Goal: Communication & Community: Answer question/provide support

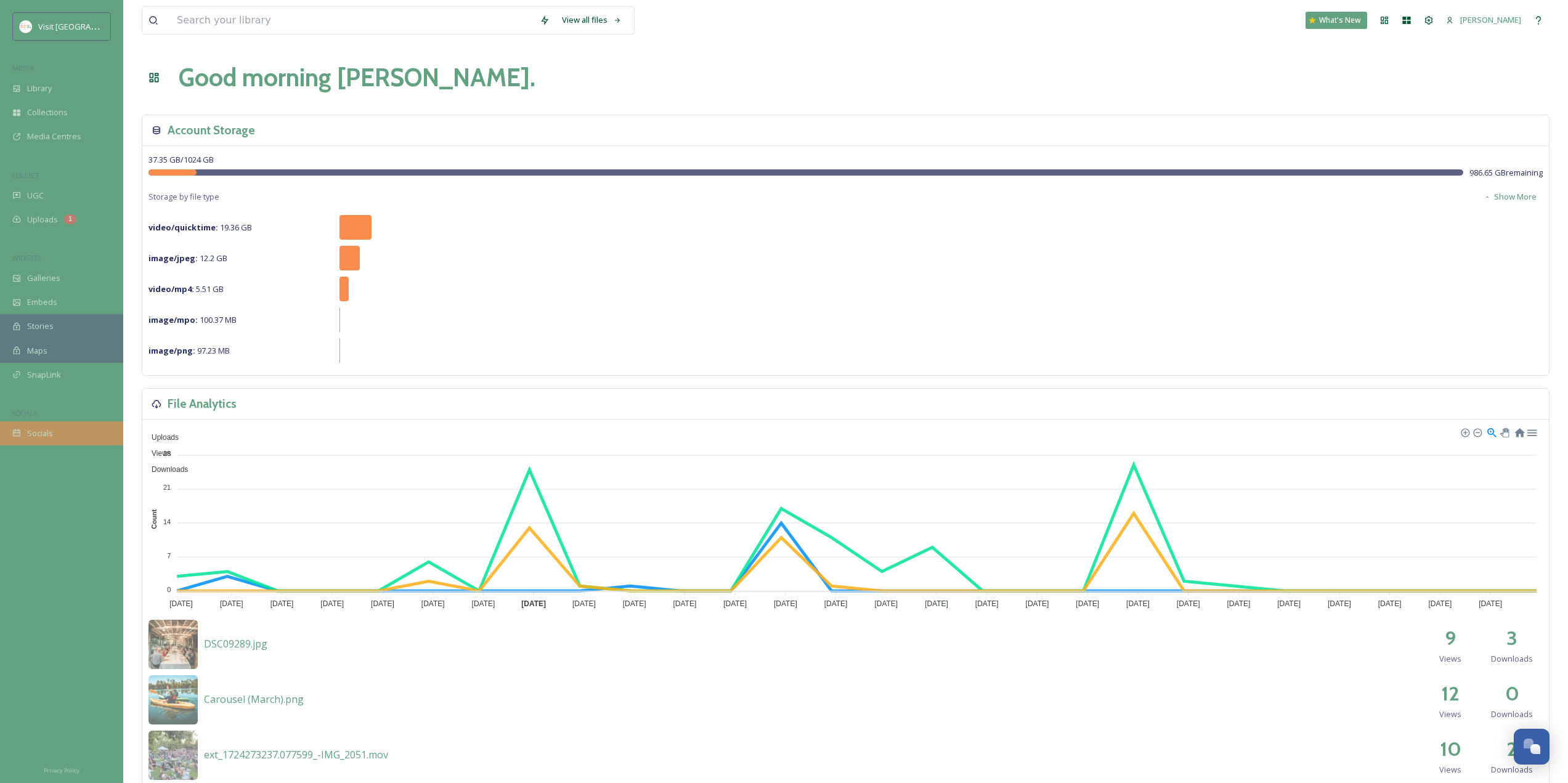
click at [79, 439] on div "Socials" at bounding box center [61, 434] width 124 height 24
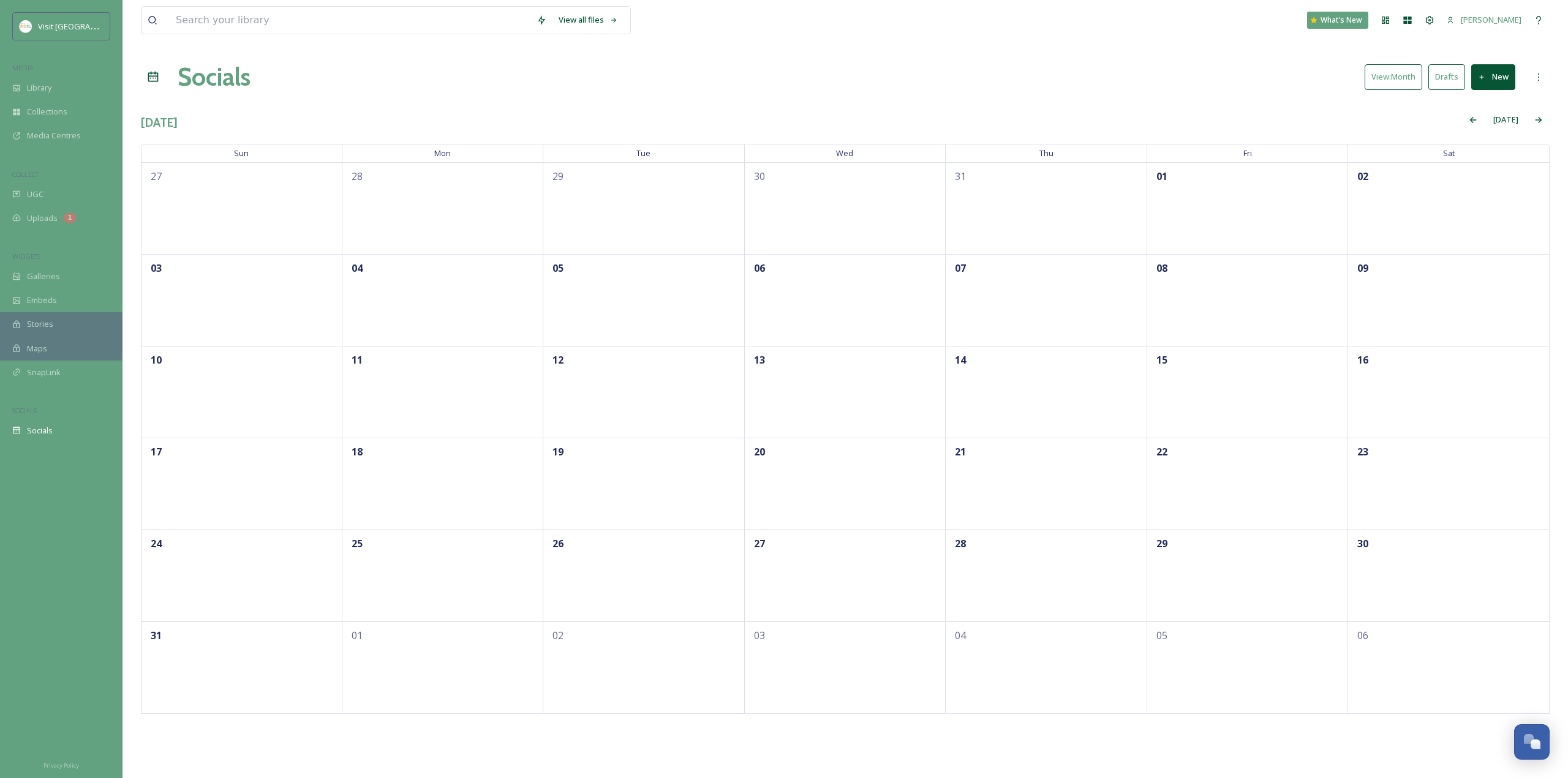
click at [805, 471] on div "20" at bounding box center [845, 483] width 202 height 92
click at [831, 490] on div "+ Note" at bounding box center [824, 490] width 31 height 31
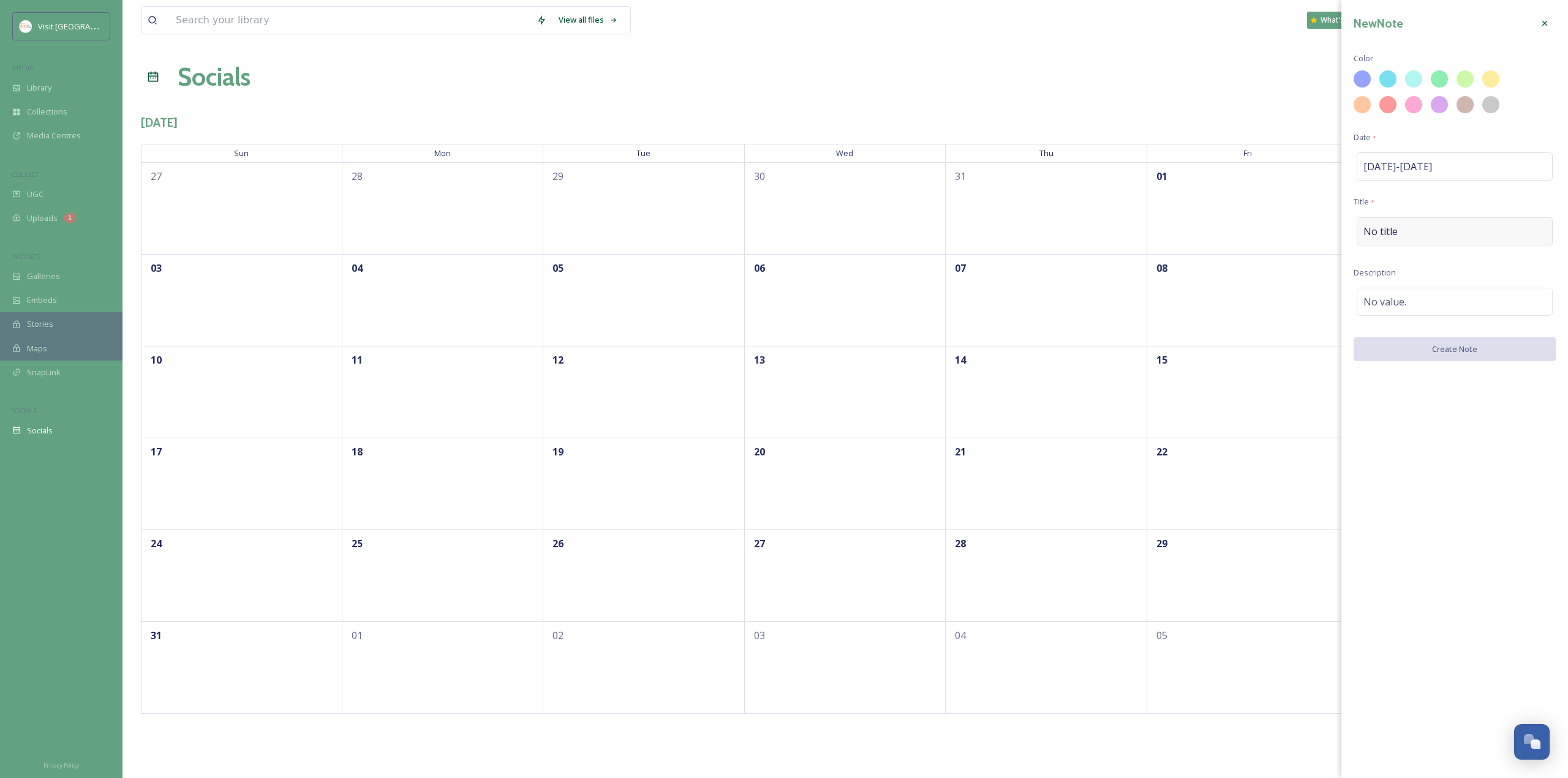
click at [1437, 242] on div "No title" at bounding box center [1455, 231] width 196 height 28
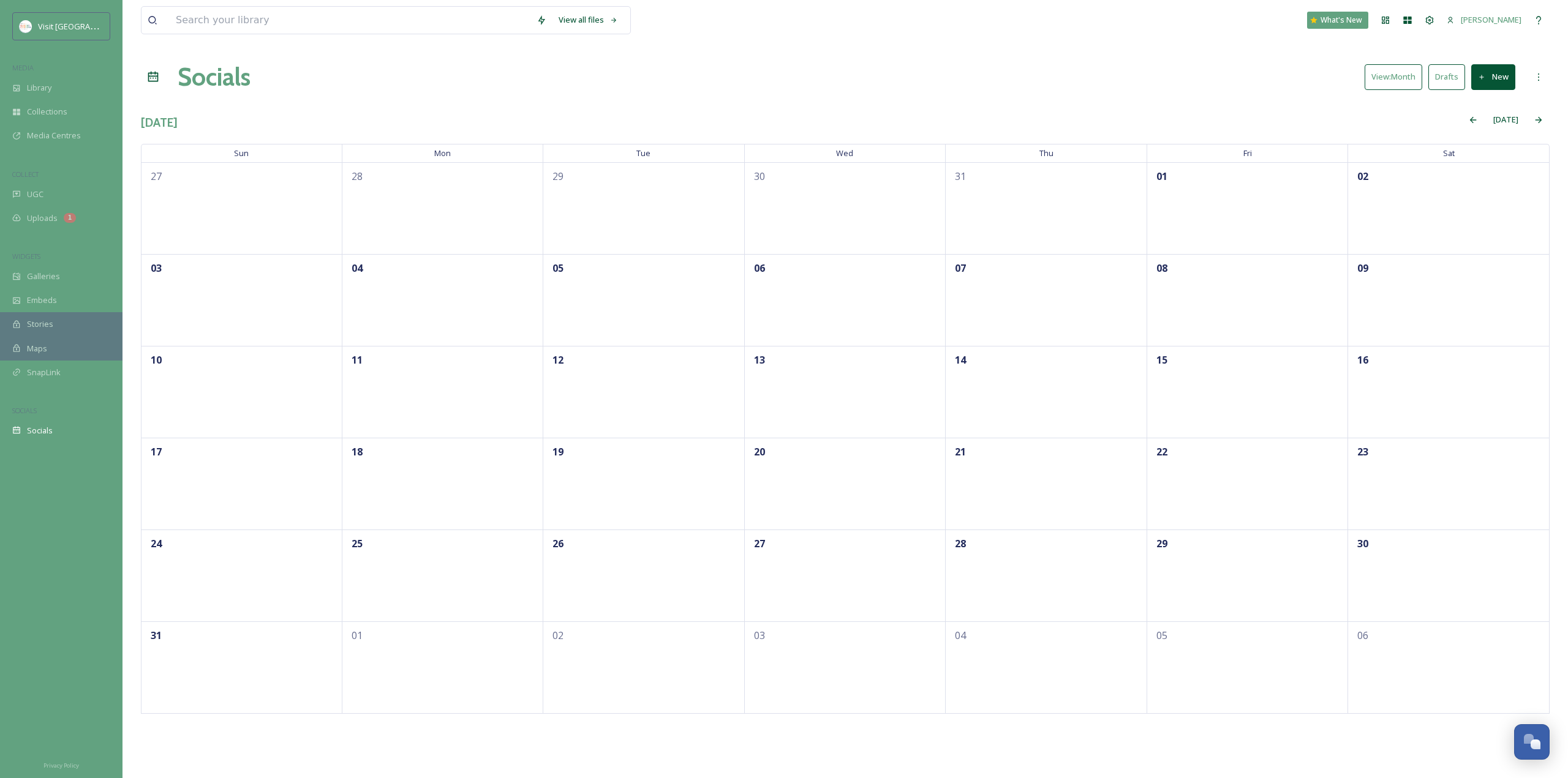
click at [848, 477] on div "20" at bounding box center [845, 483] width 202 height 92
click at [869, 502] on div "+ Note" at bounding box center [867, 496] width 31 height 31
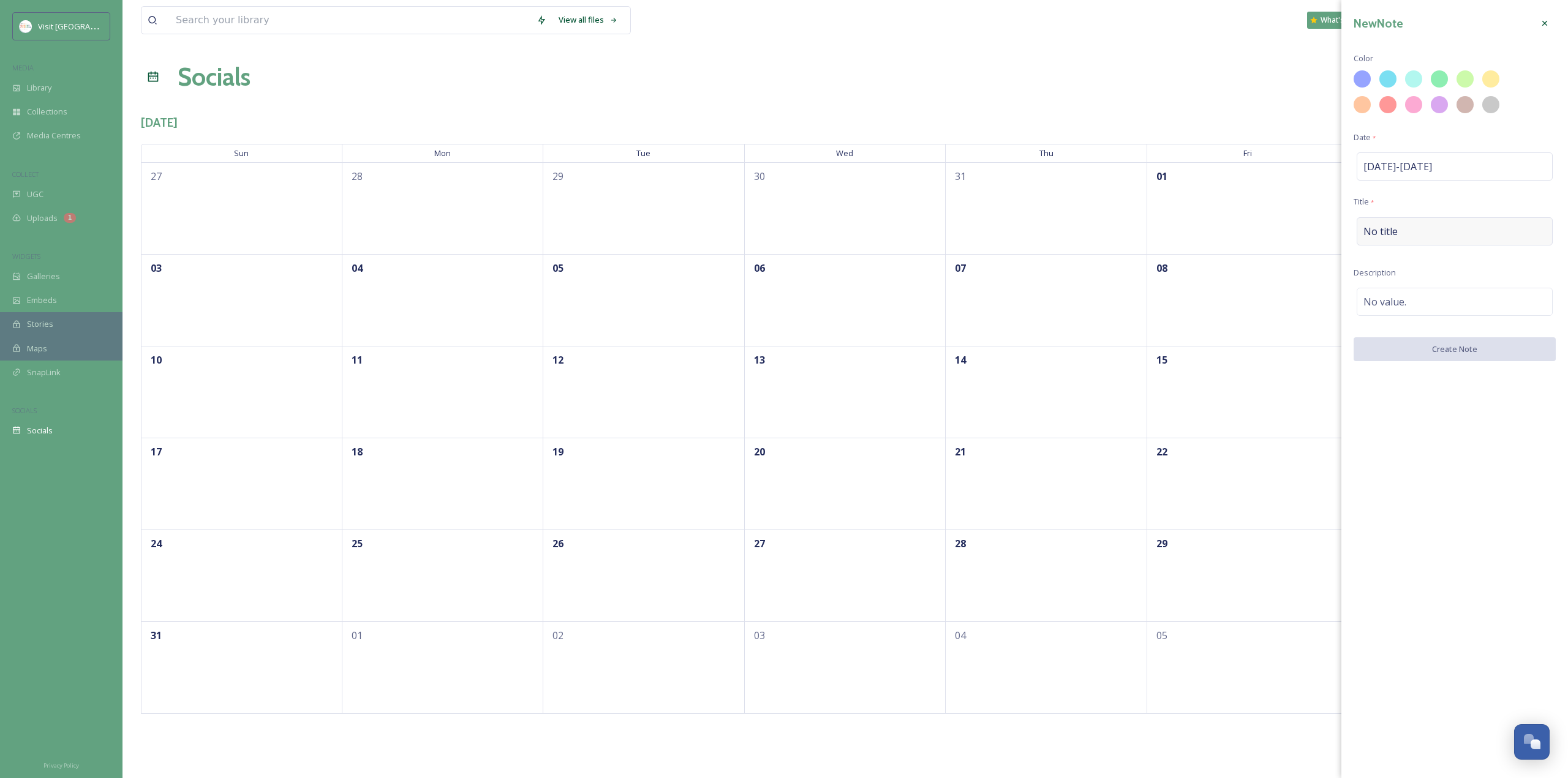
click at [1453, 231] on div "No title" at bounding box center [1455, 231] width 196 height 28
type input "Effie Yeaw Nature Center/Ancil Hoffman"
click at [1462, 300] on div "No value." at bounding box center [1455, 299] width 196 height 28
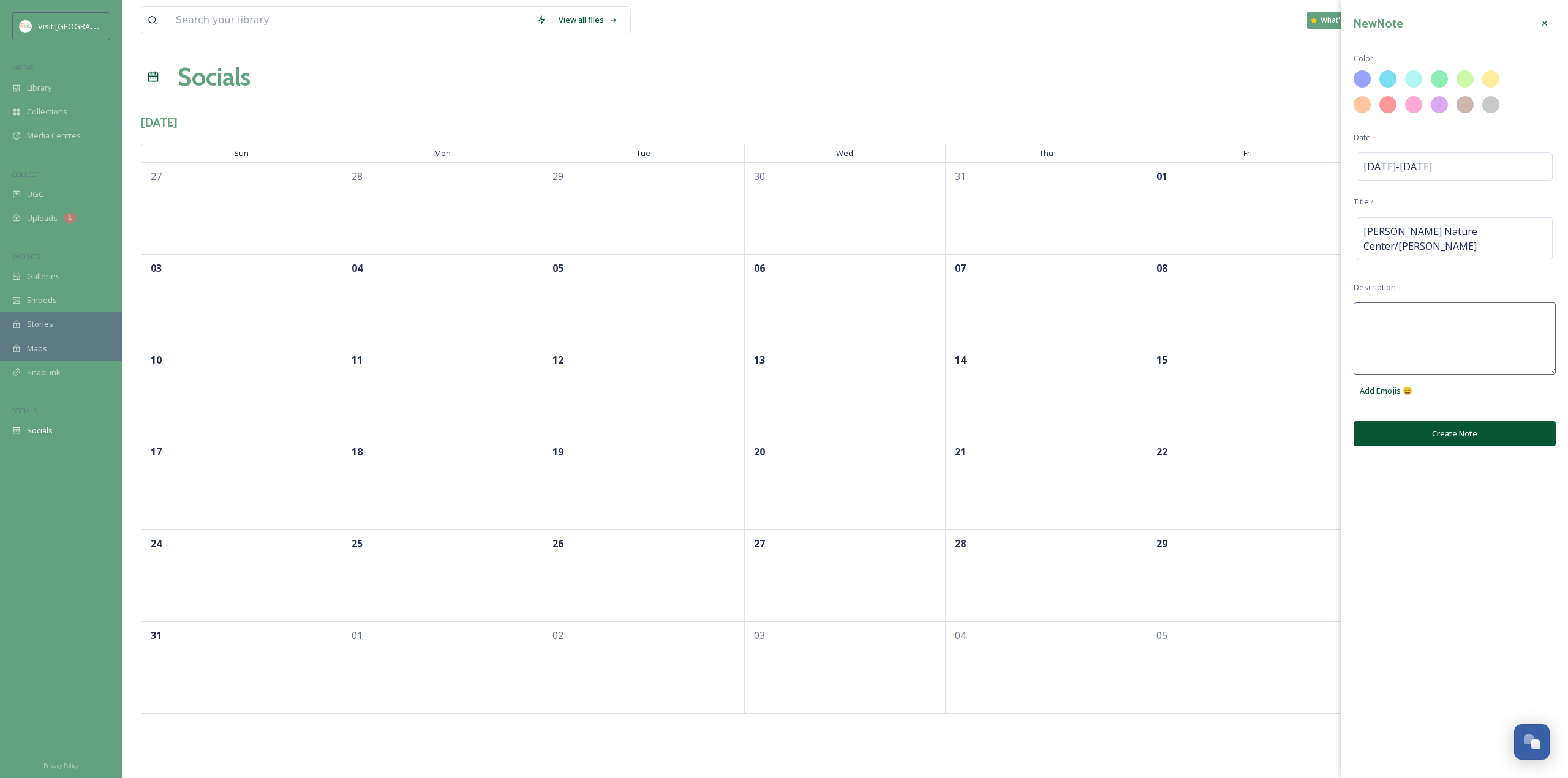
click at [1462, 302] on textarea at bounding box center [1454, 338] width 202 height 72
type textarea "Use recent photos/videos of Effie Yeaw for this week's reel"
click at [1433, 109] on div at bounding box center [1439, 105] width 21 height 21
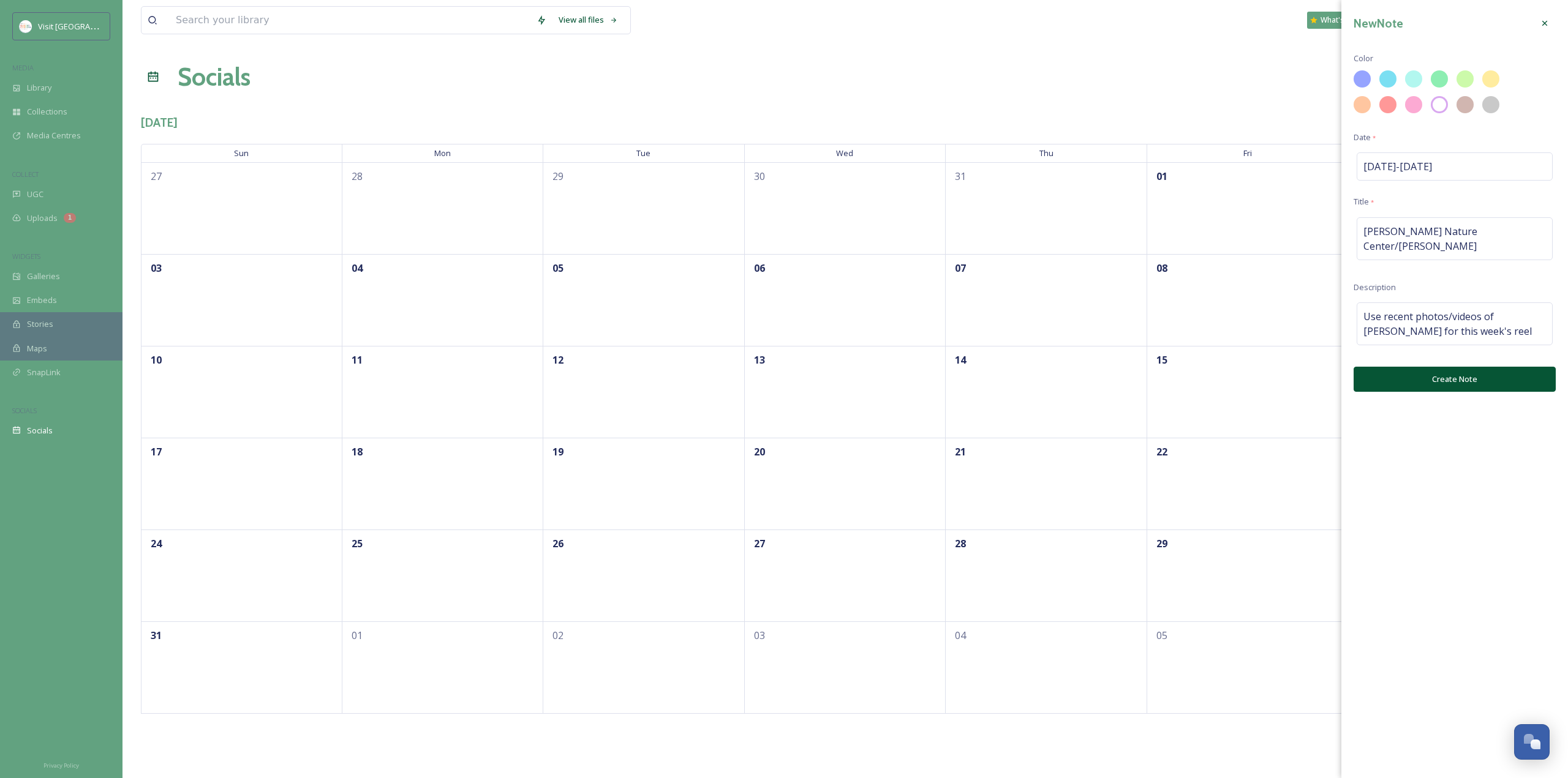
click at [1444, 372] on button "Create Note" at bounding box center [1454, 379] width 202 height 25
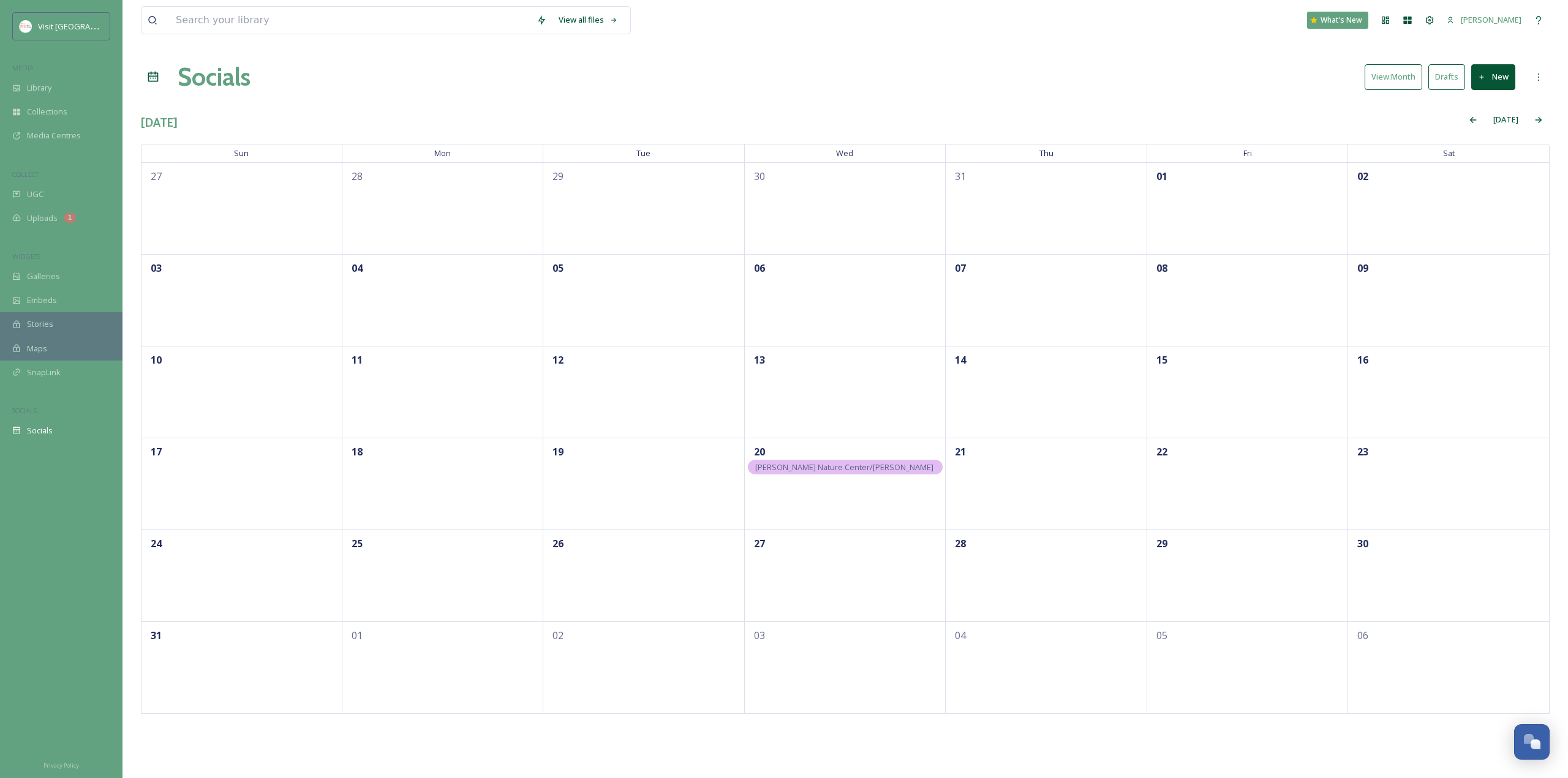
click at [882, 572] on div "27" at bounding box center [845, 575] width 202 height 92
click at [856, 562] on div "27" at bounding box center [845, 575] width 202 height 92
click at [872, 584] on icon at bounding box center [874, 580] width 8 height 8
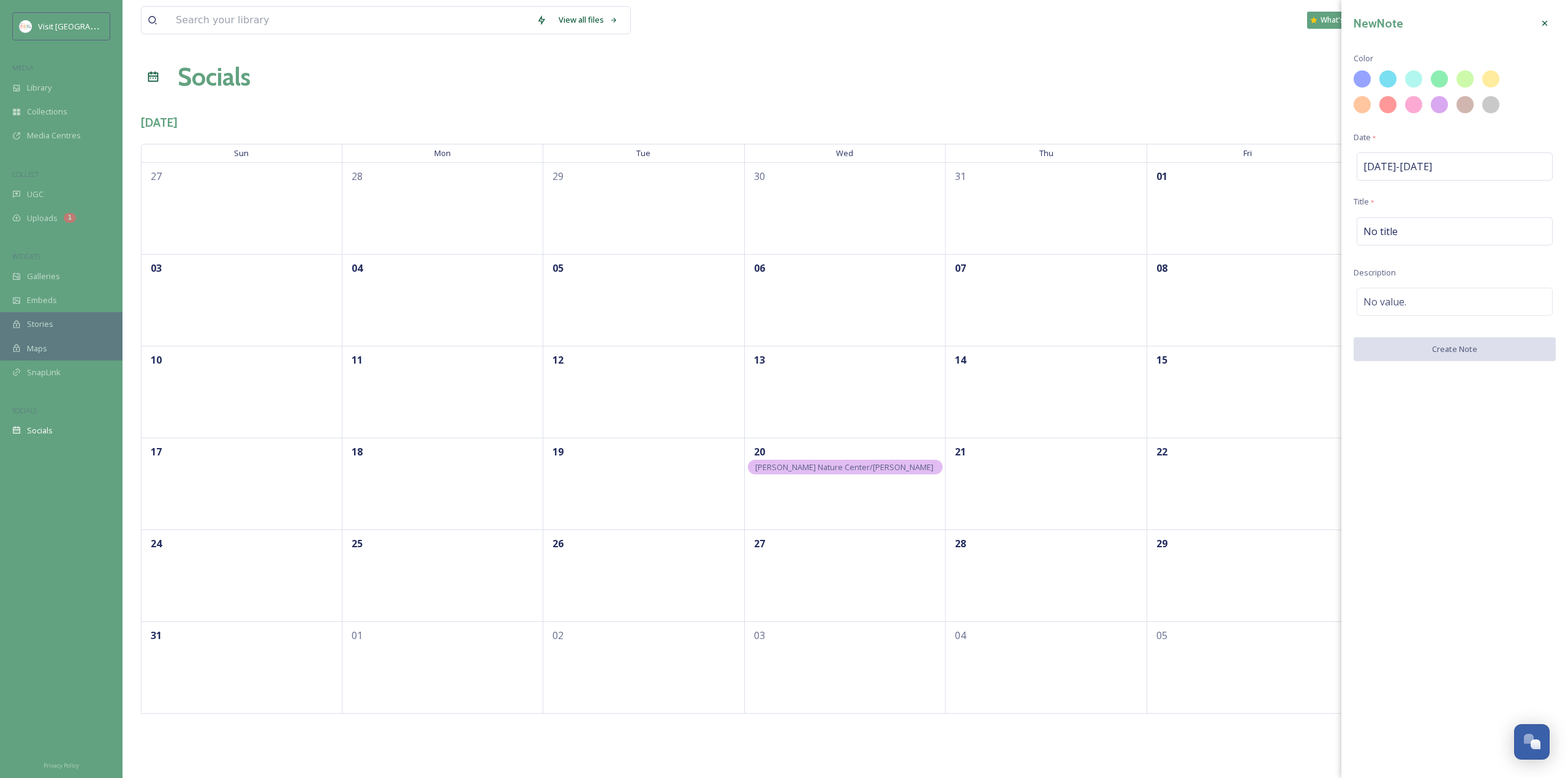
click at [854, 568] on div "27" at bounding box center [845, 575] width 202 height 92
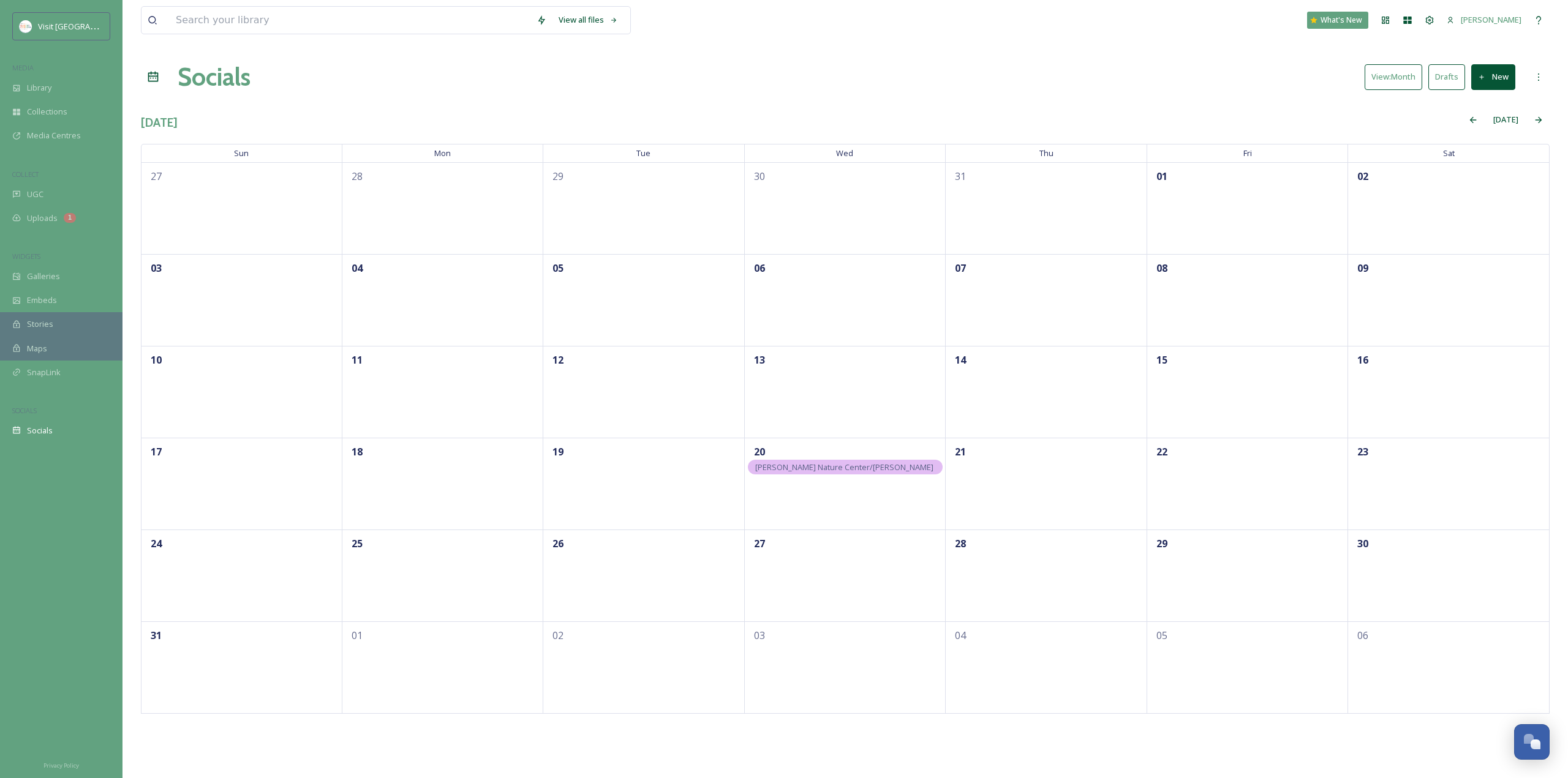
click at [854, 577] on div "27" at bounding box center [845, 575] width 202 height 92
click at [883, 599] on div "+ Note" at bounding box center [872, 596] width 31 height 31
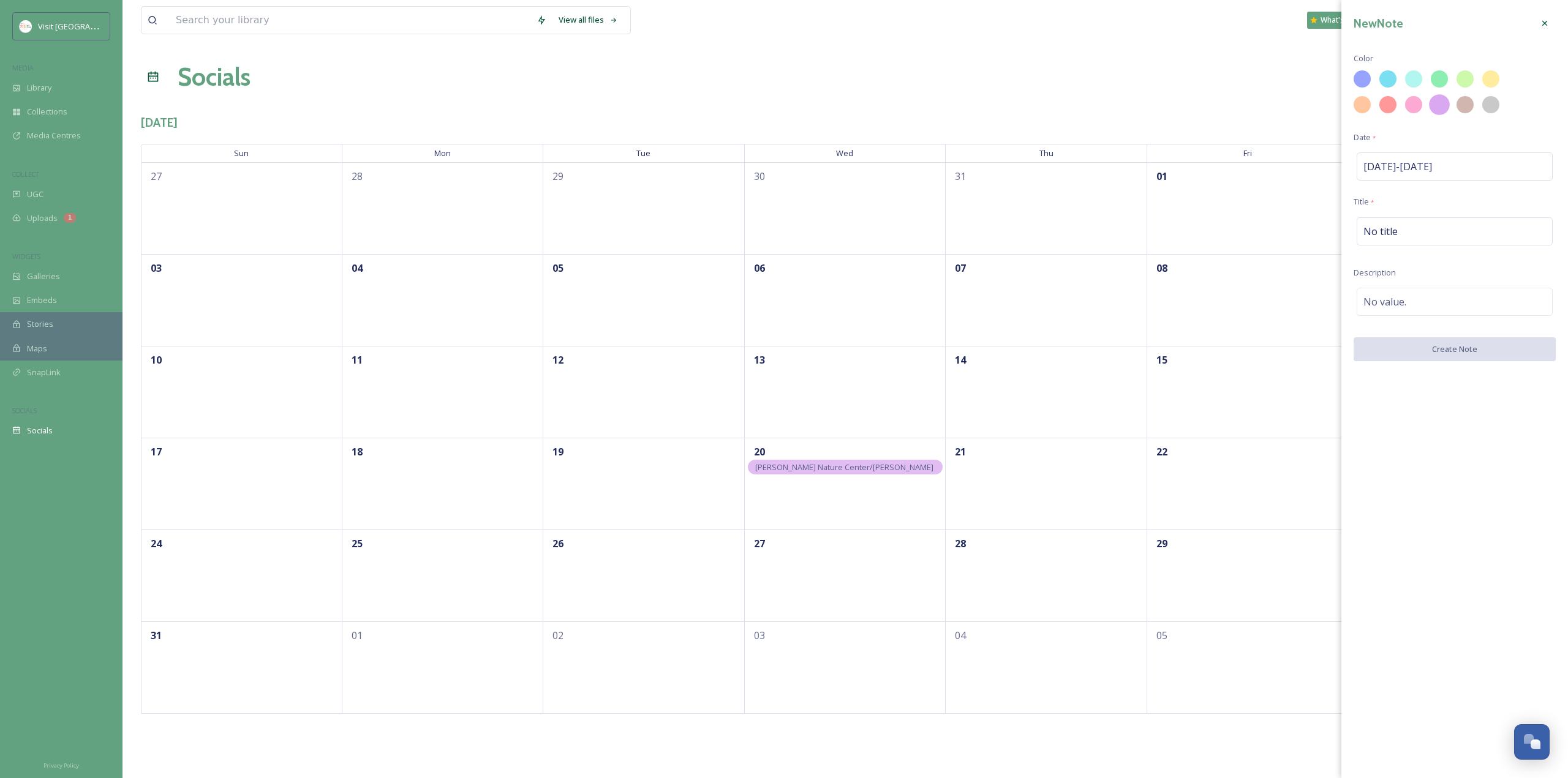
click at [1437, 113] on div at bounding box center [1439, 105] width 21 height 21
click at [872, 584] on div "27" at bounding box center [845, 575] width 202 height 92
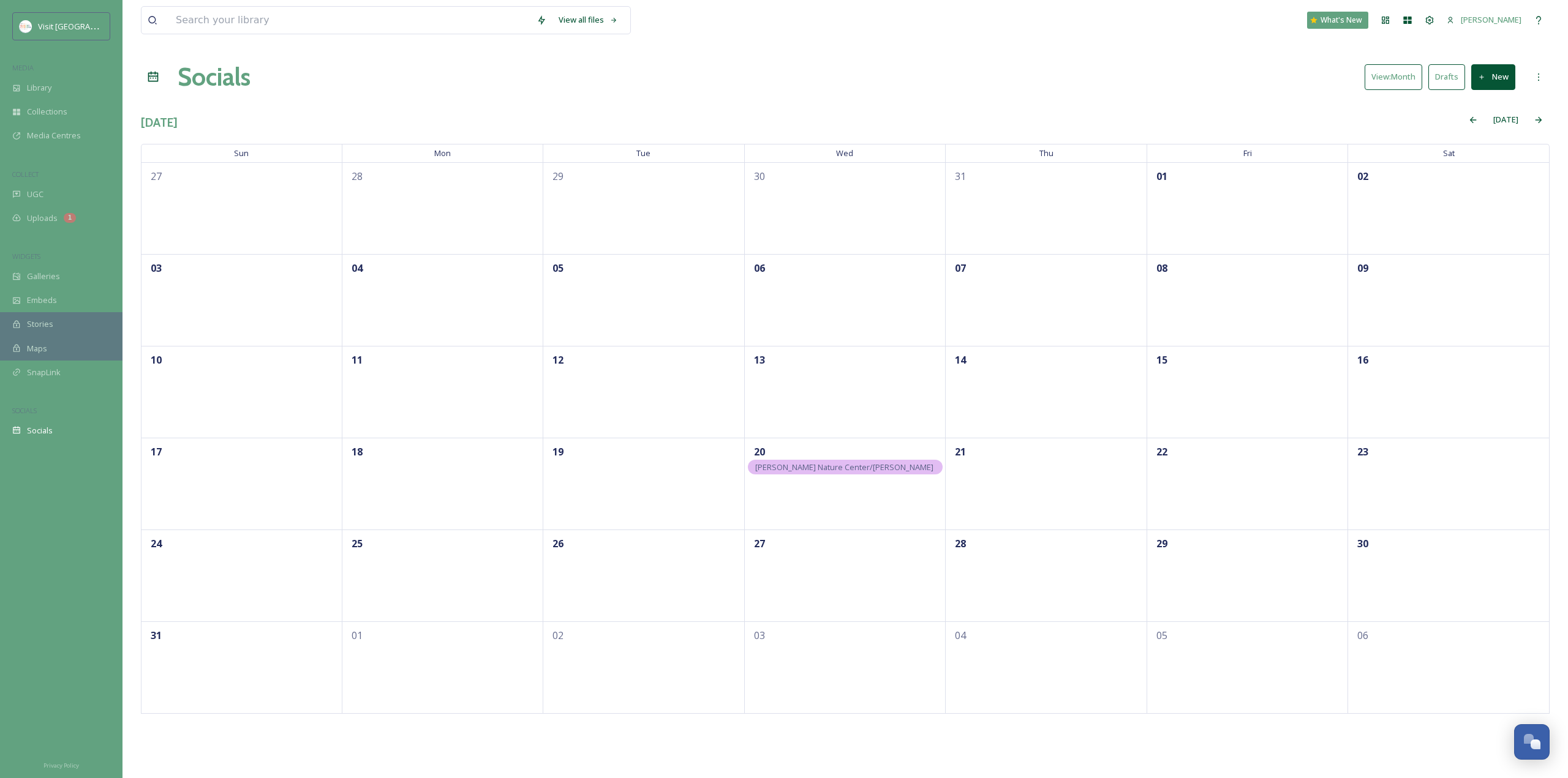
click at [872, 584] on div "27" at bounding box center [845, 575] width 202 height 92
click at [893, 613] on div "+ Note" at bounding box center [890, 602] width 31 height 31
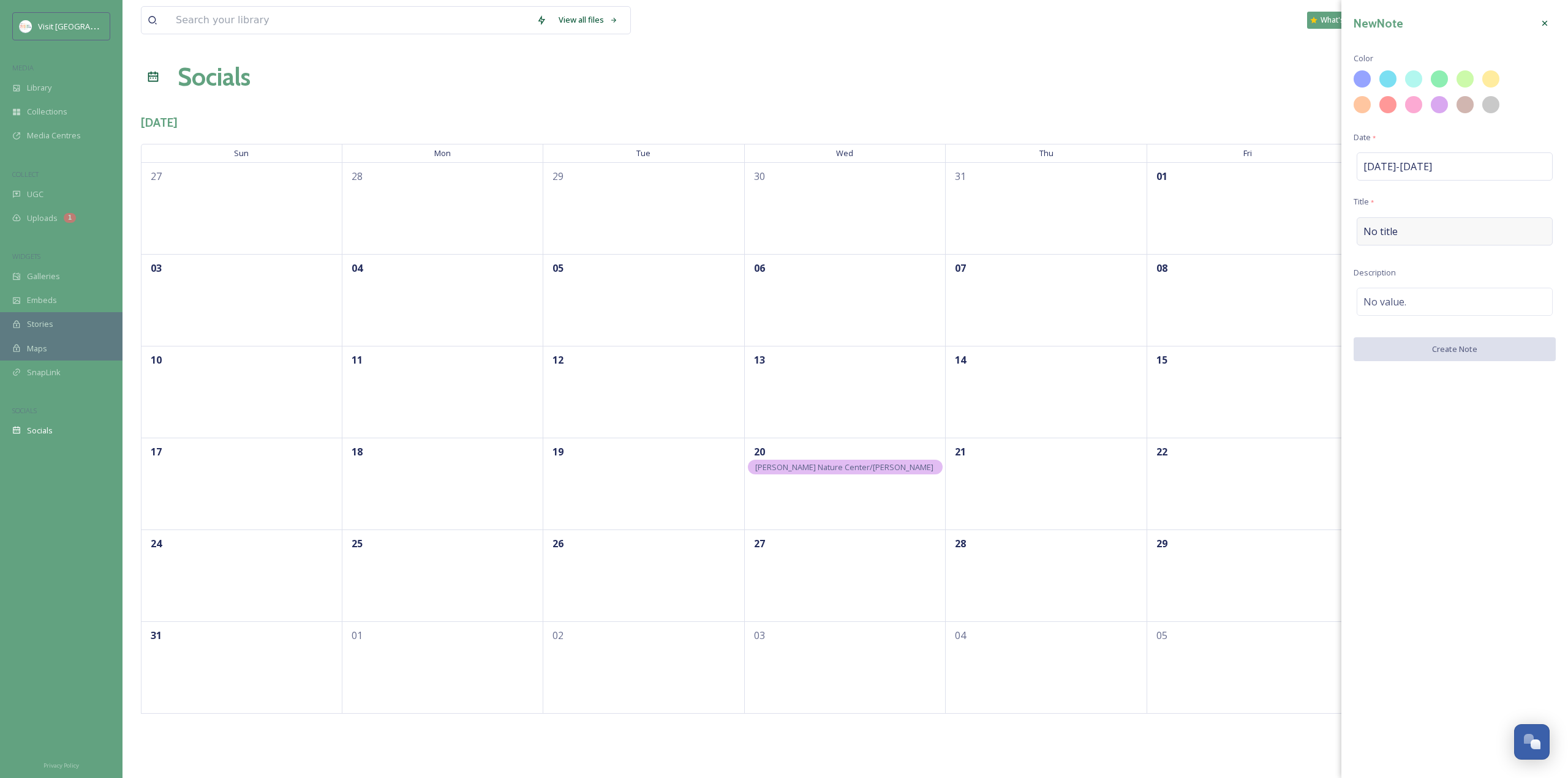
click at [1426, 238] on div "No title" at bounding box center [1455, 231] width 196 height 28
type input "Mather Lake Regional Park"
click at [1449, 313] on div "No value." at bounding box center [1455, 301] width 196 height 28
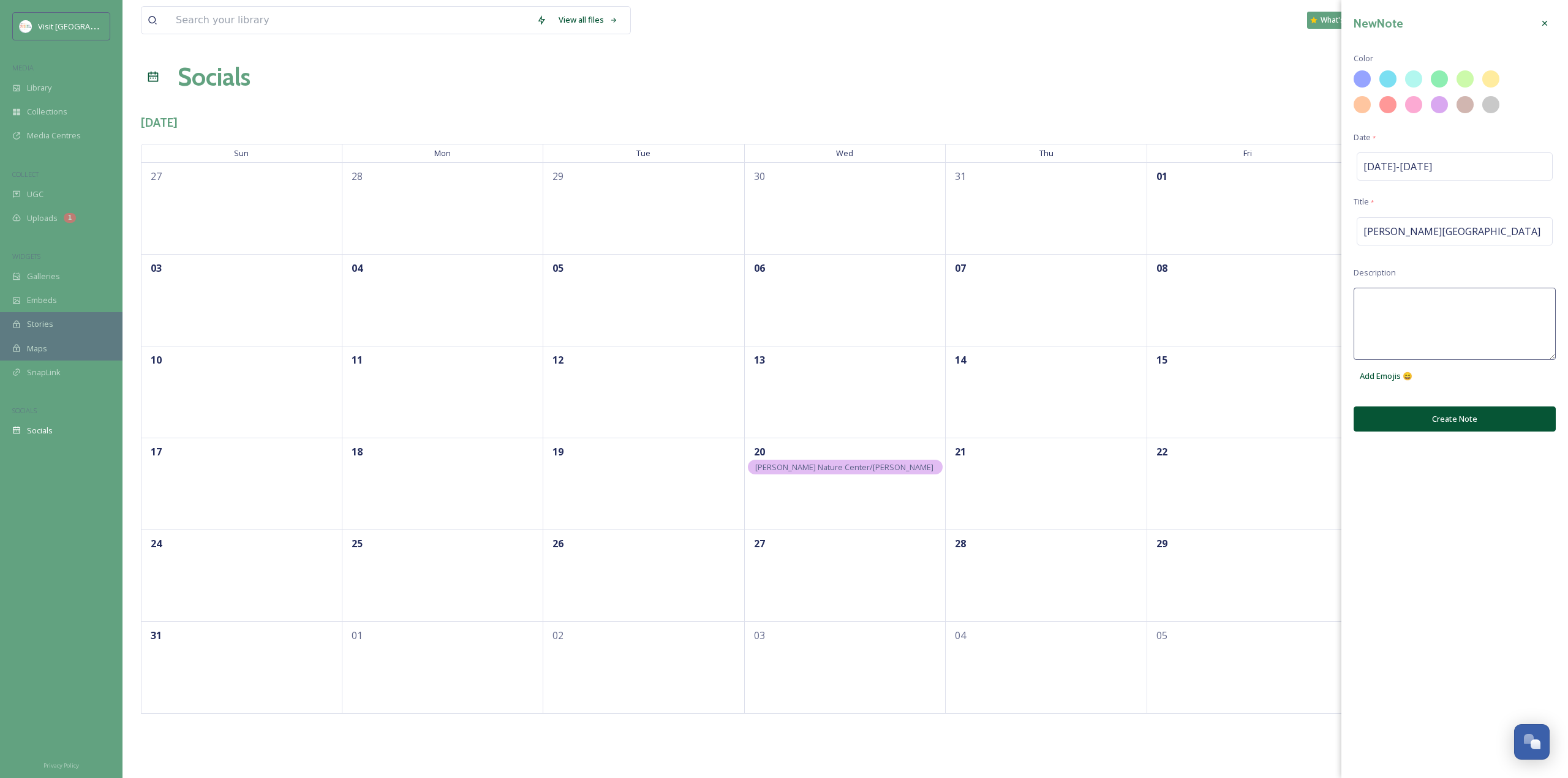
click at [1446, 309] on textarea at bounding box center [1454, 324] width 202 height 72
type textarea "See Pawash photograpy."
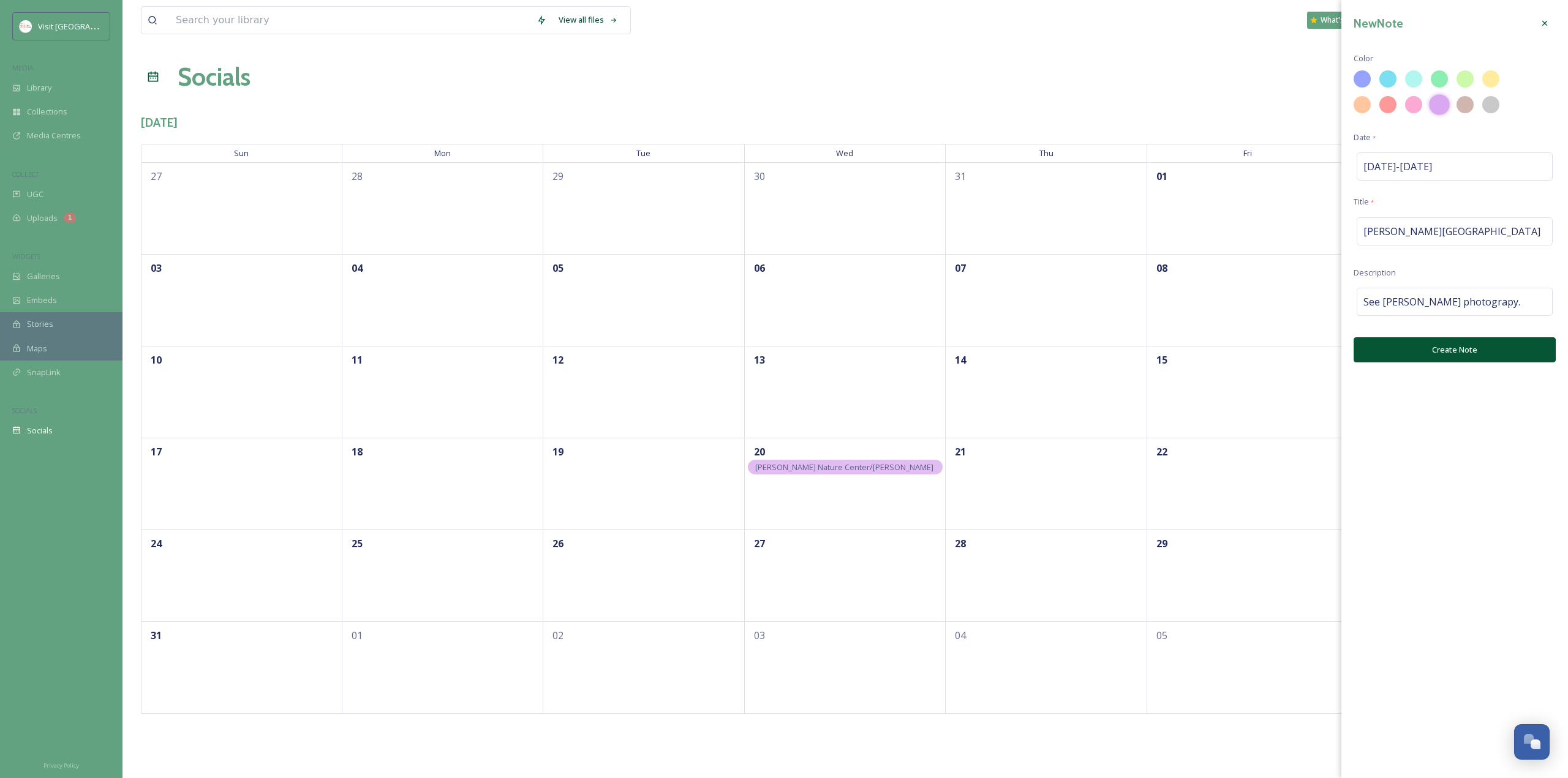
click at [1437, 111] on div at bounding box center [1439, 105] width 21 height 21
click at [1462, 356] on button "Create Note" at bounding box center [1454, 349] width 202 height 25
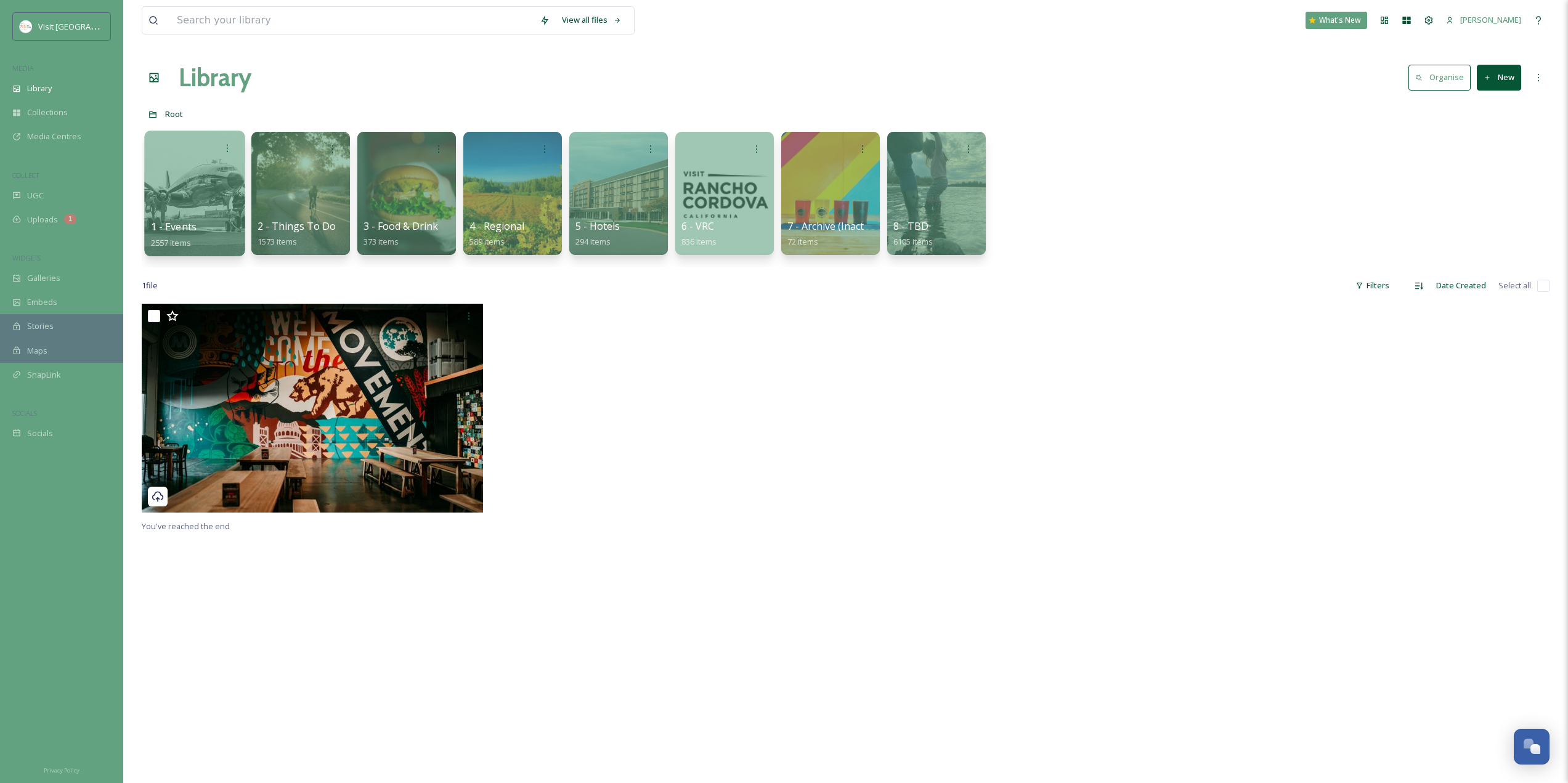
click at [235, 196] on div at bounding box center [194, 193] width 100 height 125
click at [314, 191] on div at bounding box center [301, 193] width 100 height 125
click at [548, 181] on div at bounding box center [512, 193] width 100 height 125
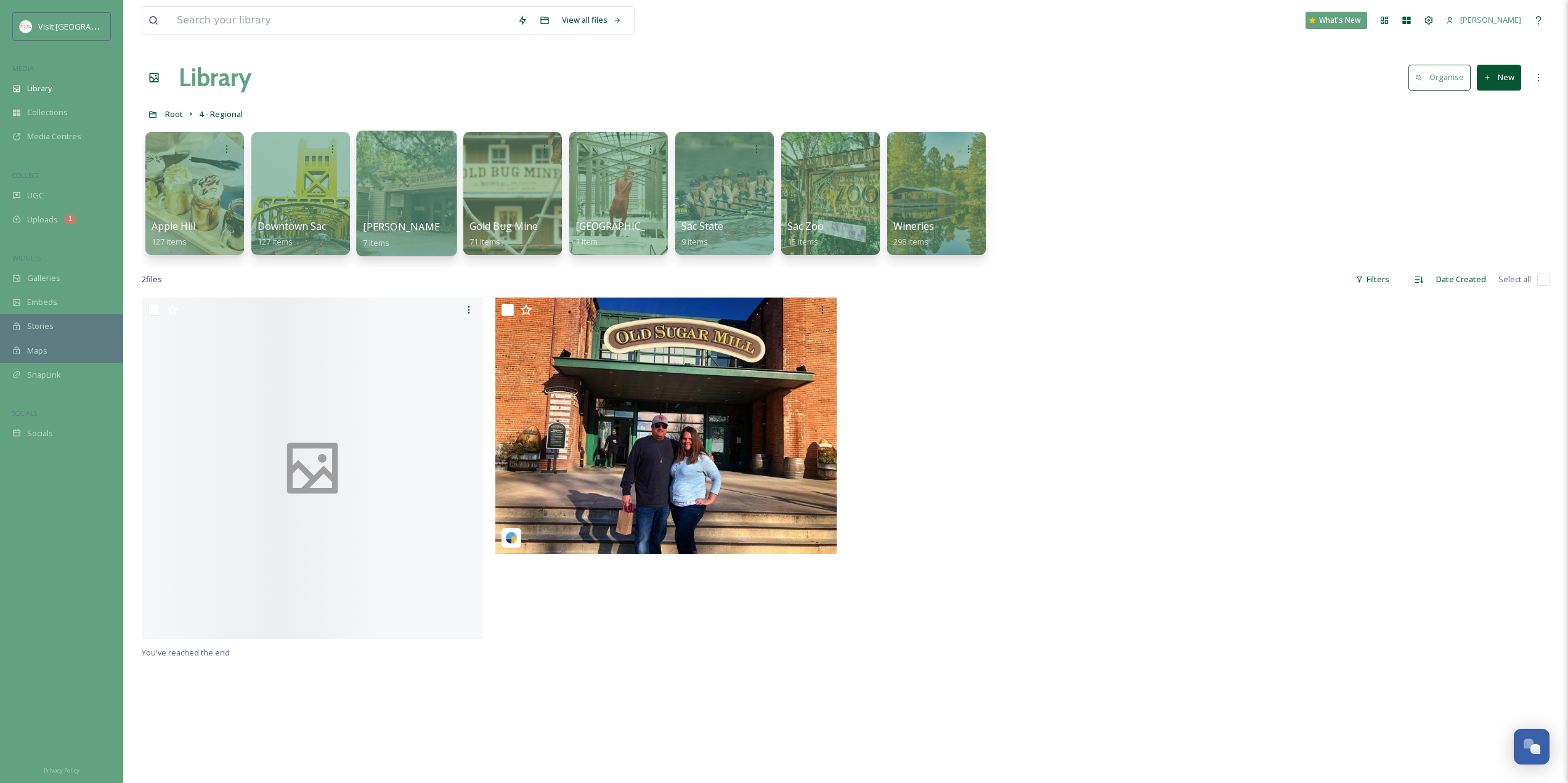
click at [419, 197] on div at bounding box center [406, 193] width 100 height 125
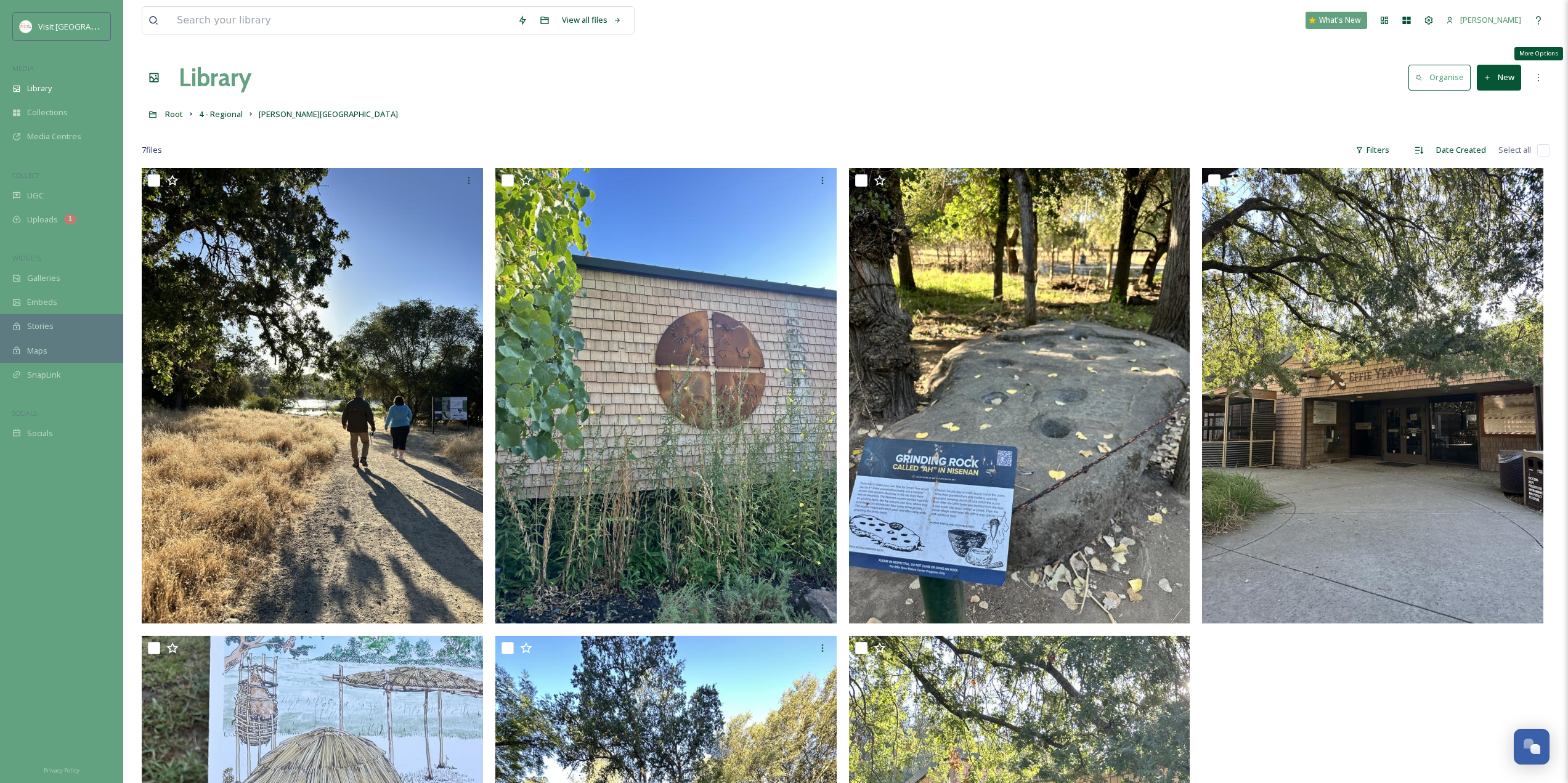
click at [1549, 74] on div "More Options" at bounding box center [1539, 78] width 22 height 22
click at [1406, 106] on div "Root 4 - Regional [PERSON_NAME][GEOGRAPHIC_DATA]" at bounding box center [846, 113] width 1408 height 23
click at [1543, 76] on div "More Options" at bounding box center [1539, 78] width 22 height 22
click at [1481, 128] on span "Edit Folder" at bounding box center [1470, 129] width 39 height 12
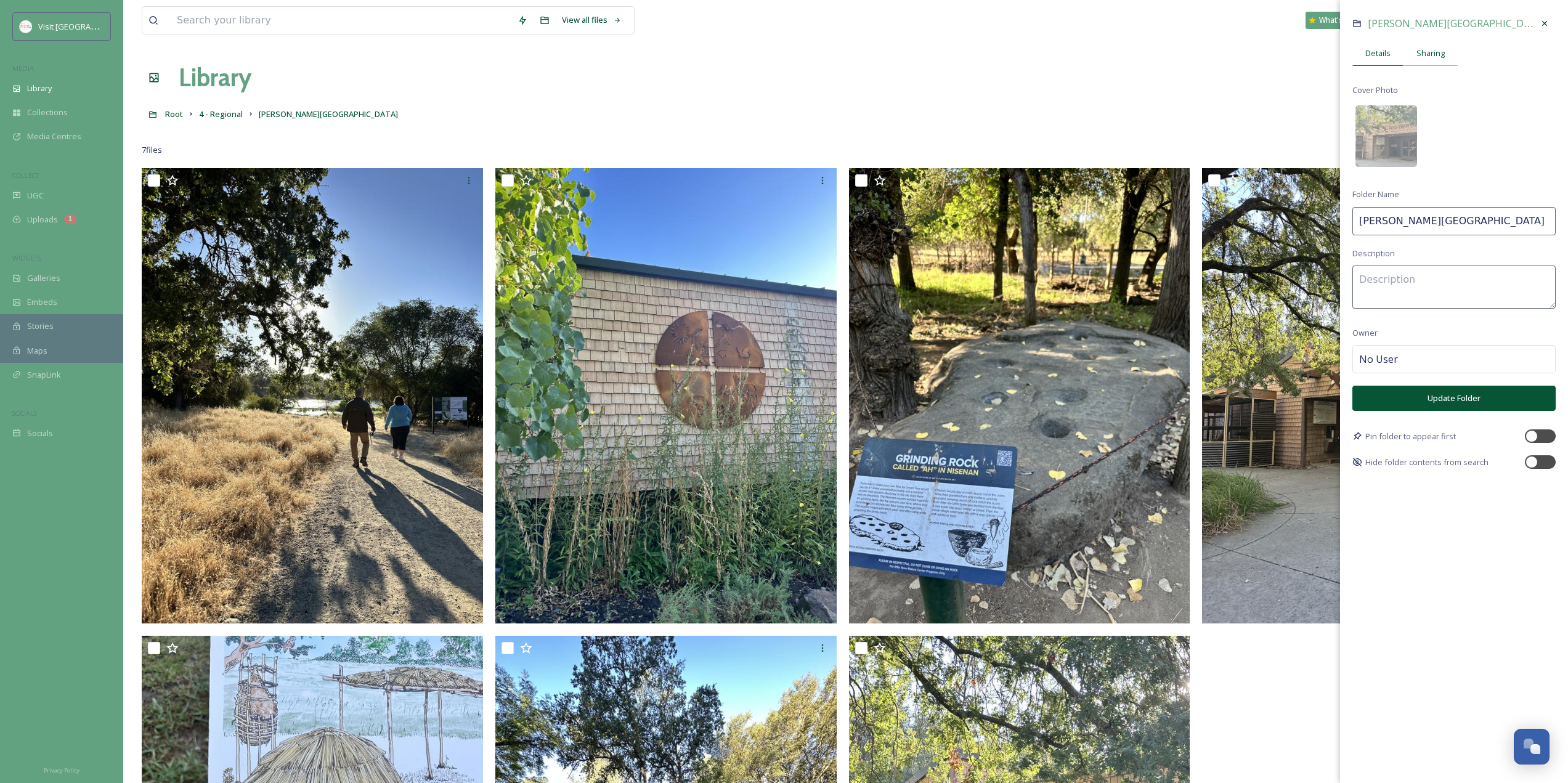
click at [1443, 58] on span "Sharing" at bounding box center [1431, 54] width 29 height 12
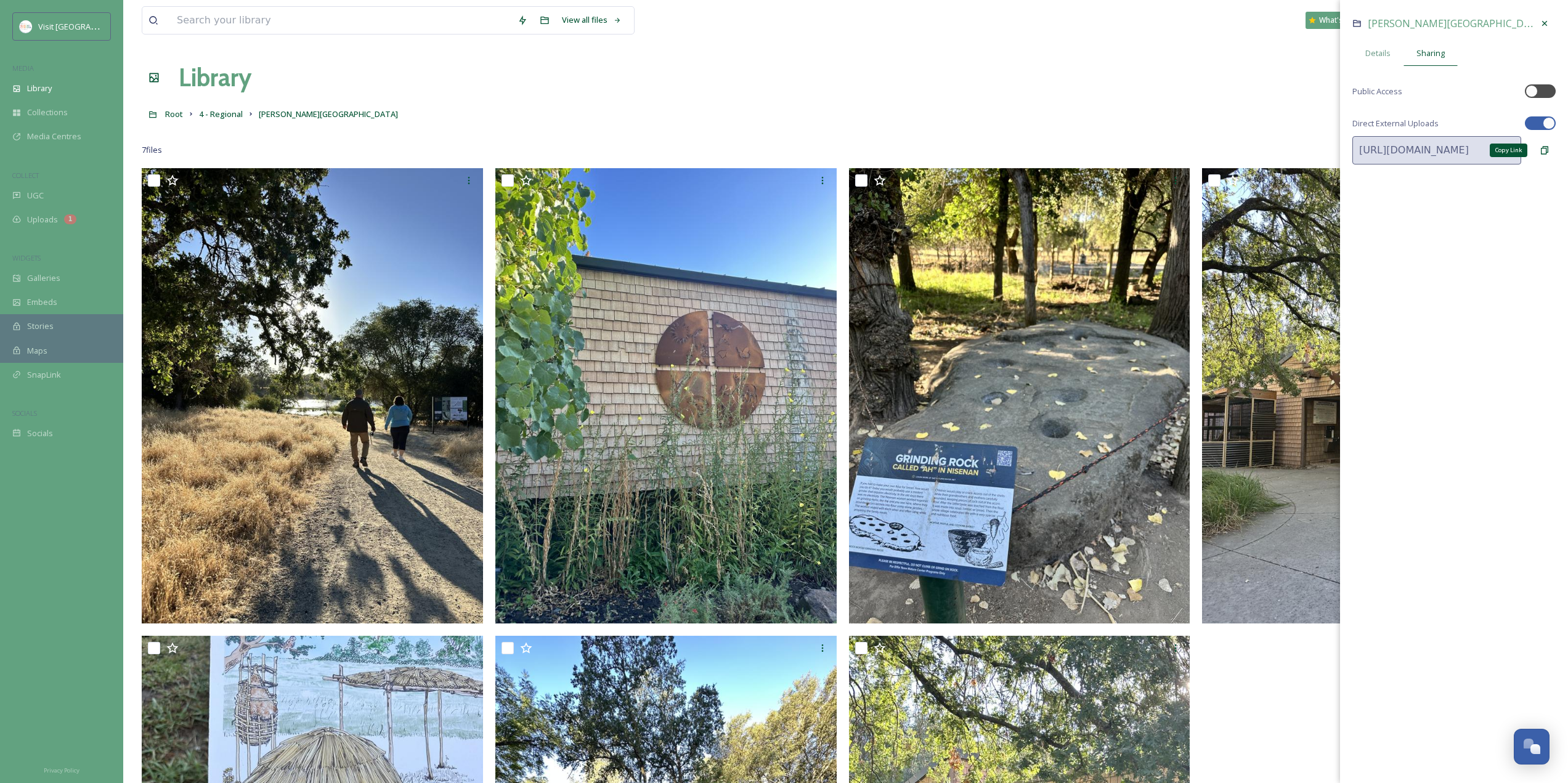
click at [1548, 150] on icon at bounding box center [1544, 150] width 10 height 10
click at [1546, 29] on div at bounding box center [1545, 23] width 22 height 22
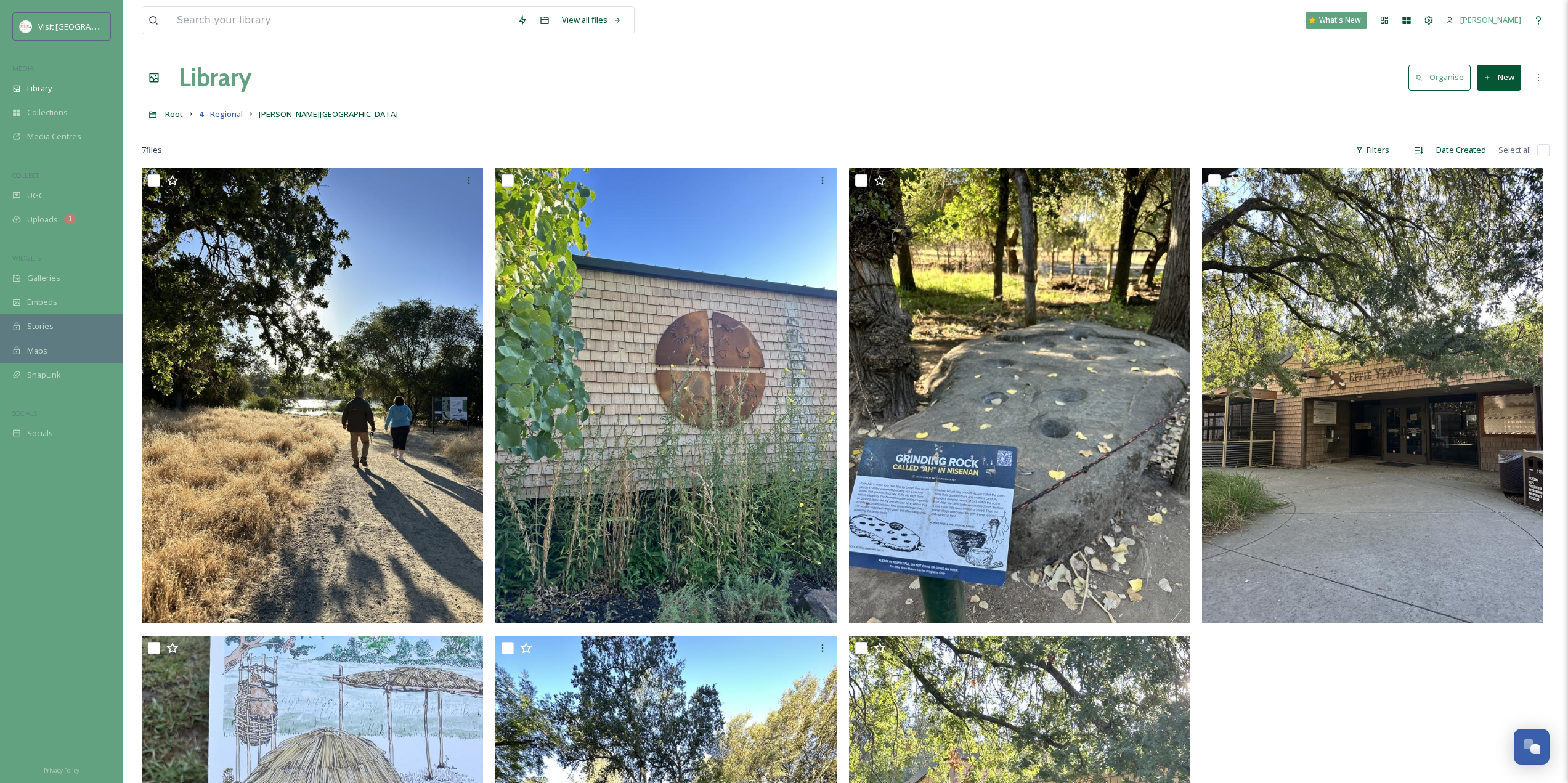
click at [242, 111] on span "4 - Regional" at bounding box center [220, 114] width 44 height 11
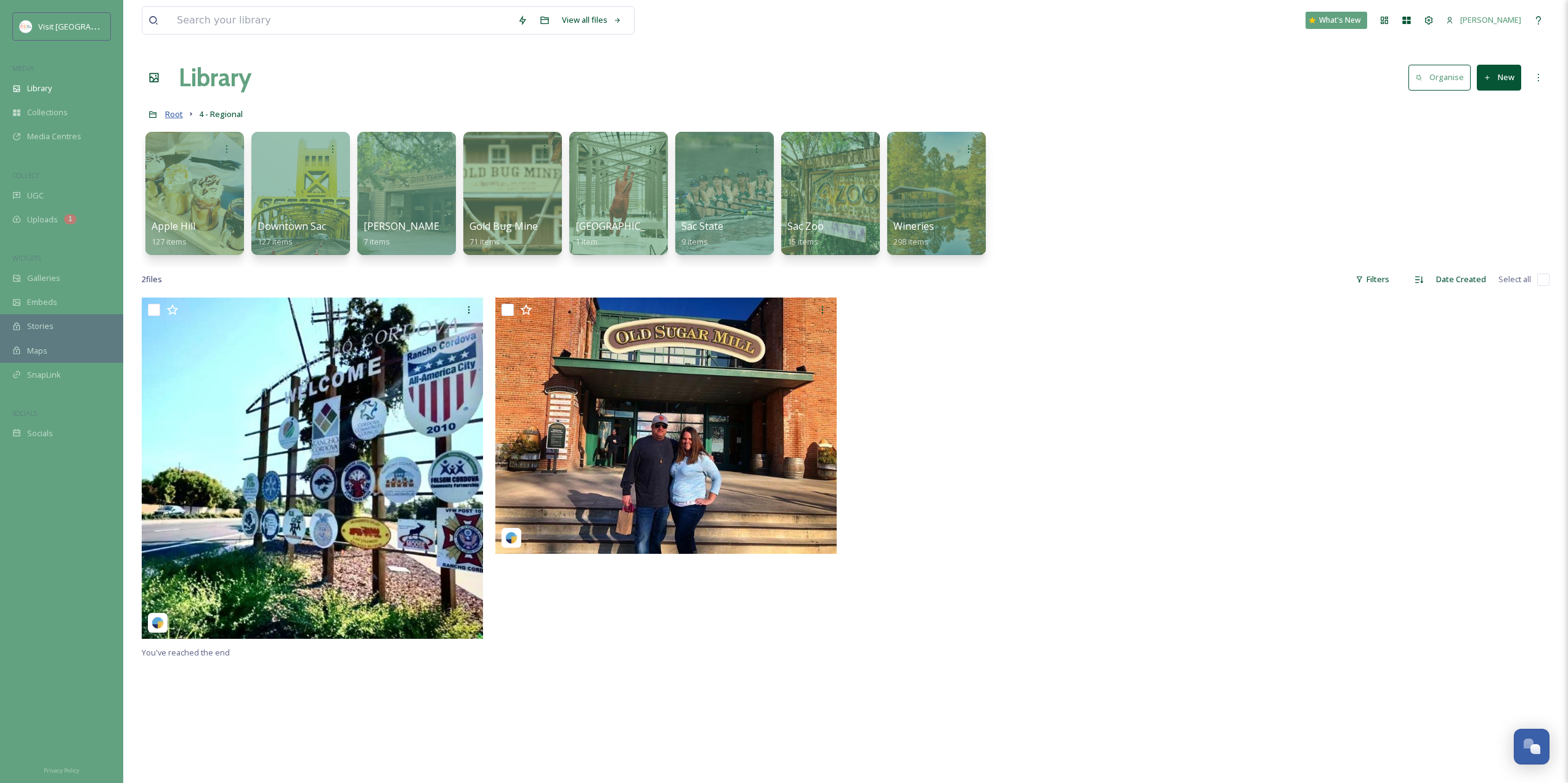
click at [182, 119] on span "Root" at bounding box center [174, 114] width 18 height 11
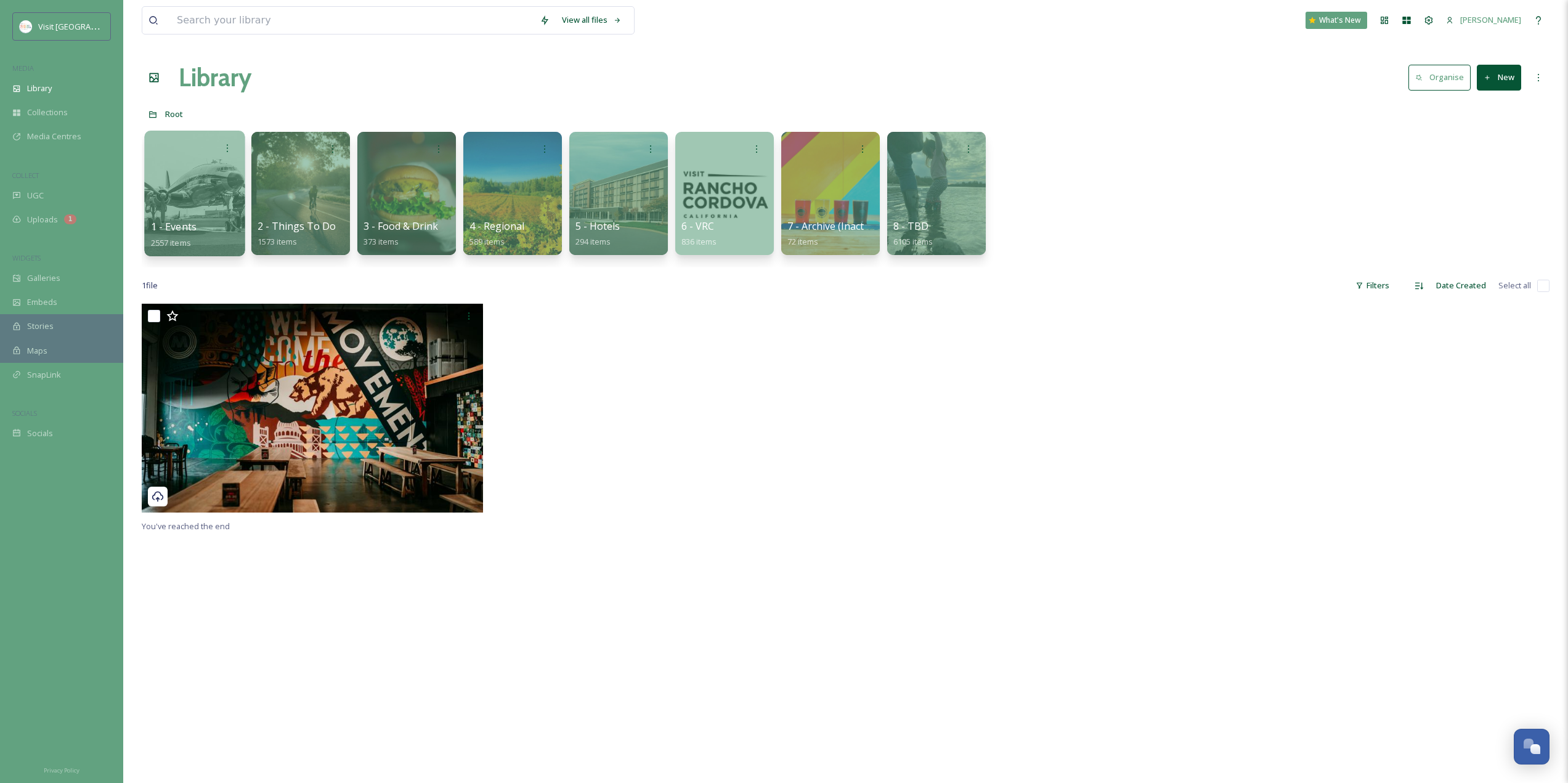
click at [169, 190] on div at bounding box center [194, 193] width 100 height 125
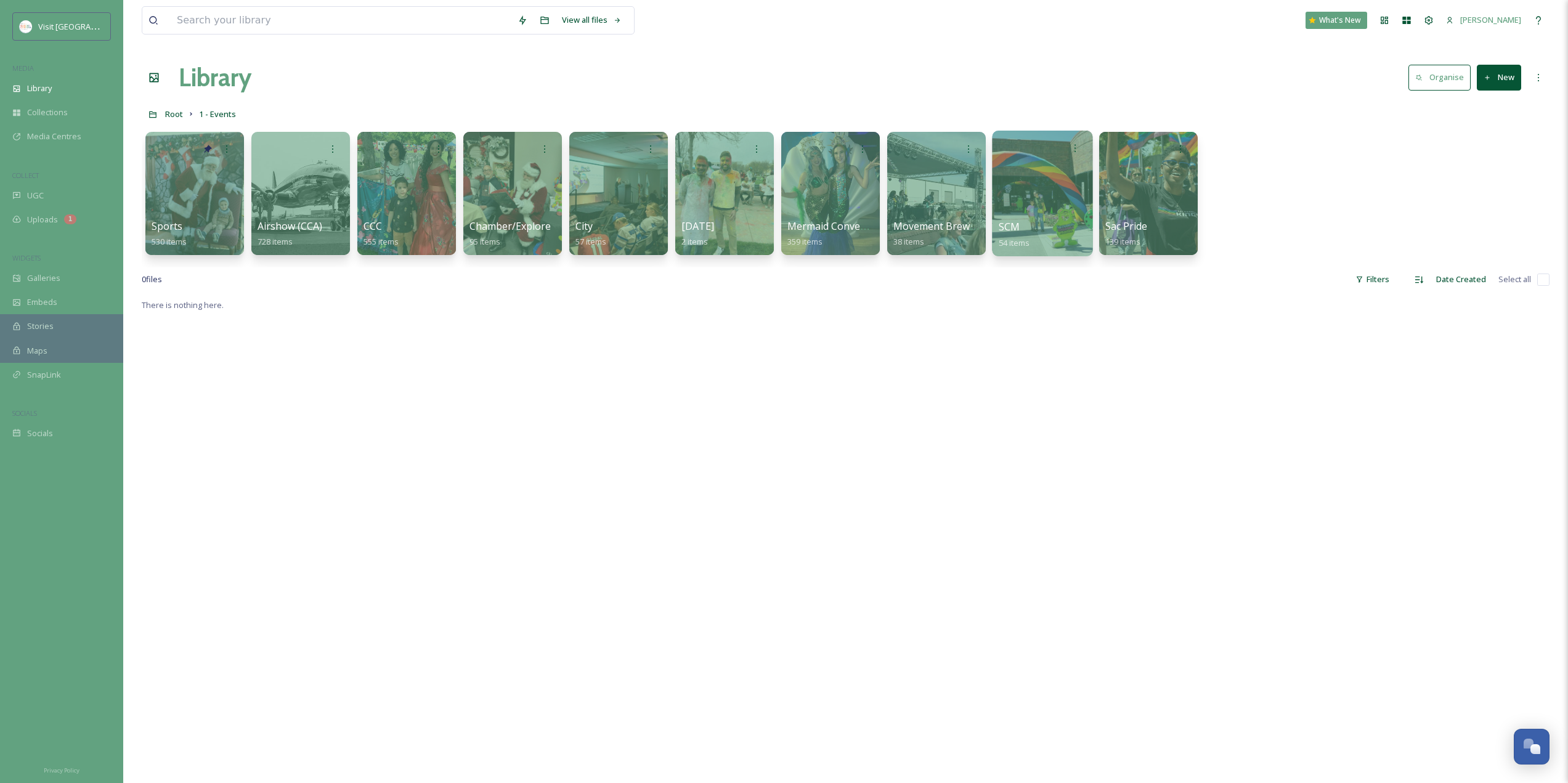
click at [1024, 181] on div at bounding box center [1042, 193] width 100 height 125
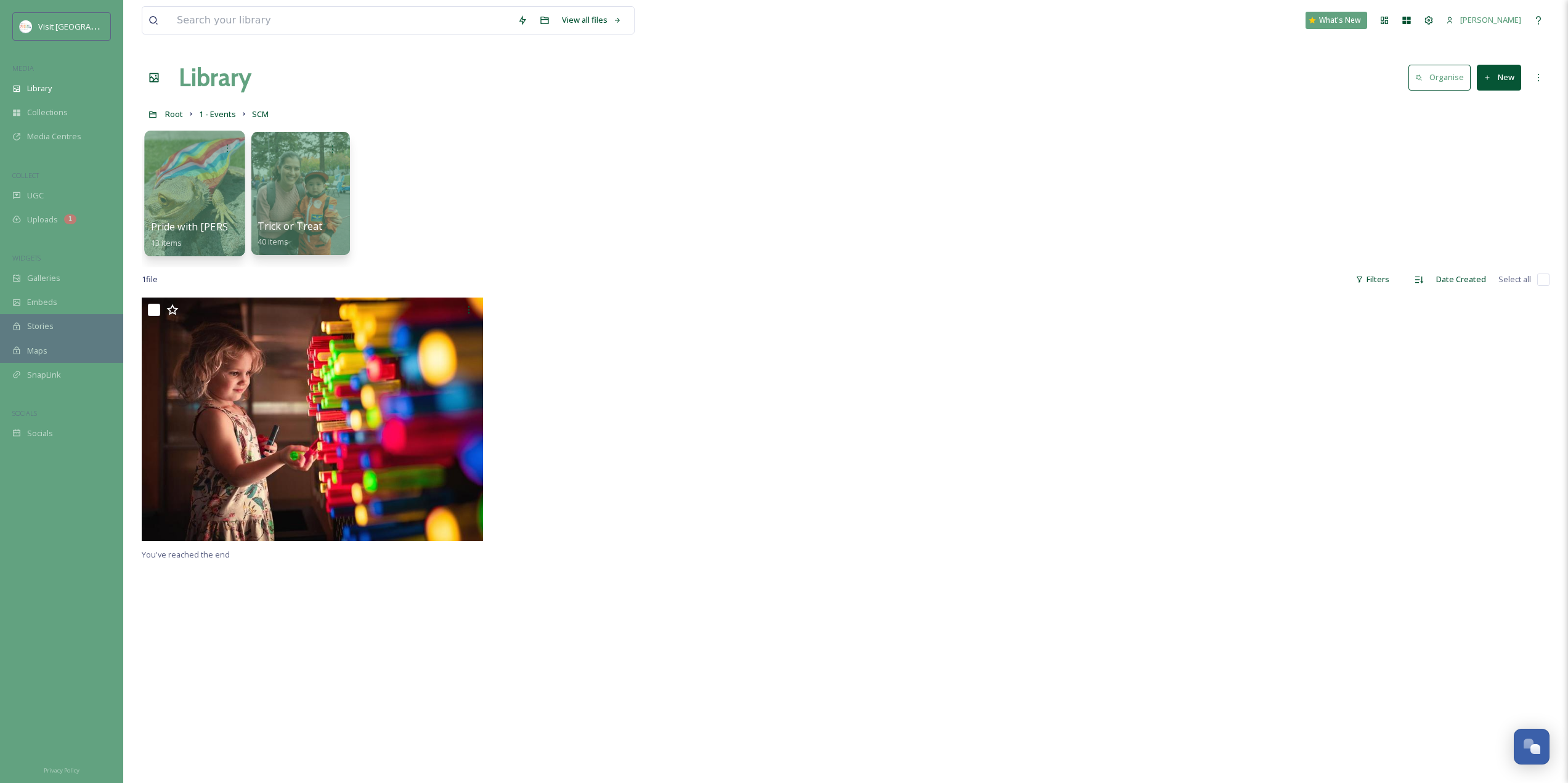
click at [208, 209] on div at bounding box center [194, 193] width 100 height 125
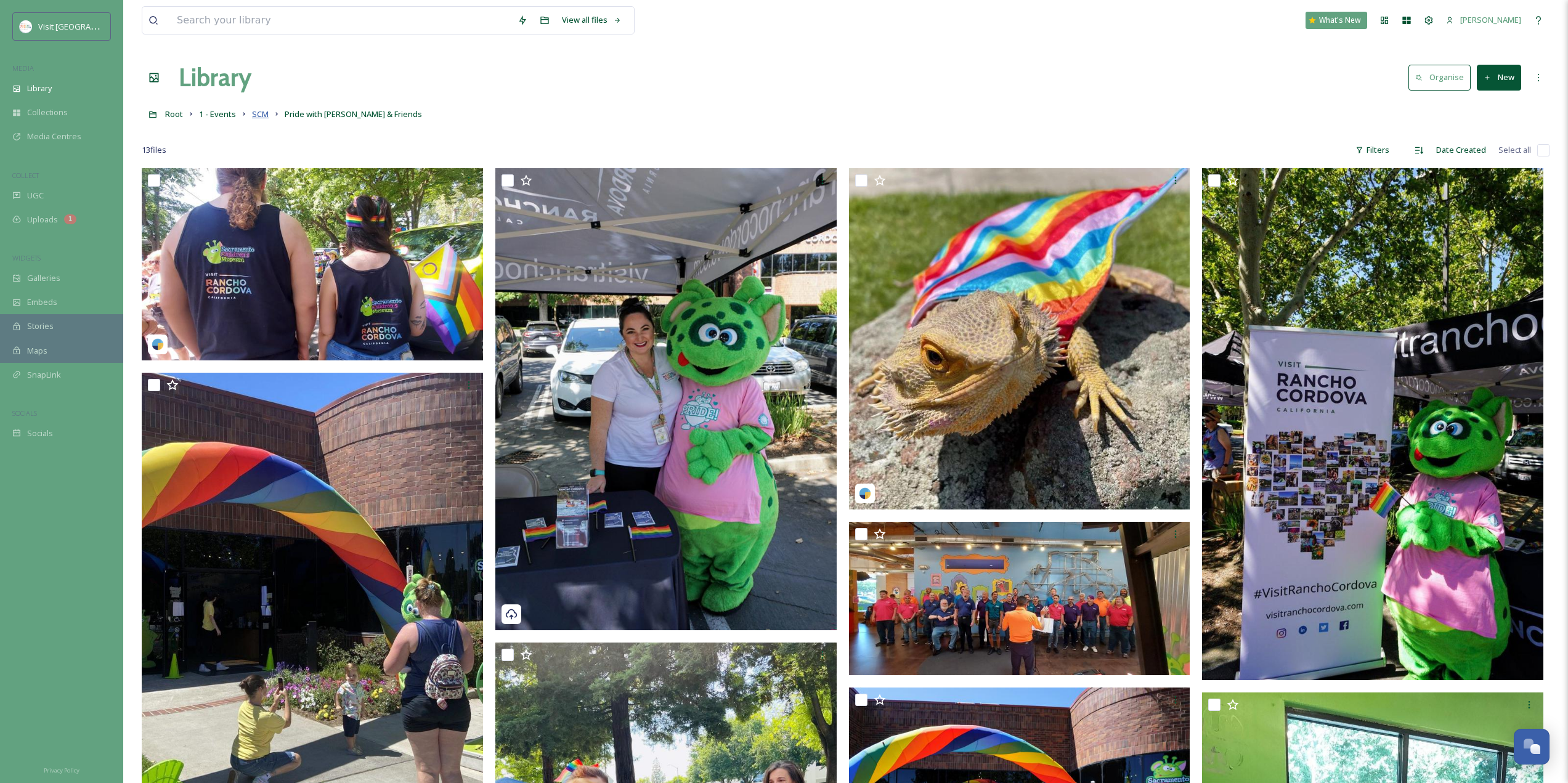
click at [264, 115] on span "SCM" at bounding box center [260, 114] width 16 height 11
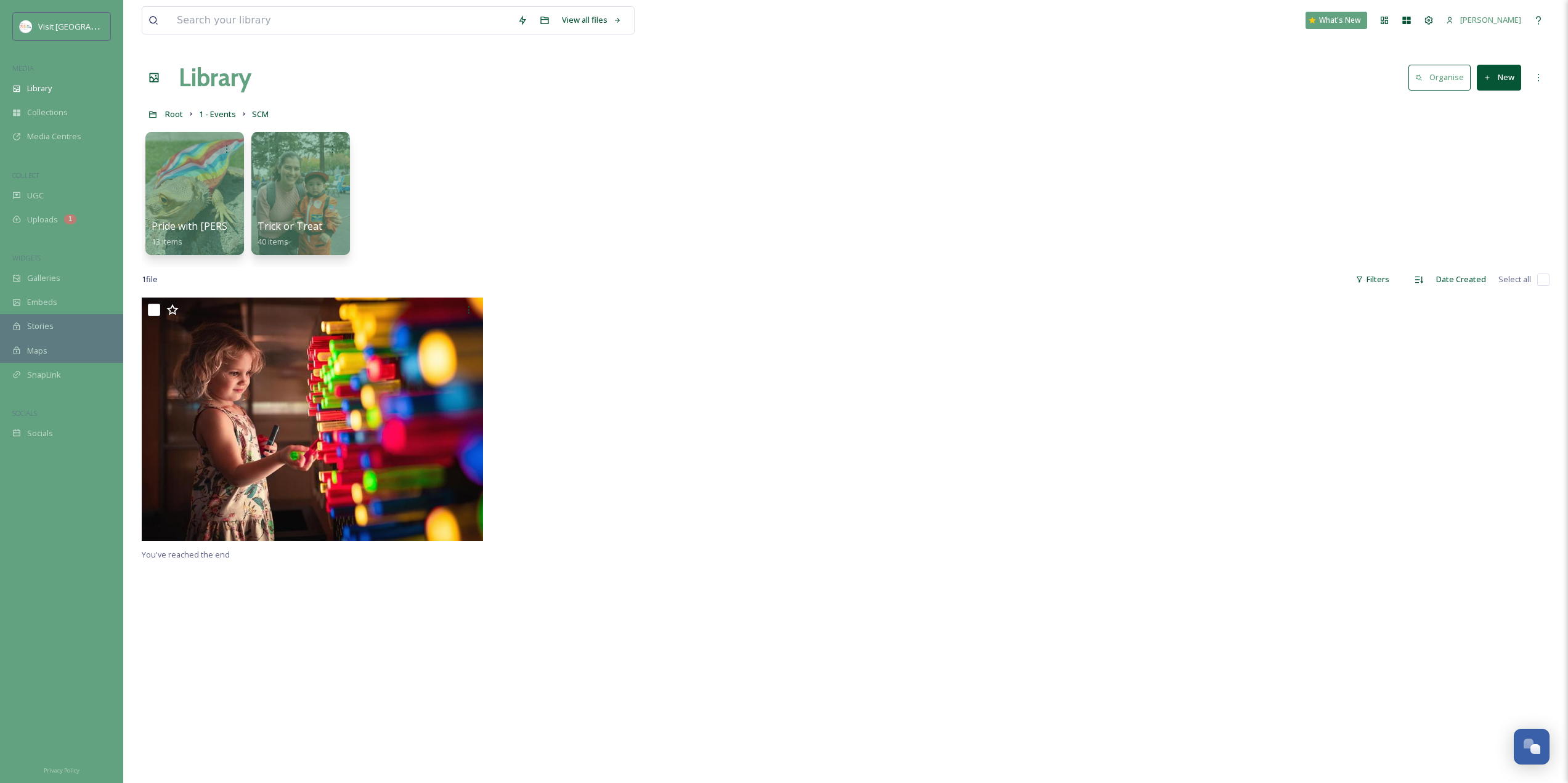
click at [175, 124] on div "Root 1 - Events SCM" at bounding box center [846, 113] width 1408 height 23
click at [175, 117] on span "Root" at bounding box center [174, 114] width 18 height 11
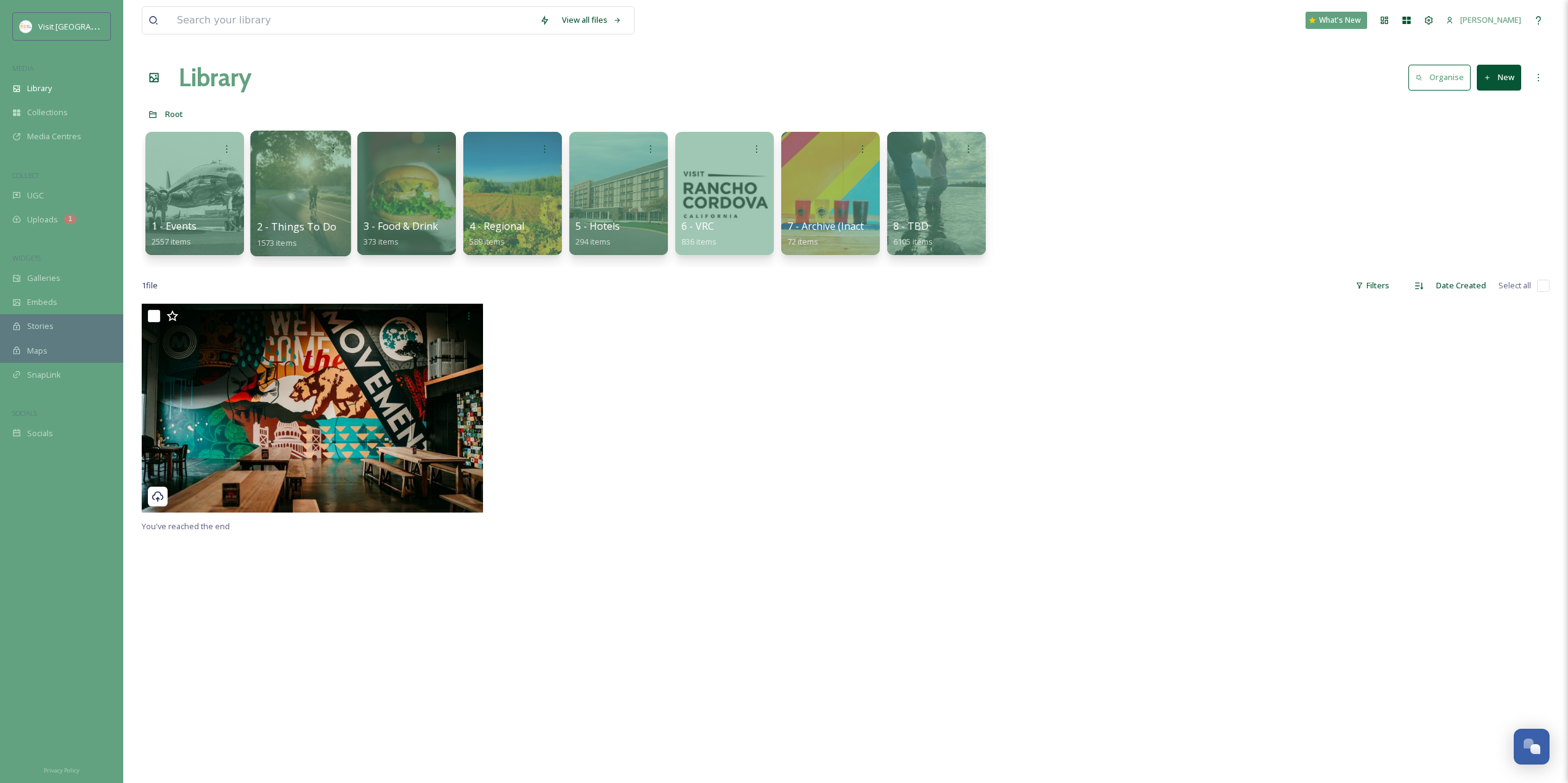
click at [302, 212] on div at bounding box center [301, 193] width 100 height 125
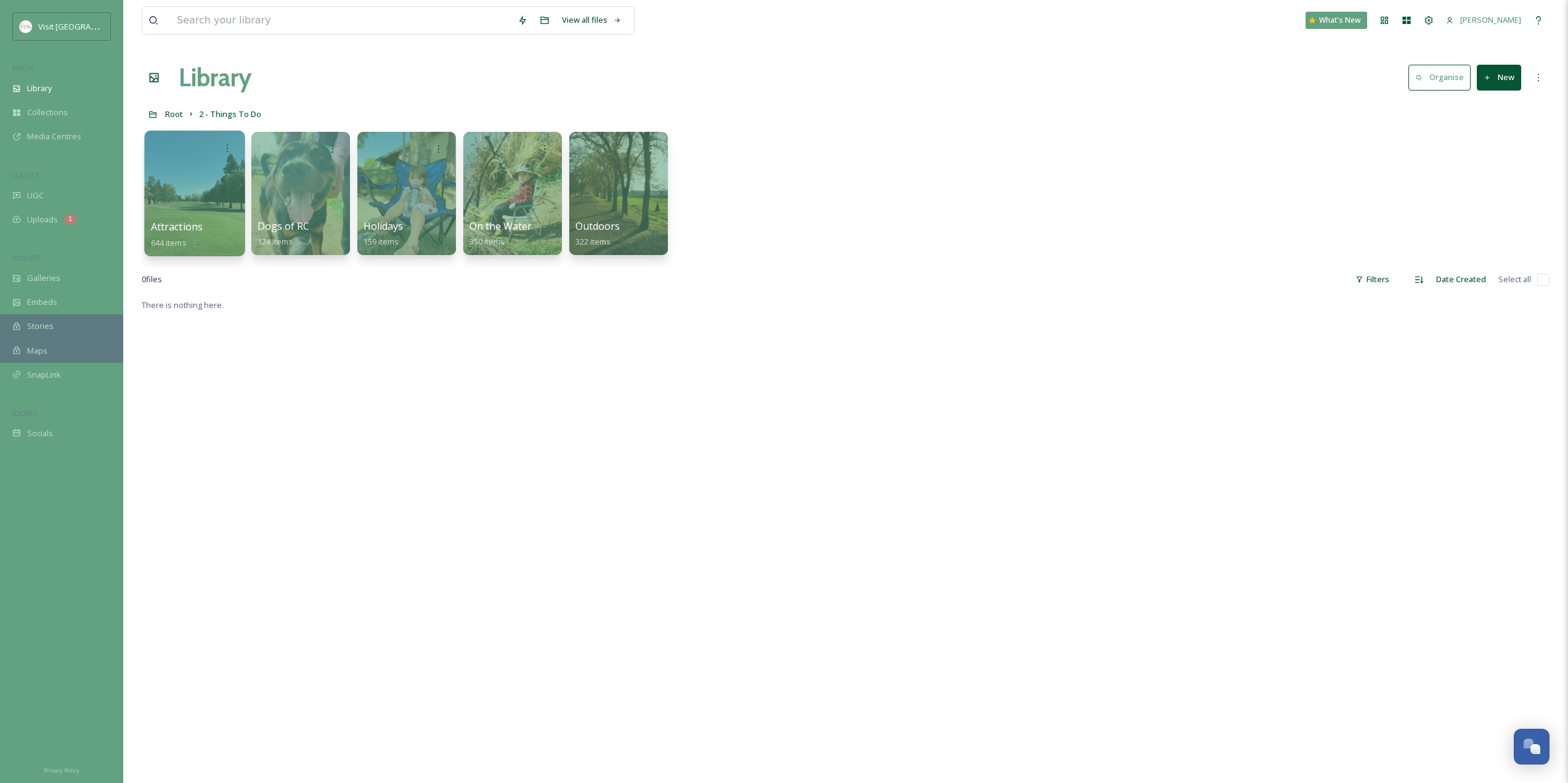
click at [205, 199] on div at bounding box center [194, 193] width 100 height 125
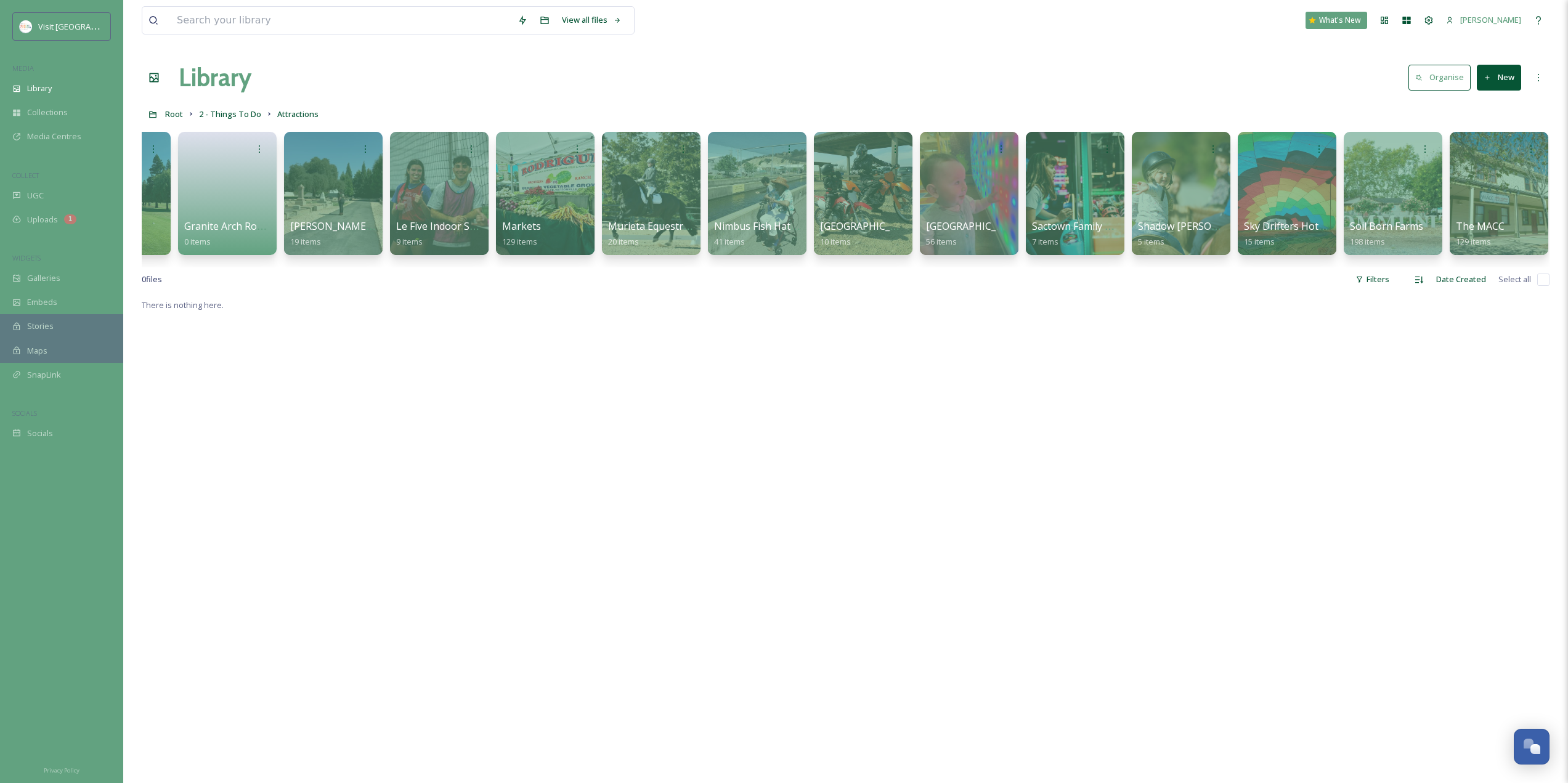
scroll to position [0, 76]
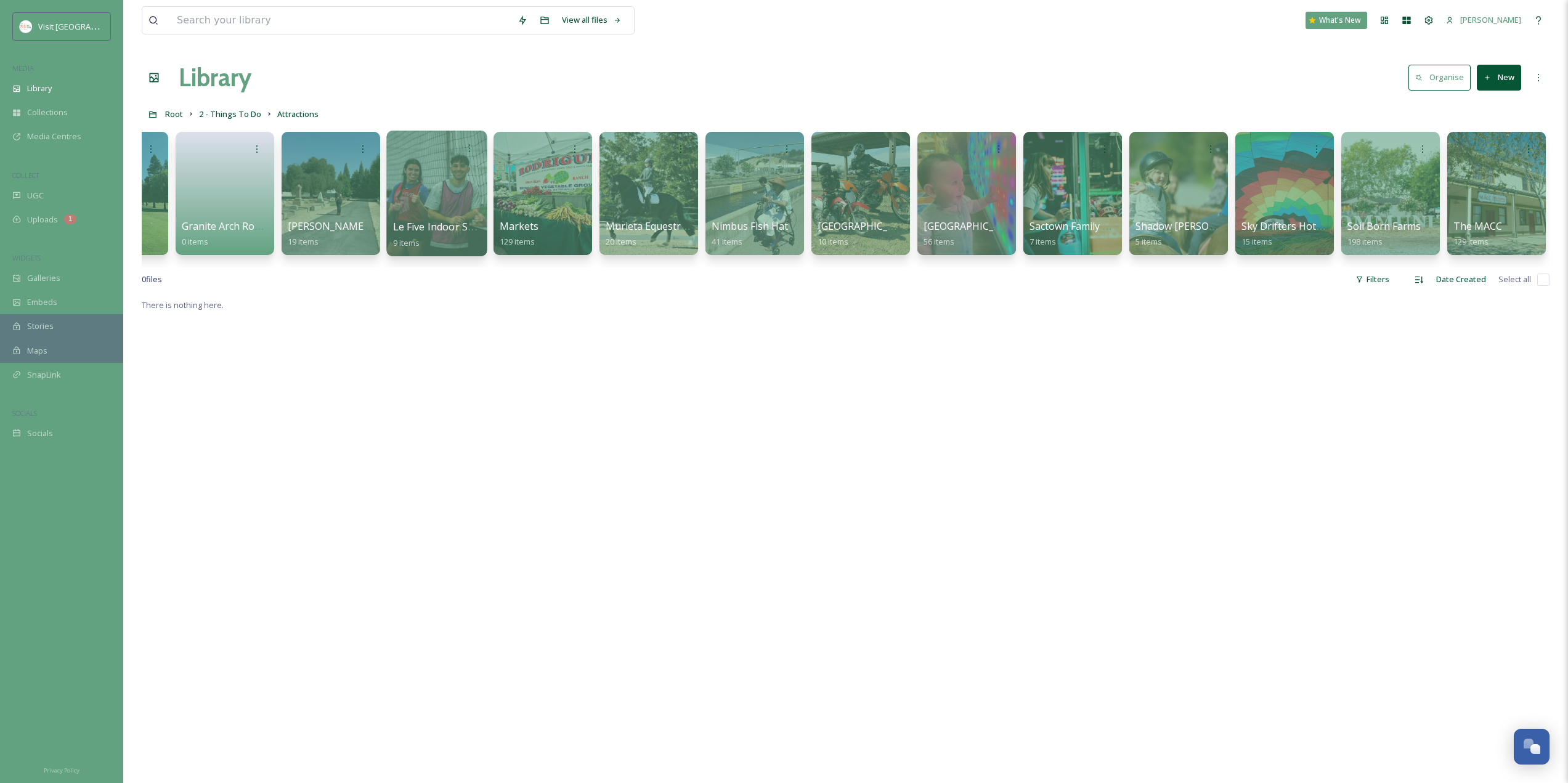
click at [458, 196] on div at bounding box center [436, 193] width 100 height 125
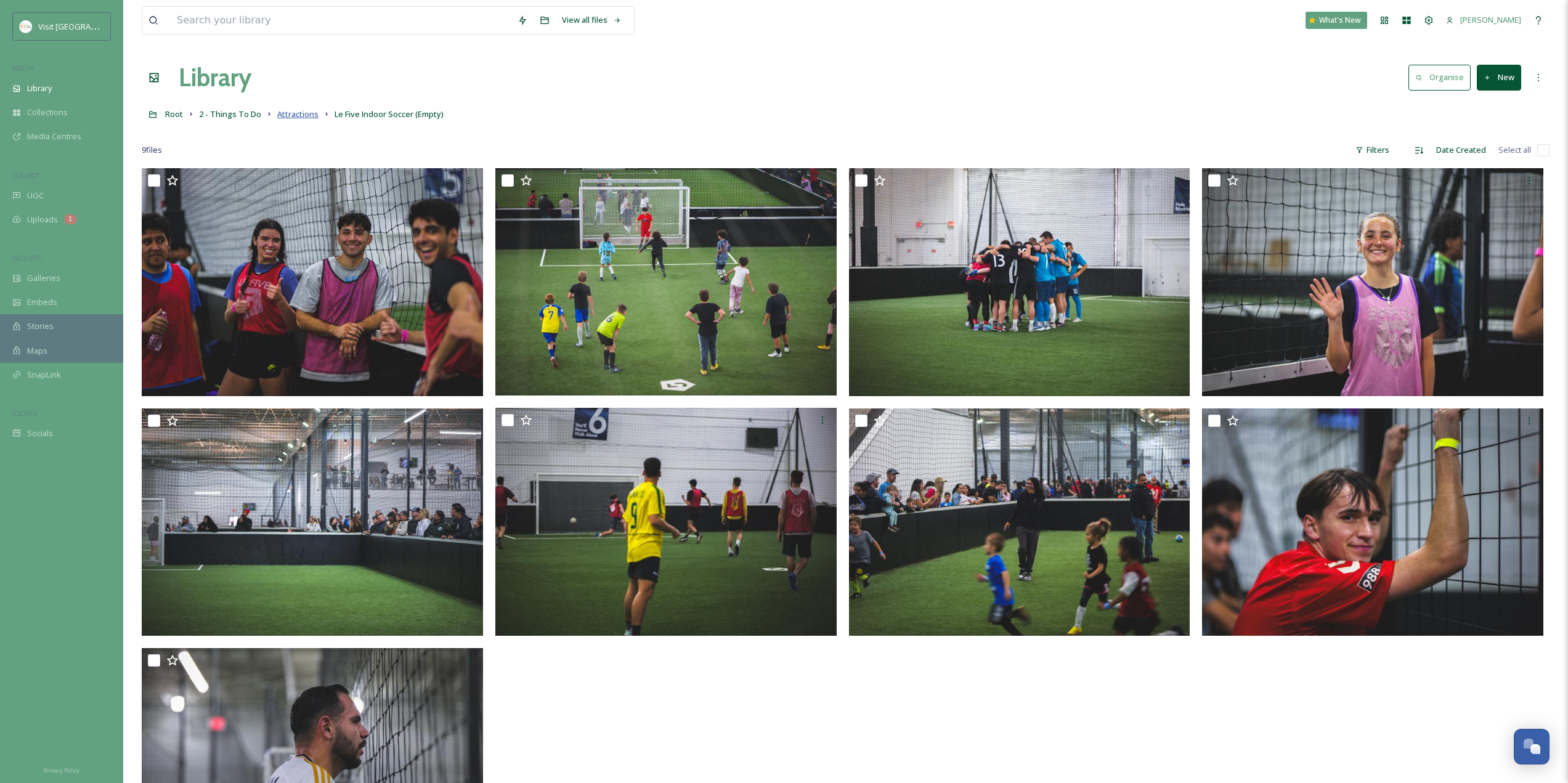
click at [297, 109] on span "Attractions" at bounding box center [298, 114] width 41 height 11
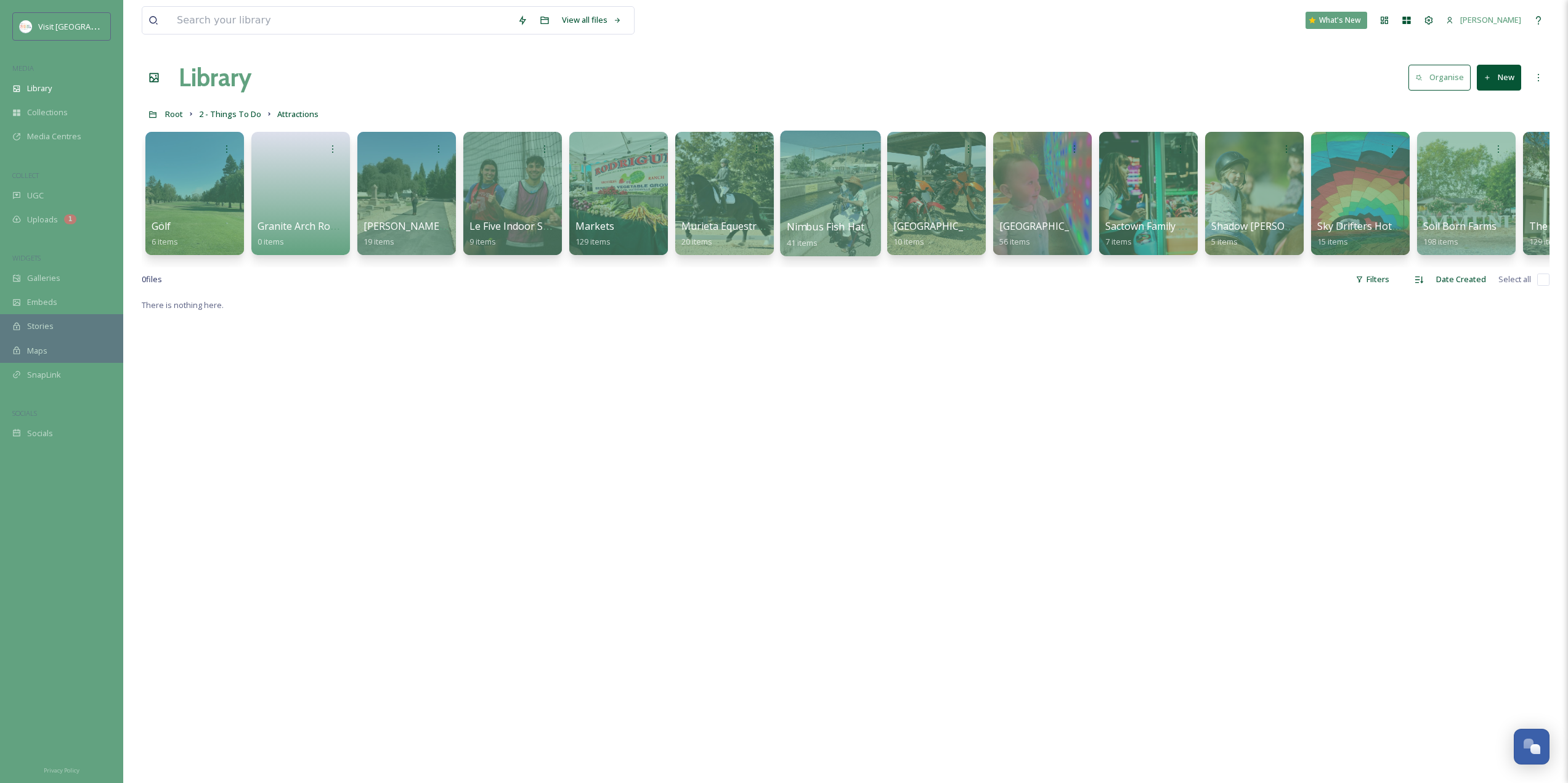
click at [865, 196] on div at bounding box center [830, 193] width 100 height 125
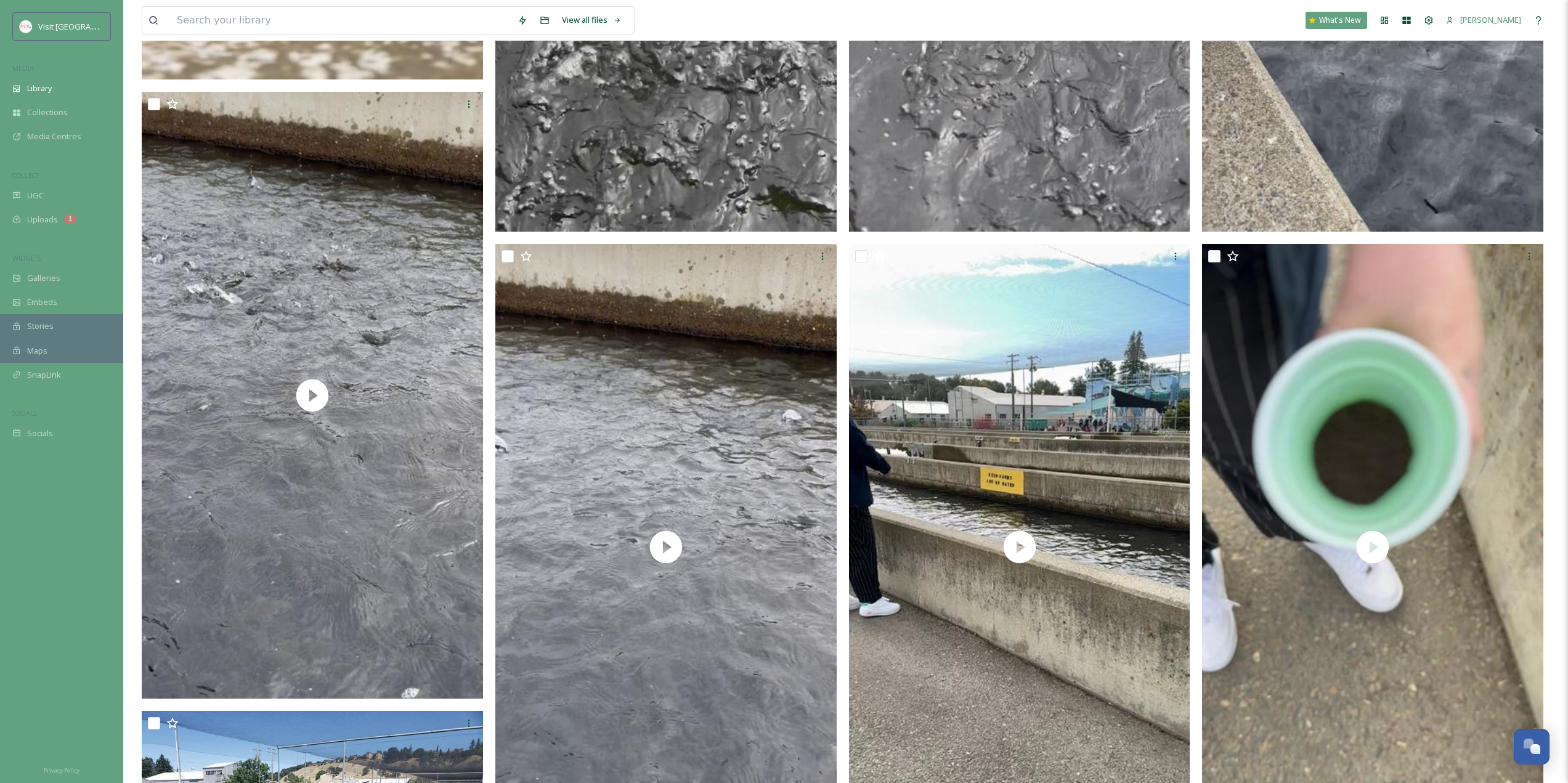
scroll to position [5401, 0]
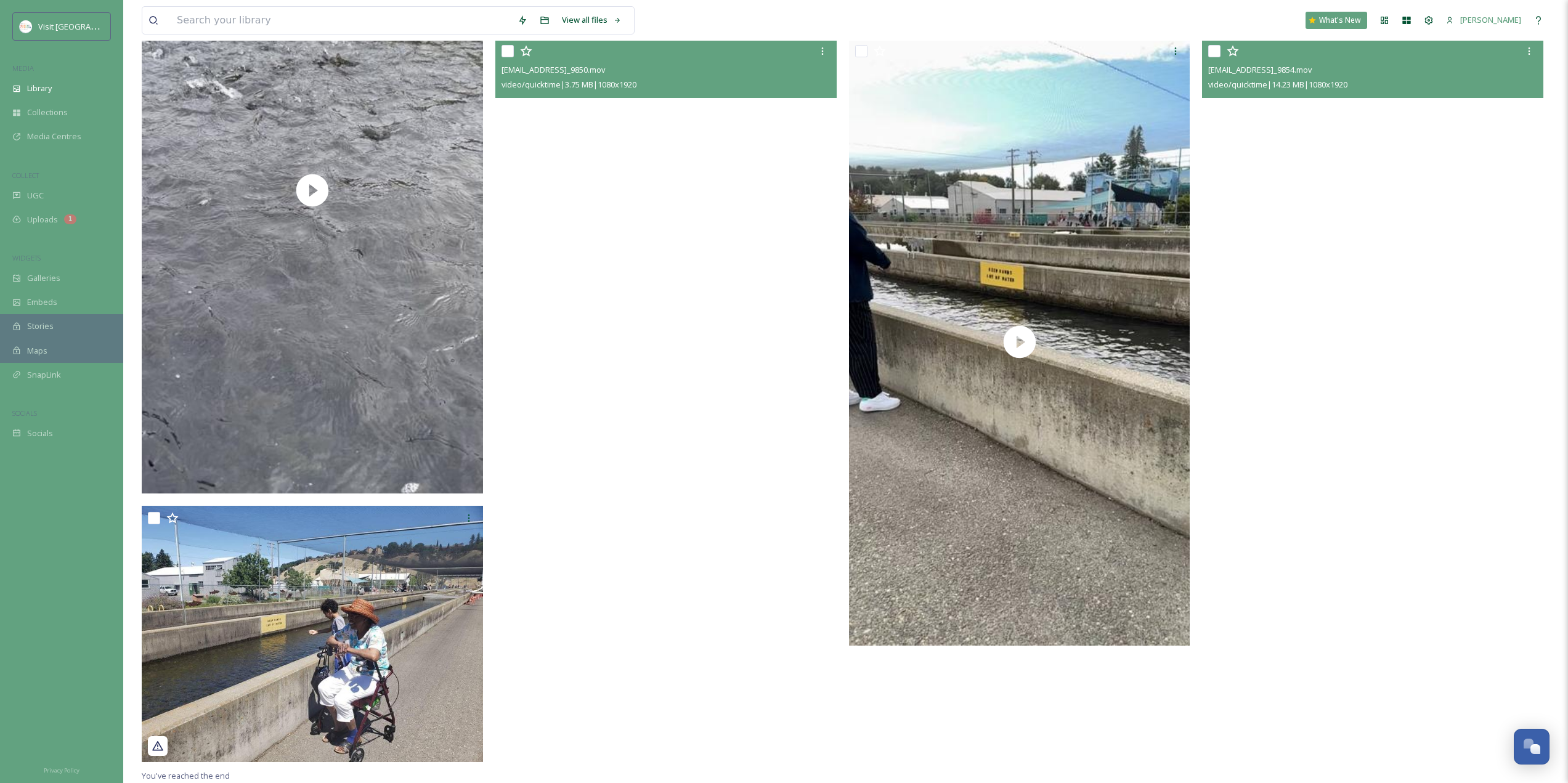
click at [1375, 363] on video "ext_1749678601.757212_Kristen@visitranchocordova.com-IMG_9854.mov" at bounding box center [1372, 342] width 341 height 607
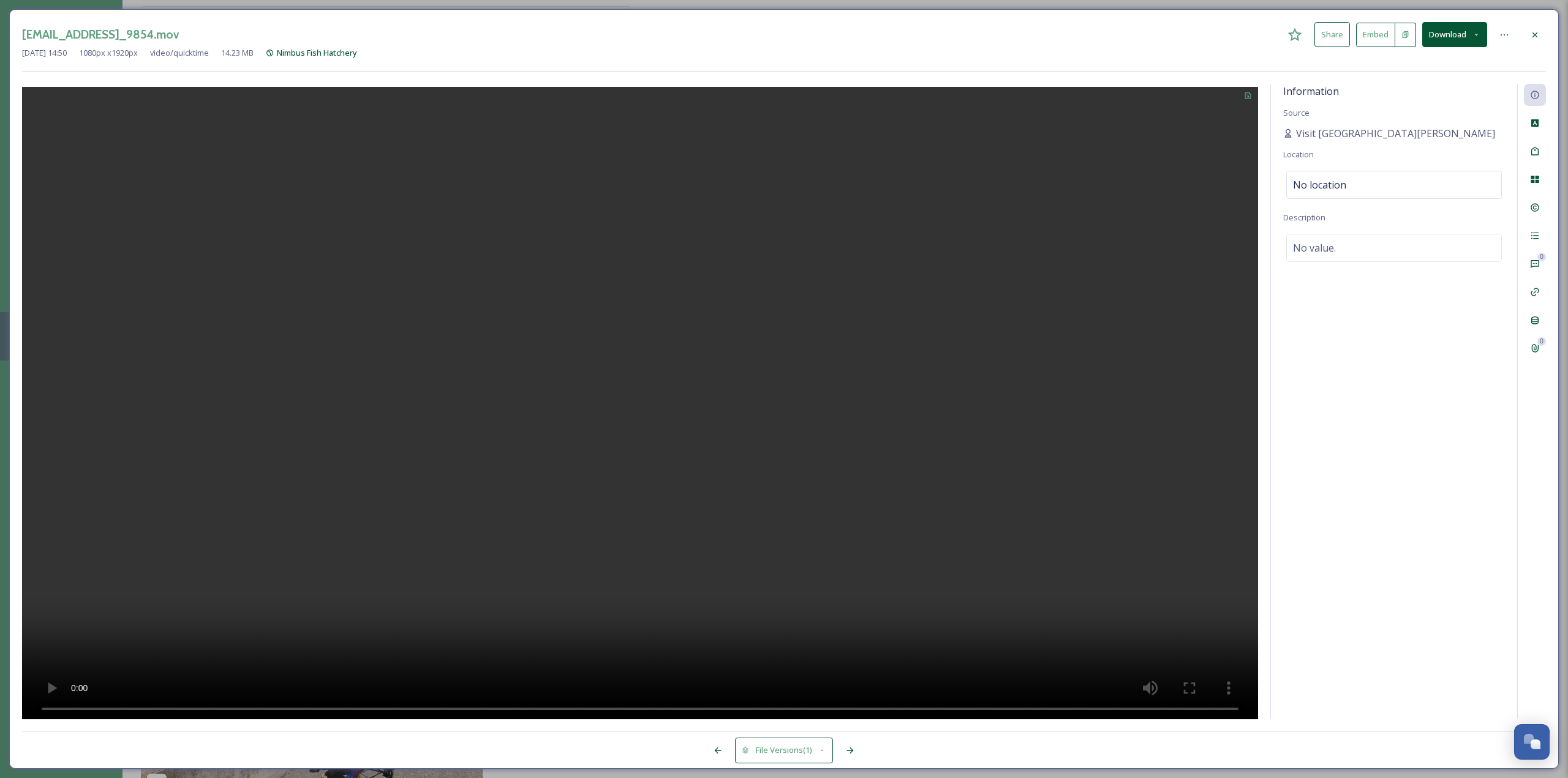
click at [1536, 33] on icon at bounding box center [1535, 34] width 5 height 5
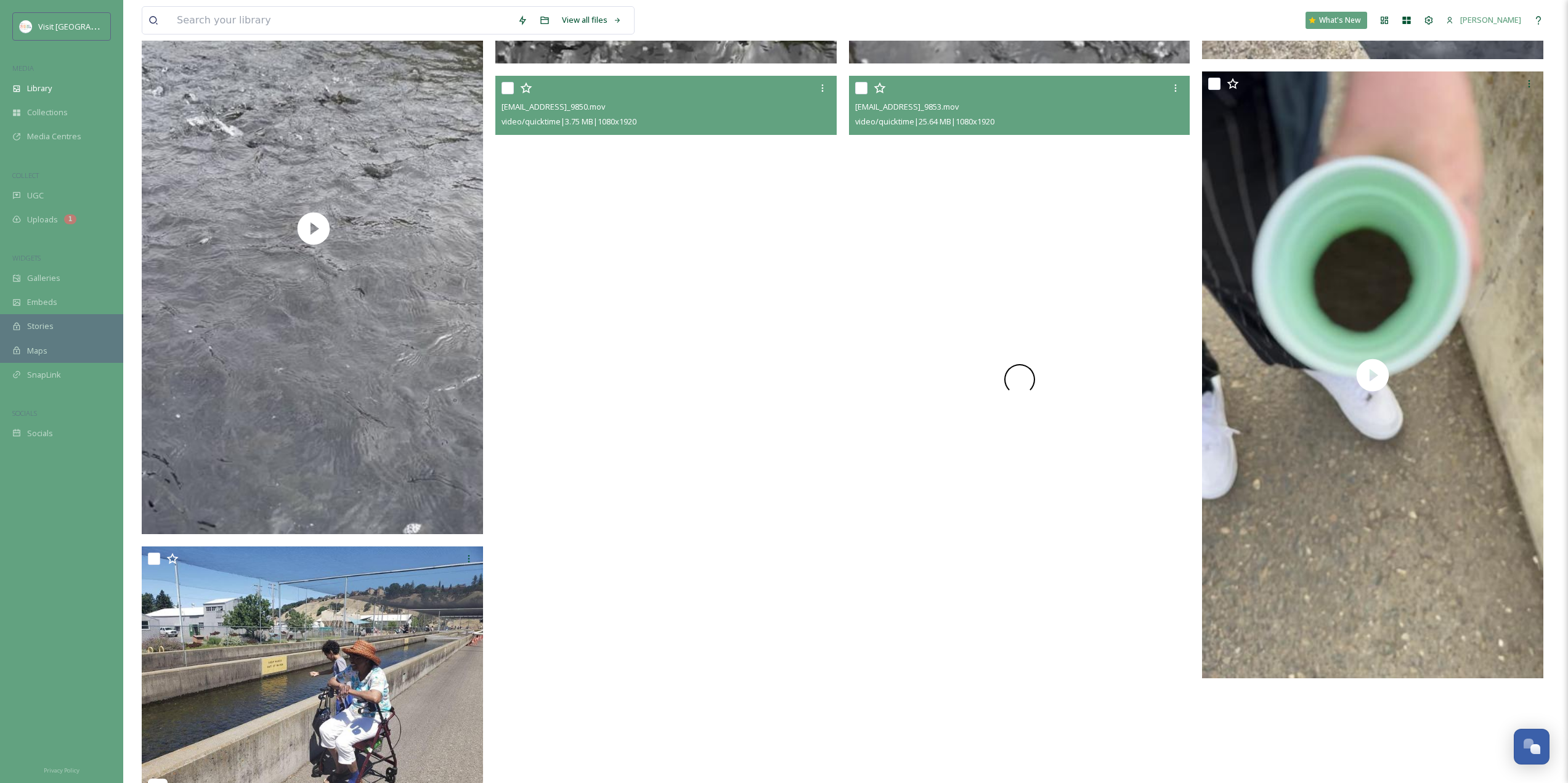
click at [1066, 448] on div at bounding box center [1019, 379] width 341 height 607
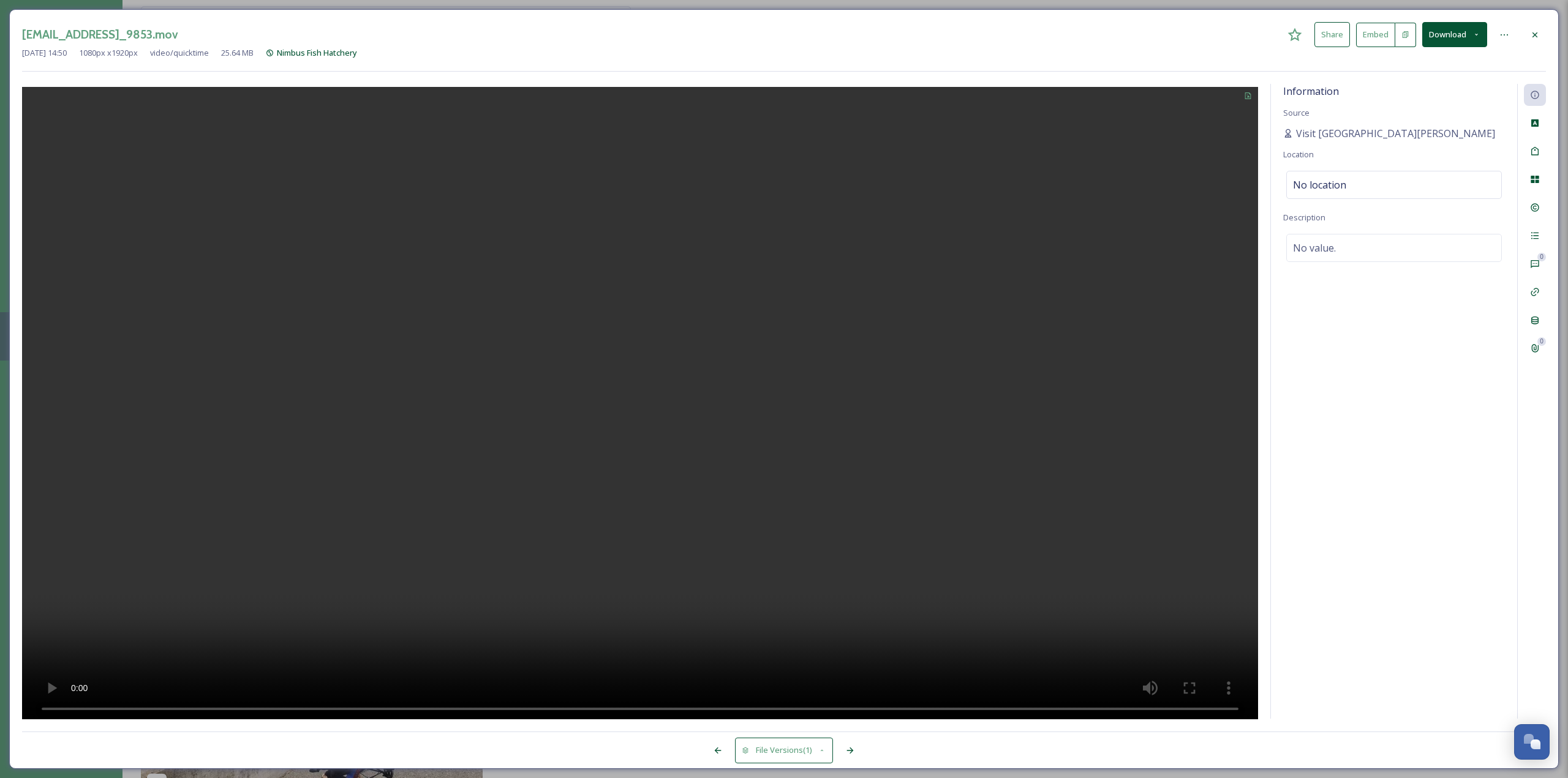
click at [1538, 30] on icon at bounding box center [1534, 34] width 9 height 9
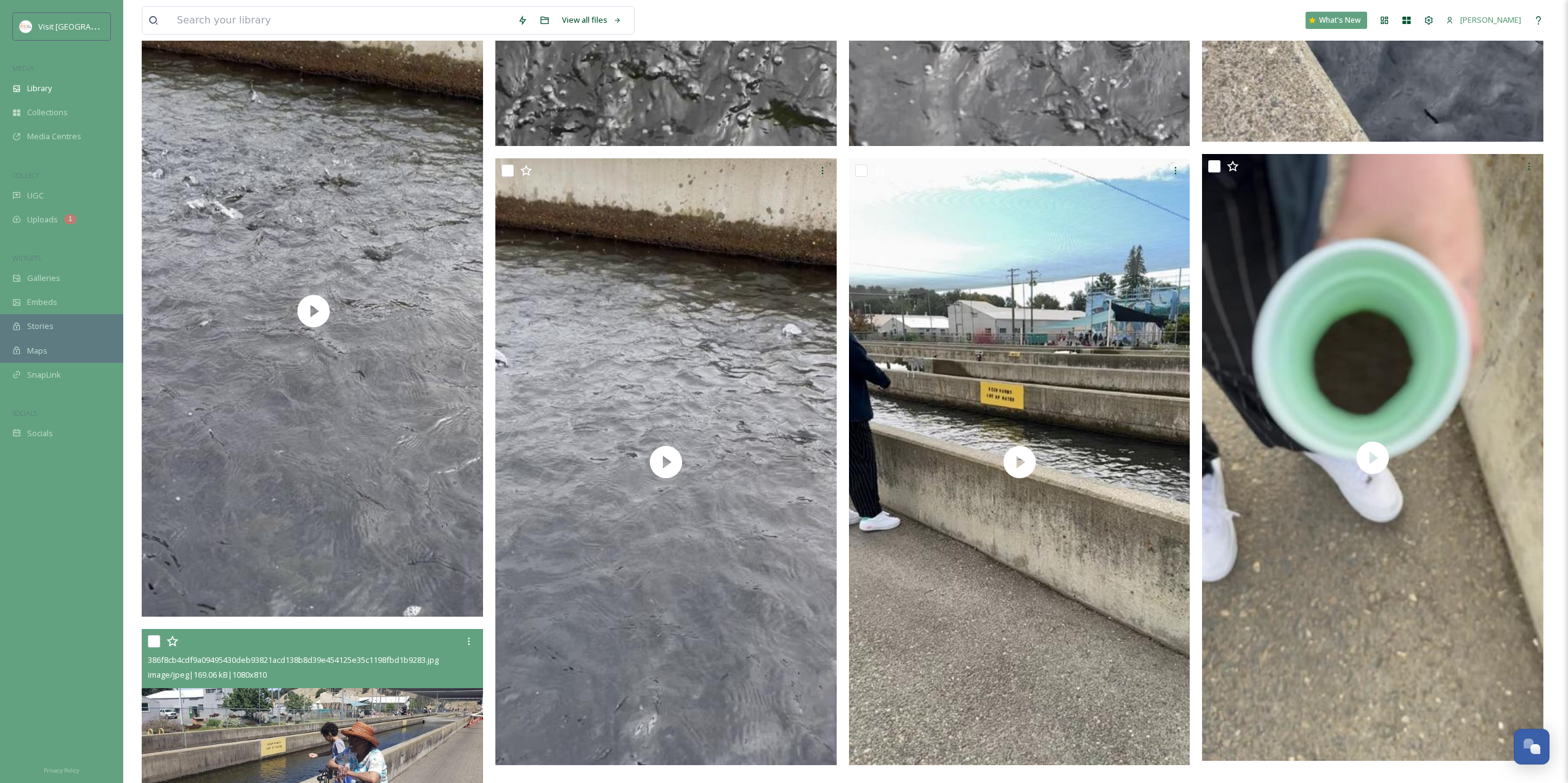
scroll to position [5236, 0]
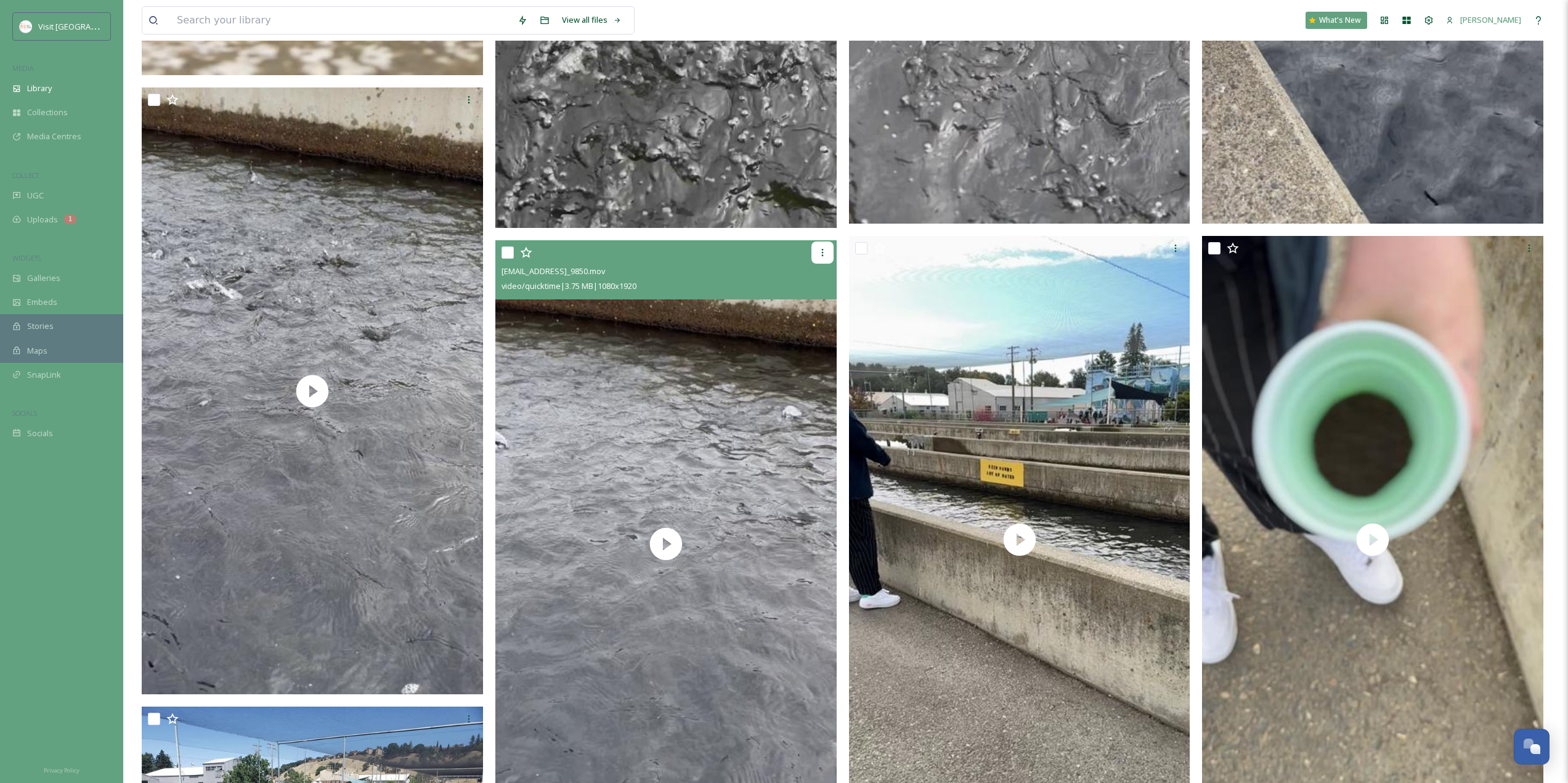
click at [823, 250] on icon at bounding box center [822, 252] width 10 height 10
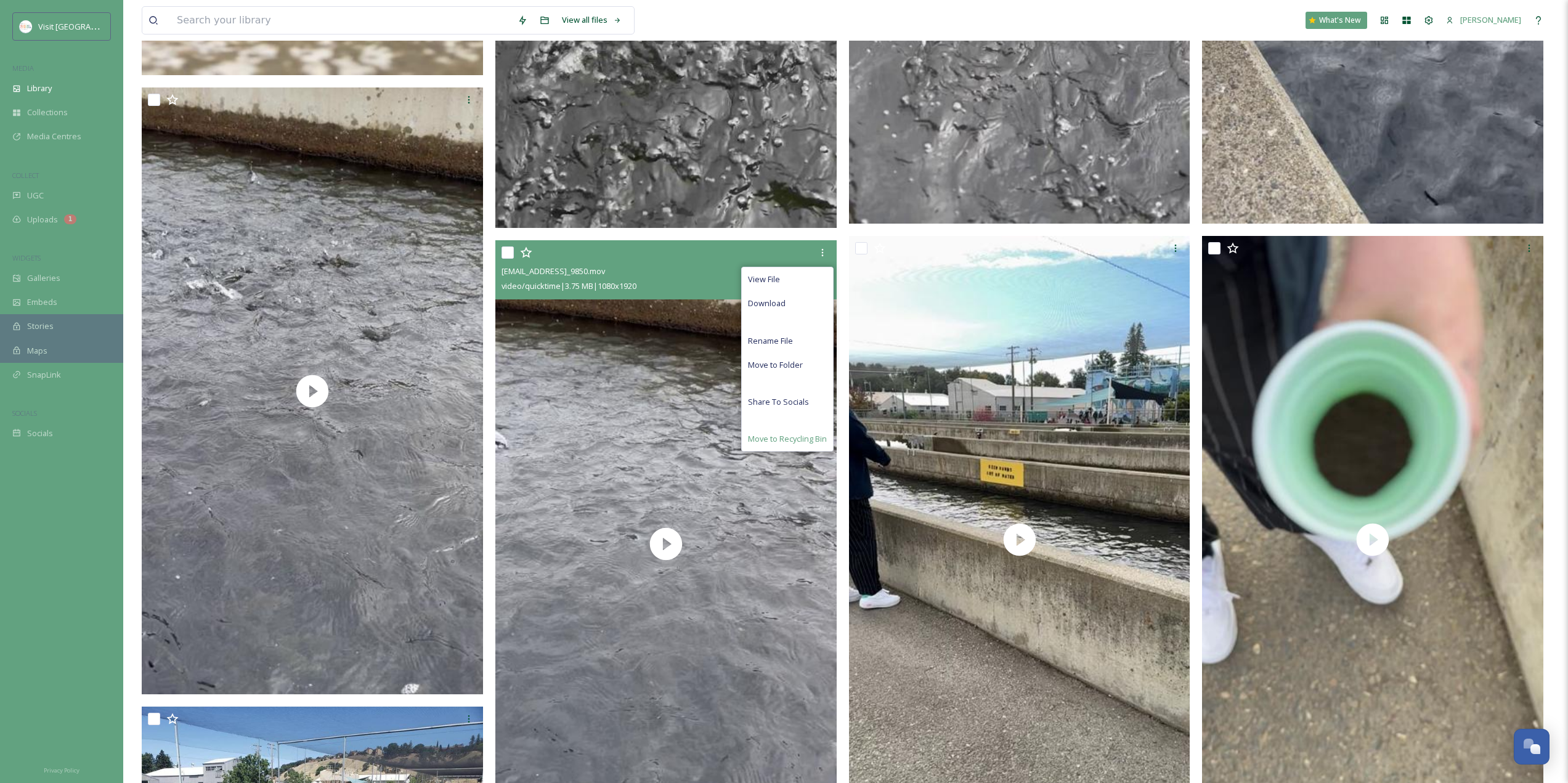
click at [783, 441] on span "Move to Recycling Bin" at bounding box center [787, 439] width 79 height 12
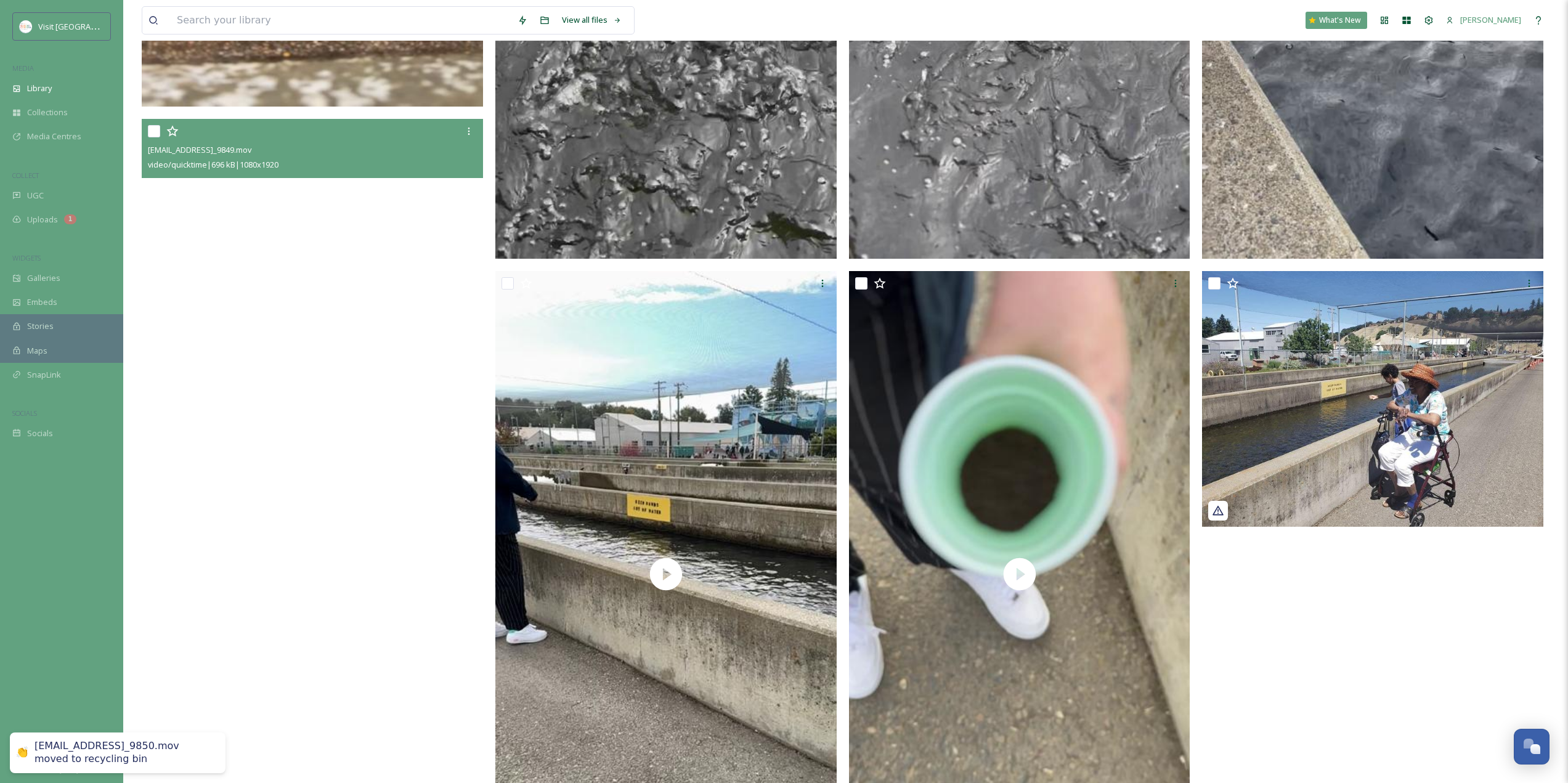
scroll to position [4962, 0]
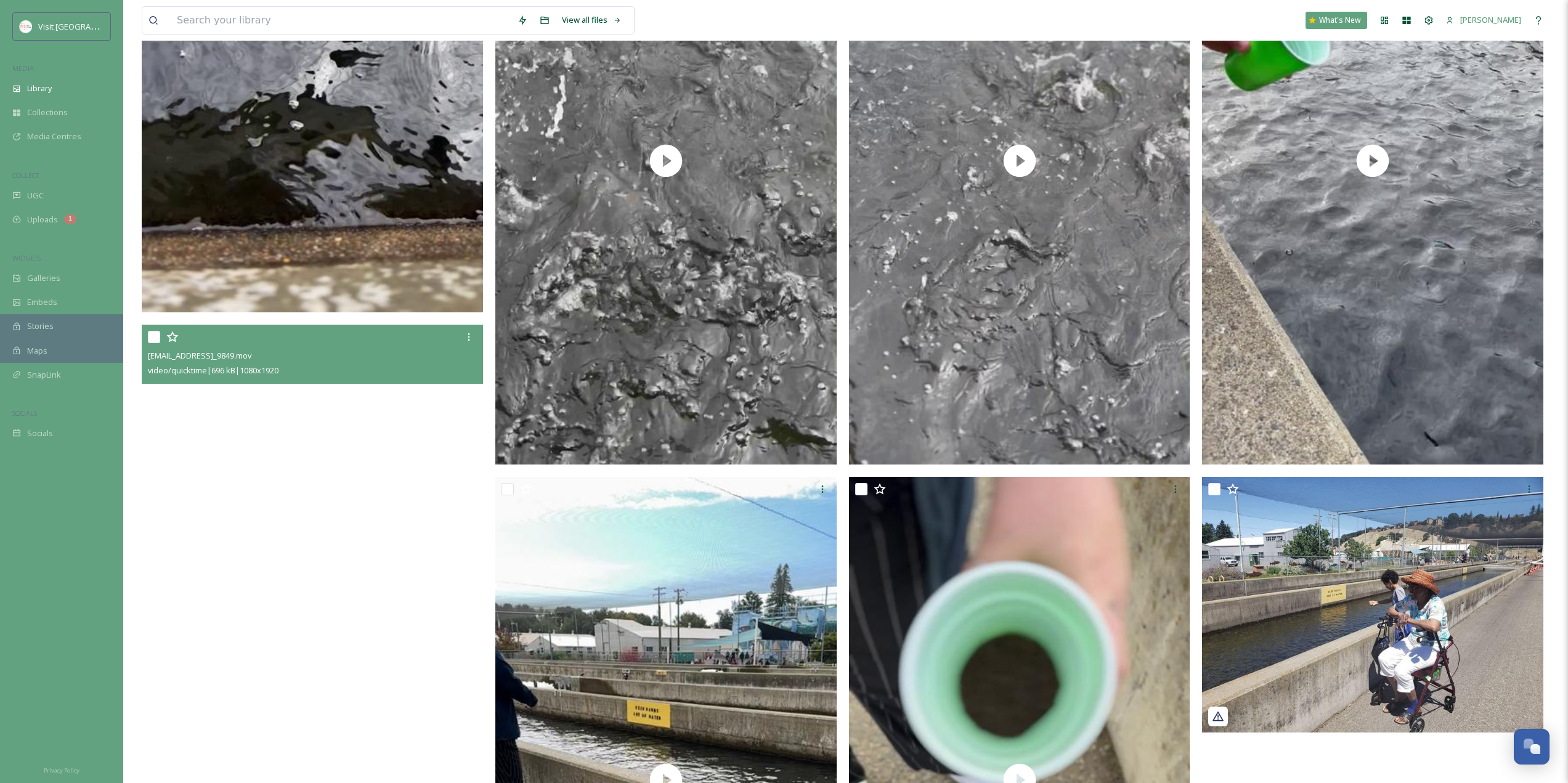
click at [379, 549] on video "ext_1749678605.93139_Kristen@visitranchocordova.com-IMG_9849.mov" at bounding box center [312, 628] width 341 height 607
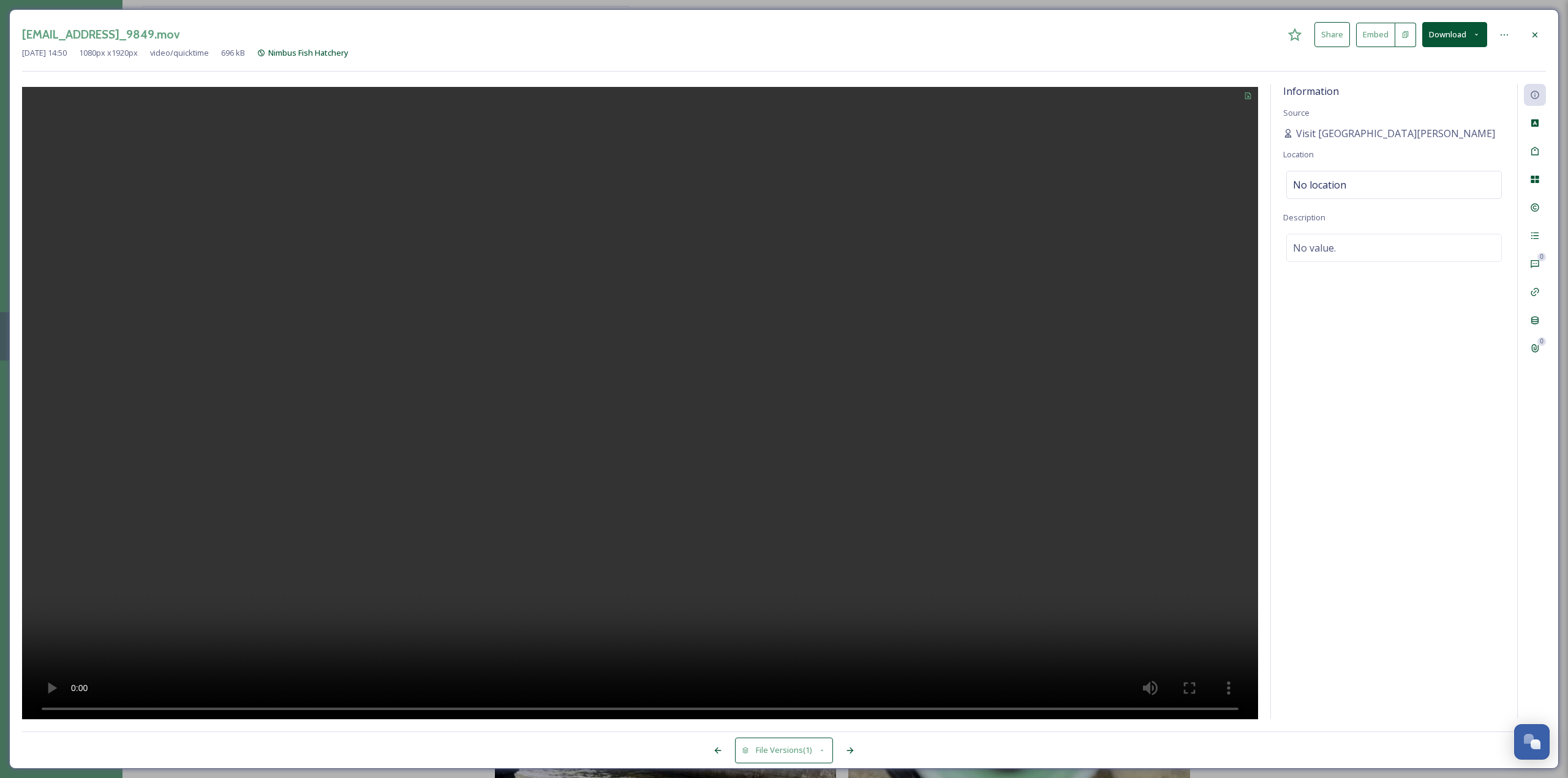
click at [1544, 25] on div at bounding box center [1535, 35] width 22 height 22
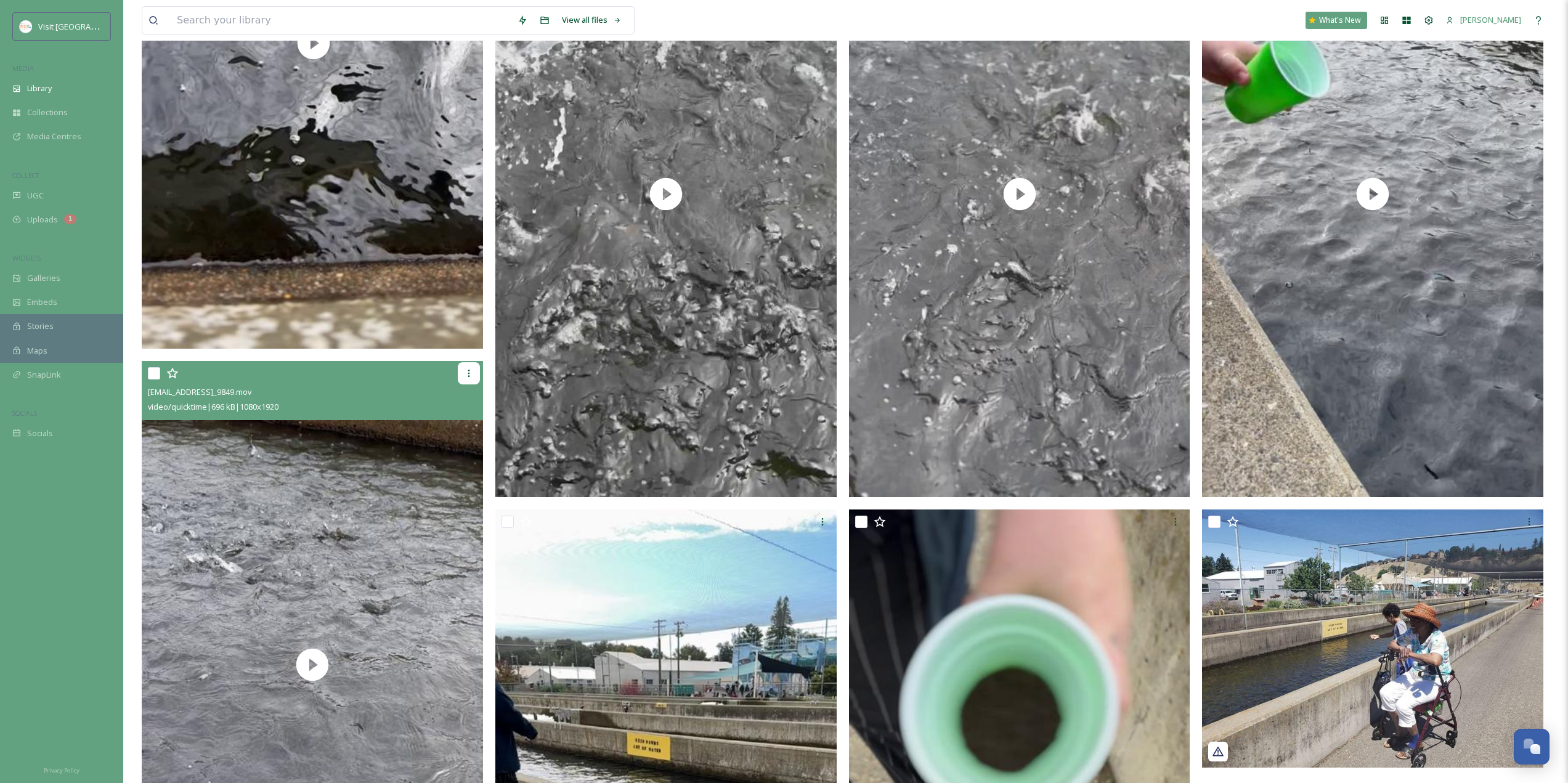
click at [471, 375] on icon at bounding box center [468, 372] width 10 height 10
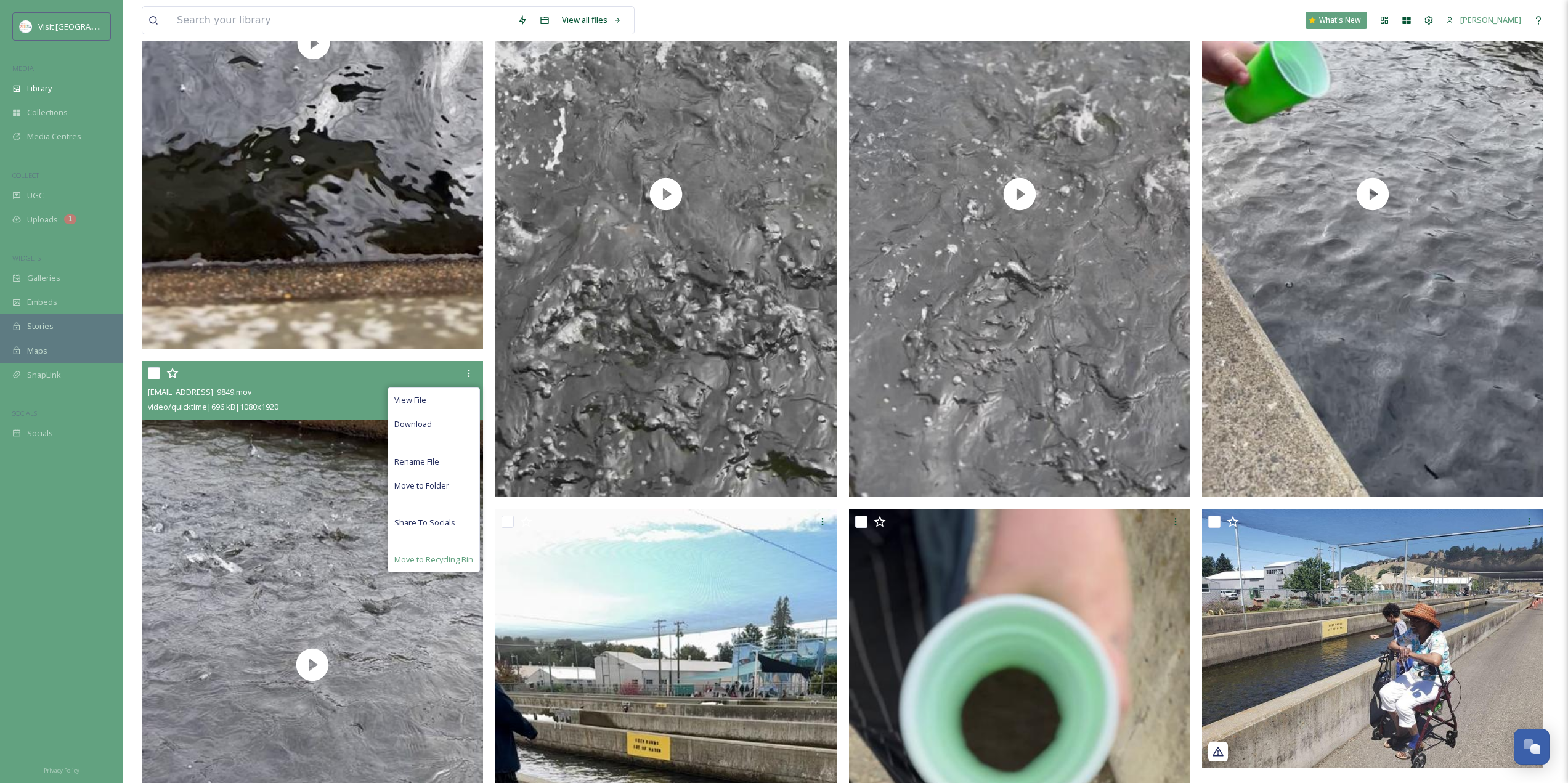
click at [454, 551] on div "Move to Recycling Bin" at bounding box center [434, 560] width 92 height 24
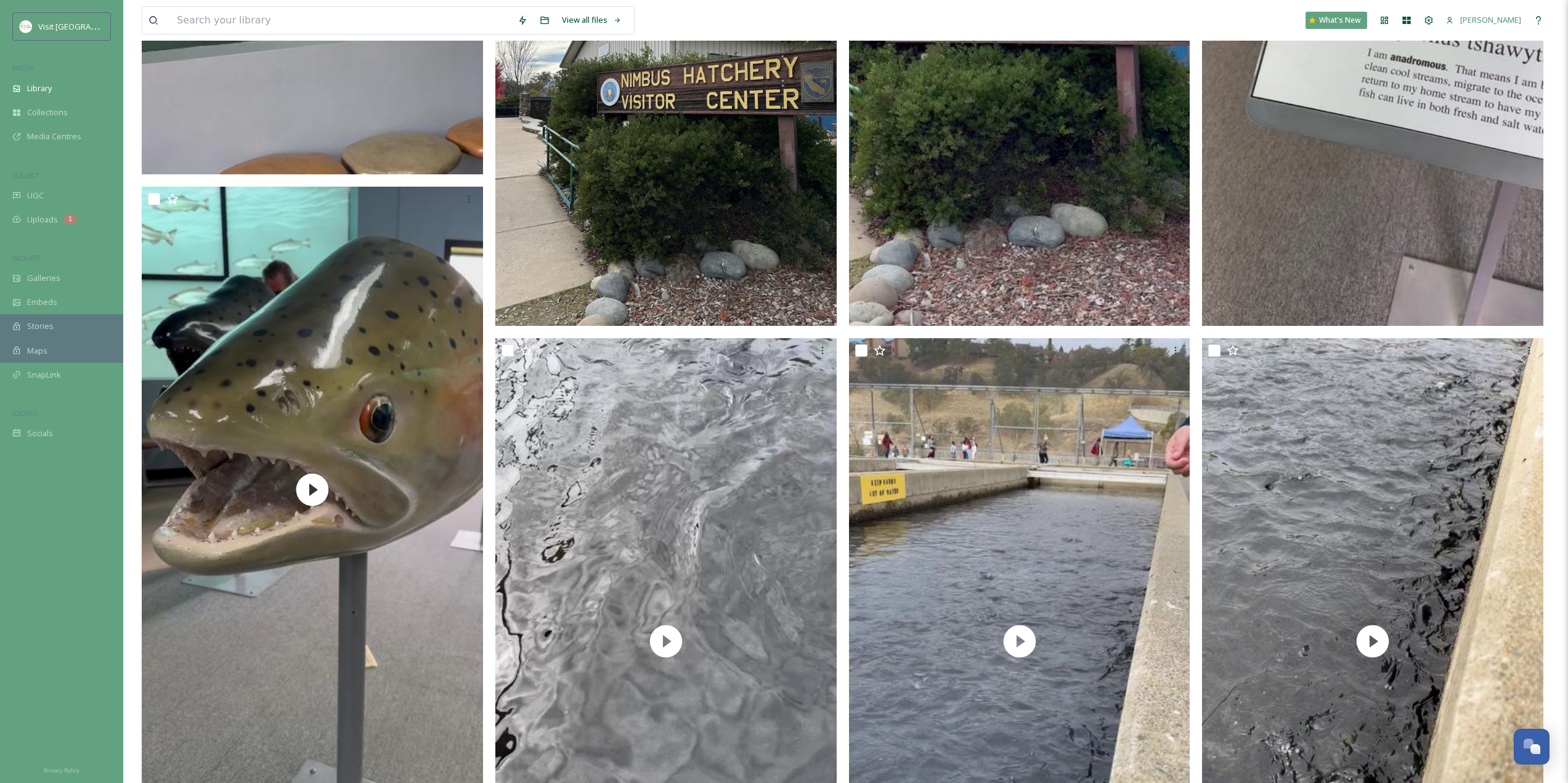
scroll to position [3654, 0]
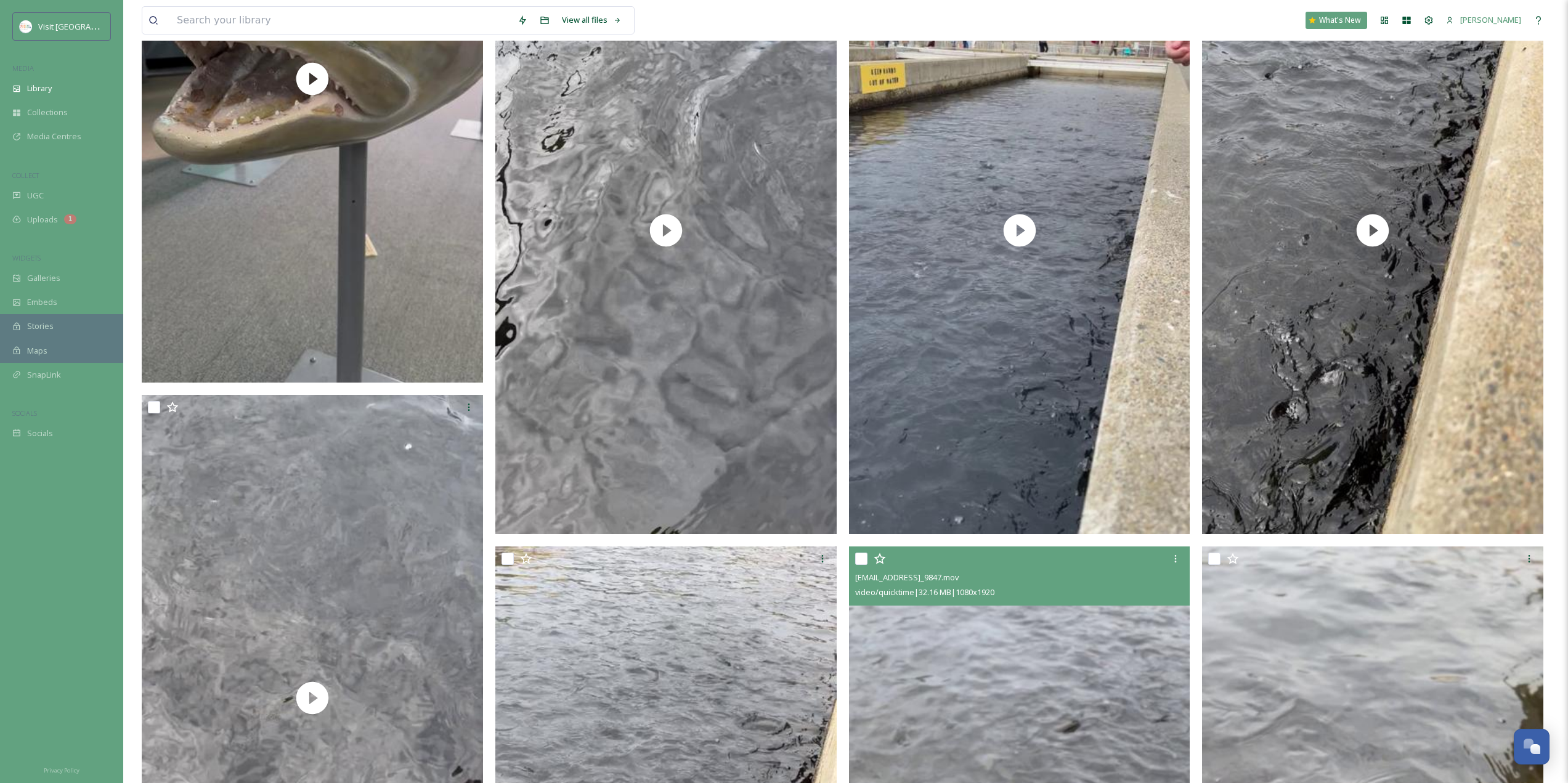
click at [879, 555] on icon at bounding box center [879, 558] width 12 height 11
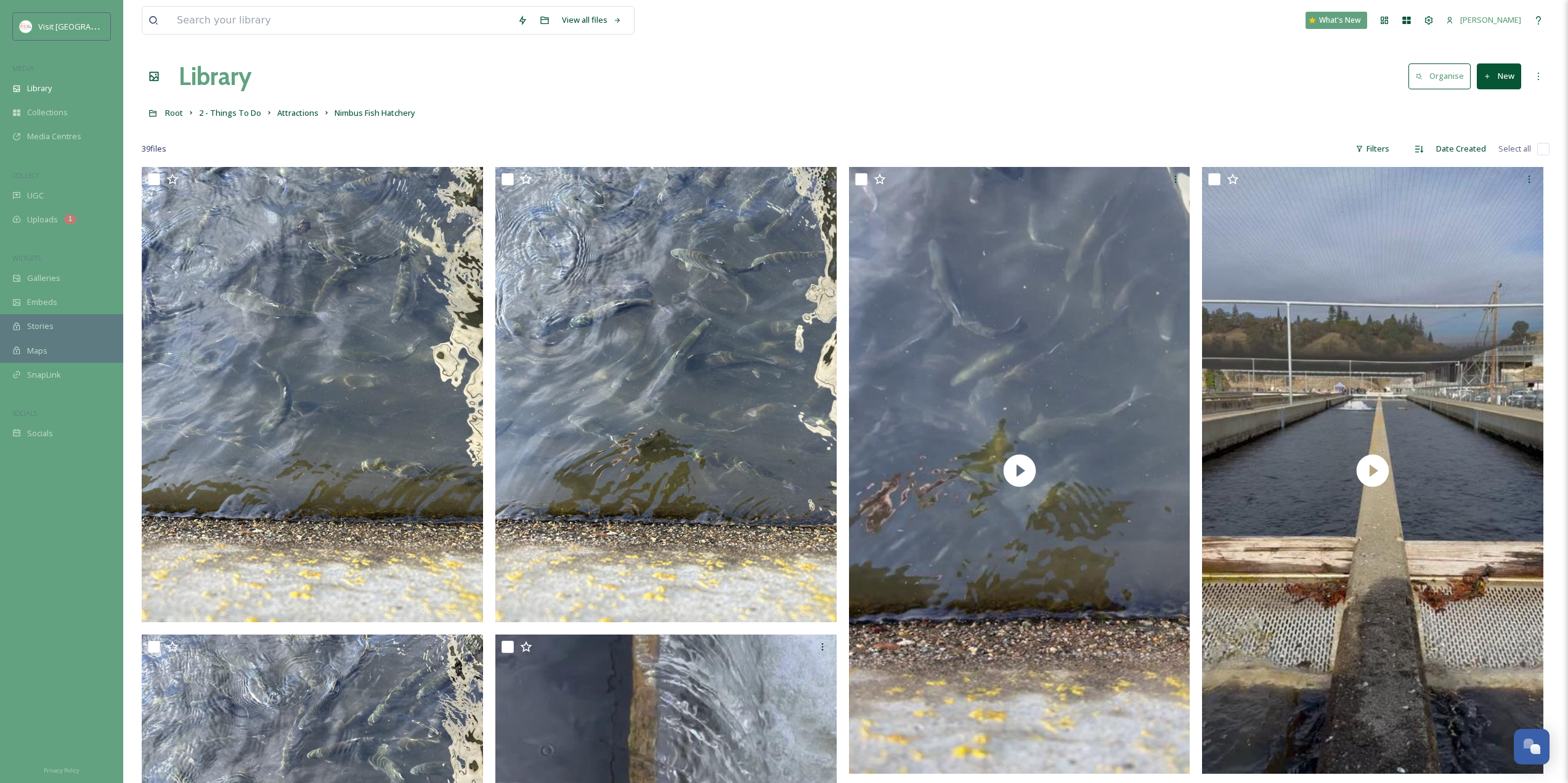
scroll to position [0, 0]
click at [180, 119] on span "Root" at bounding box center [174, 114] width 18 height 11
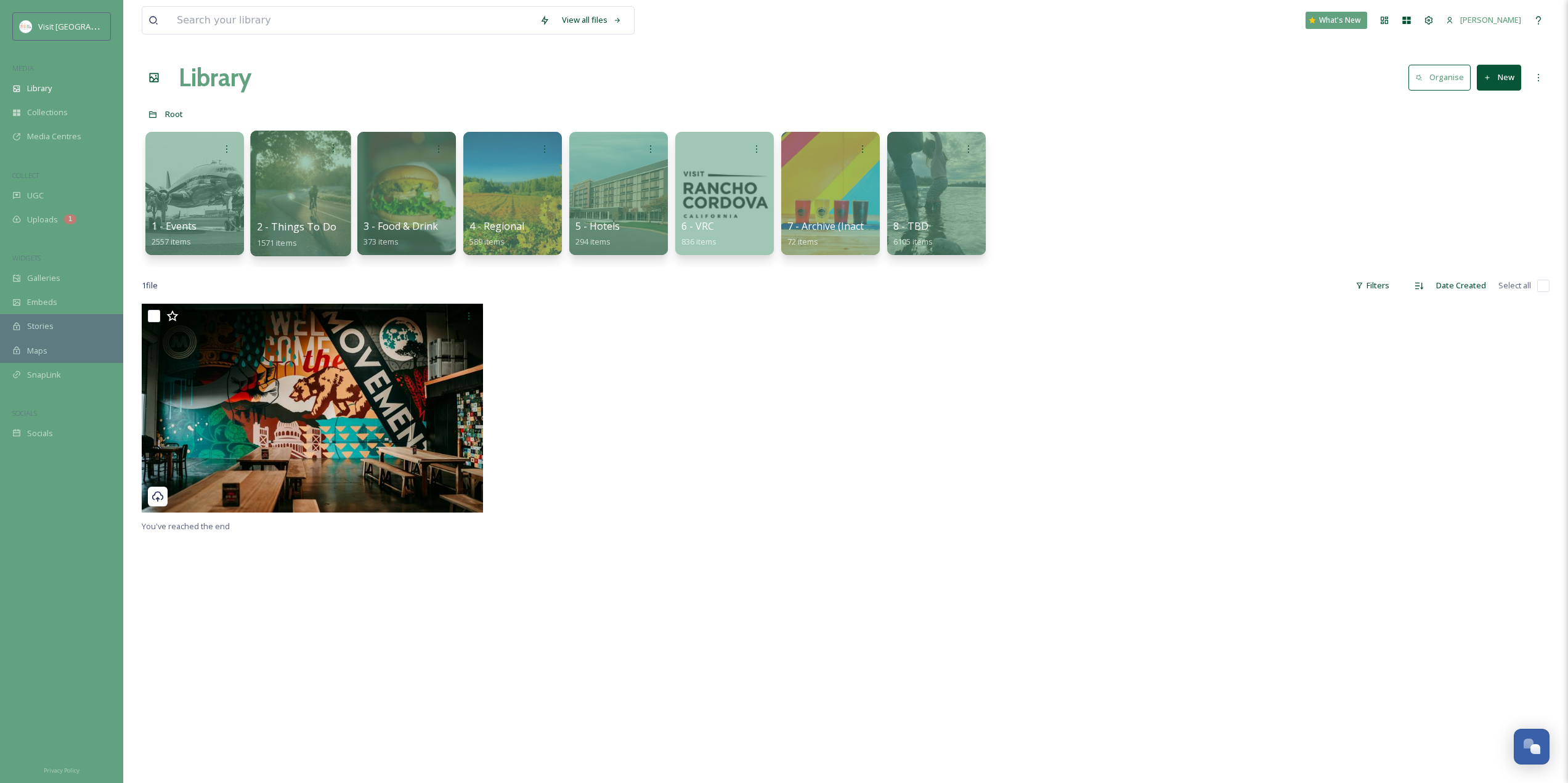
click at [306, 196] on div at bounding box center [301, 193] width 100 height 125
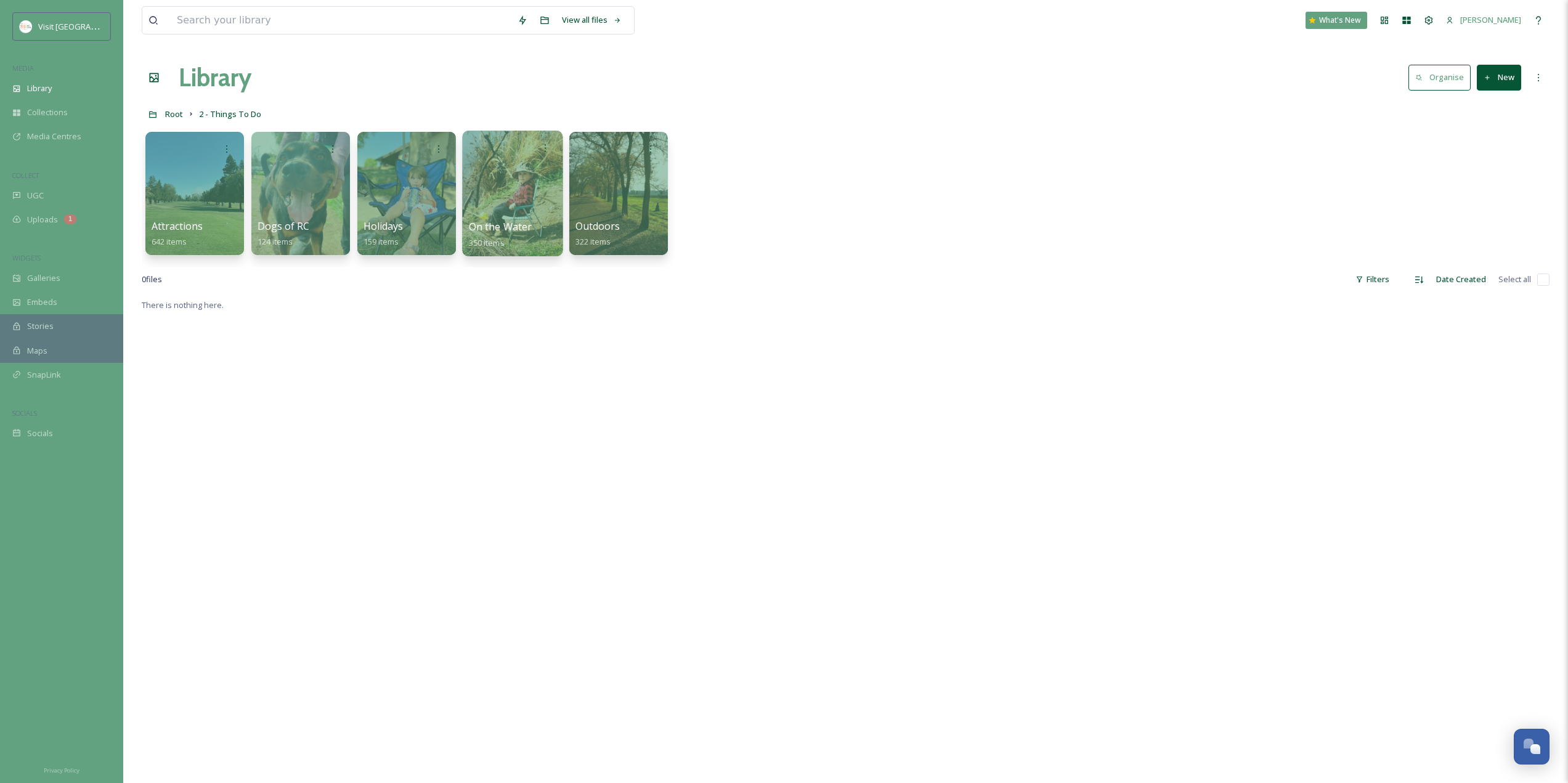
click at [536, 191] on div at bounding box center [512, 193] width 100 height 125
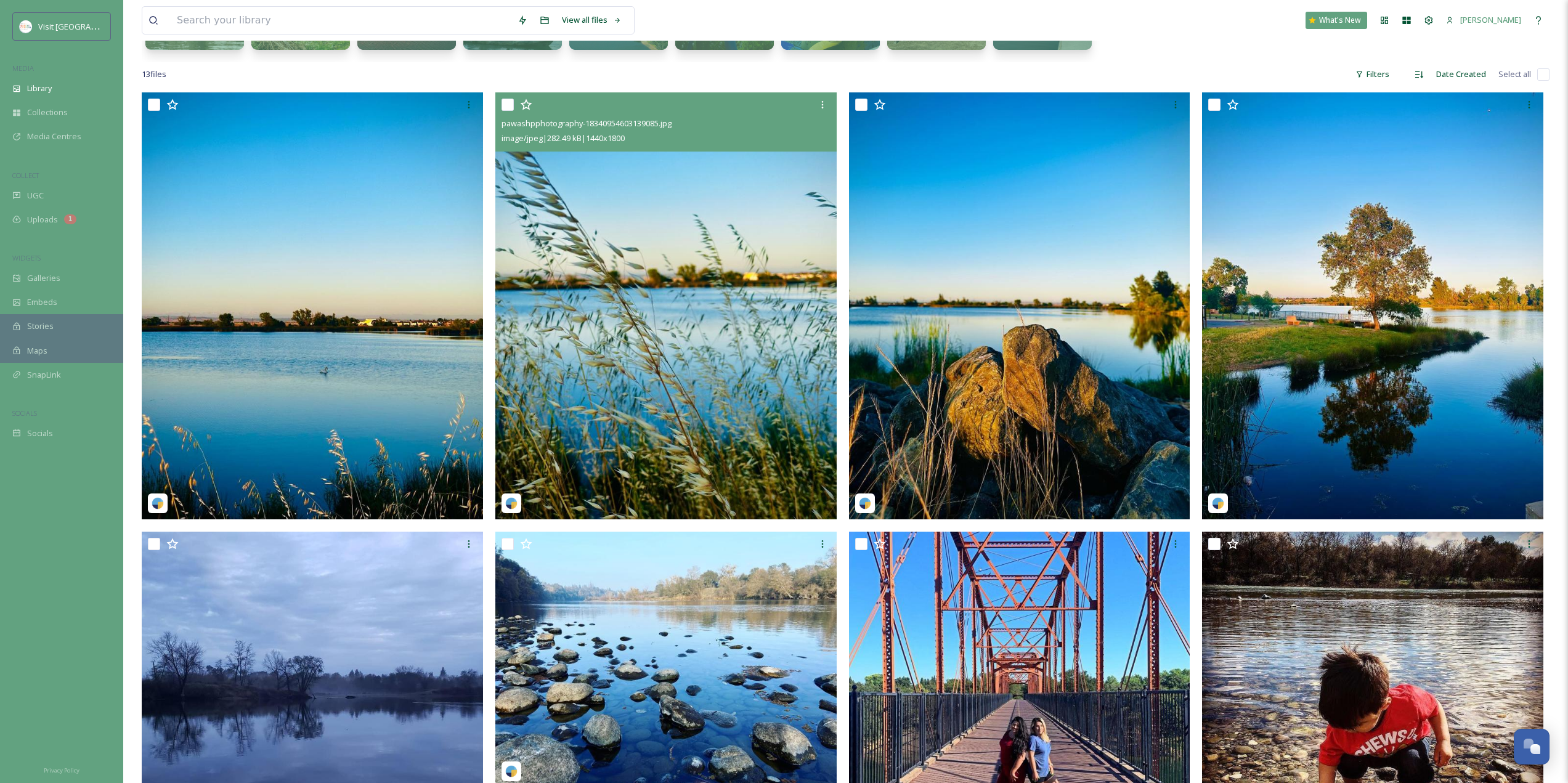
scroll to position [309, 0]
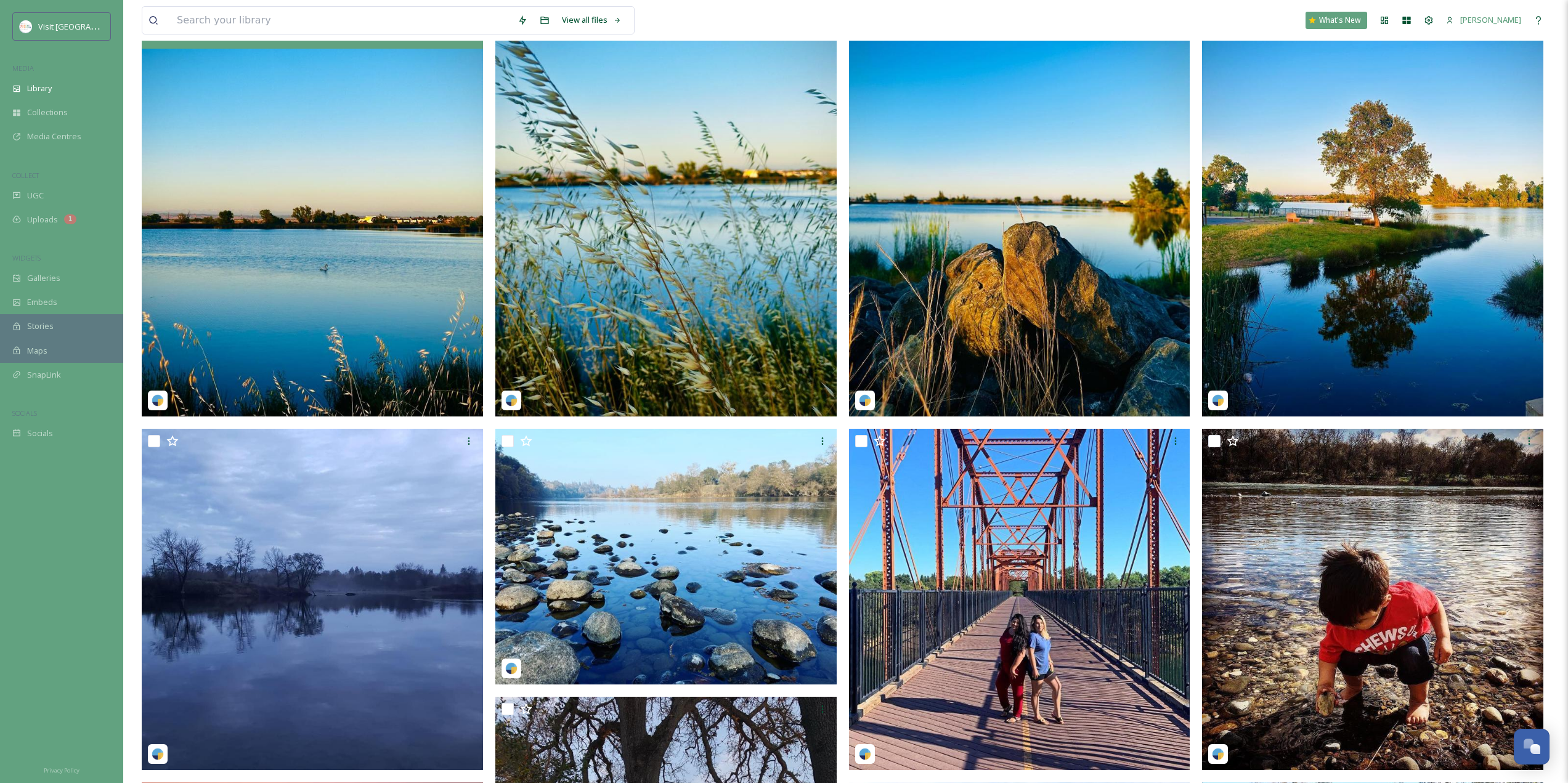
click at [329, 323] on img at bounding box center [312, 203] width 341 height 427
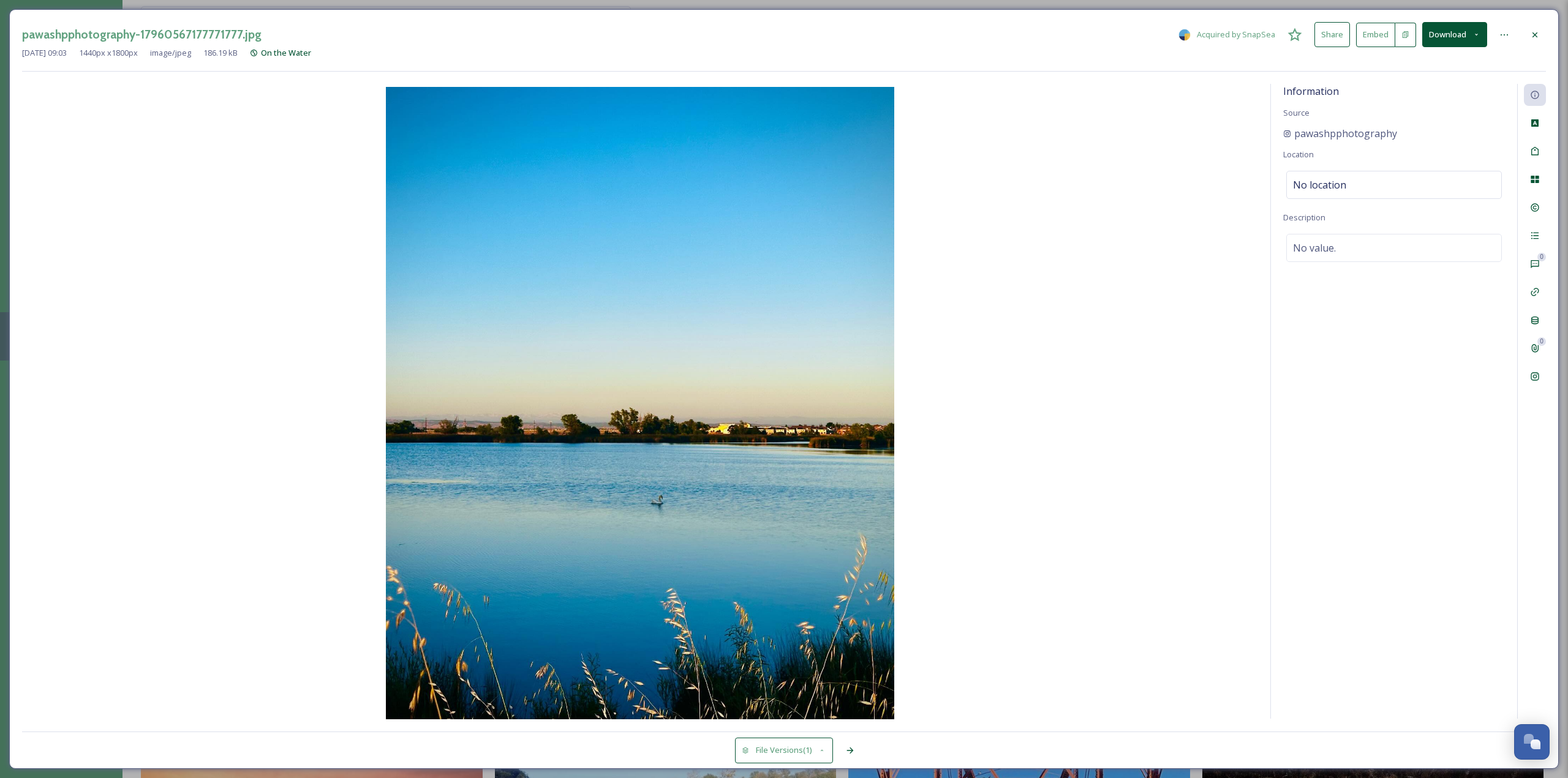
click at [1531, 28] on div at bounding box center [1535, 35] width 22 height 22
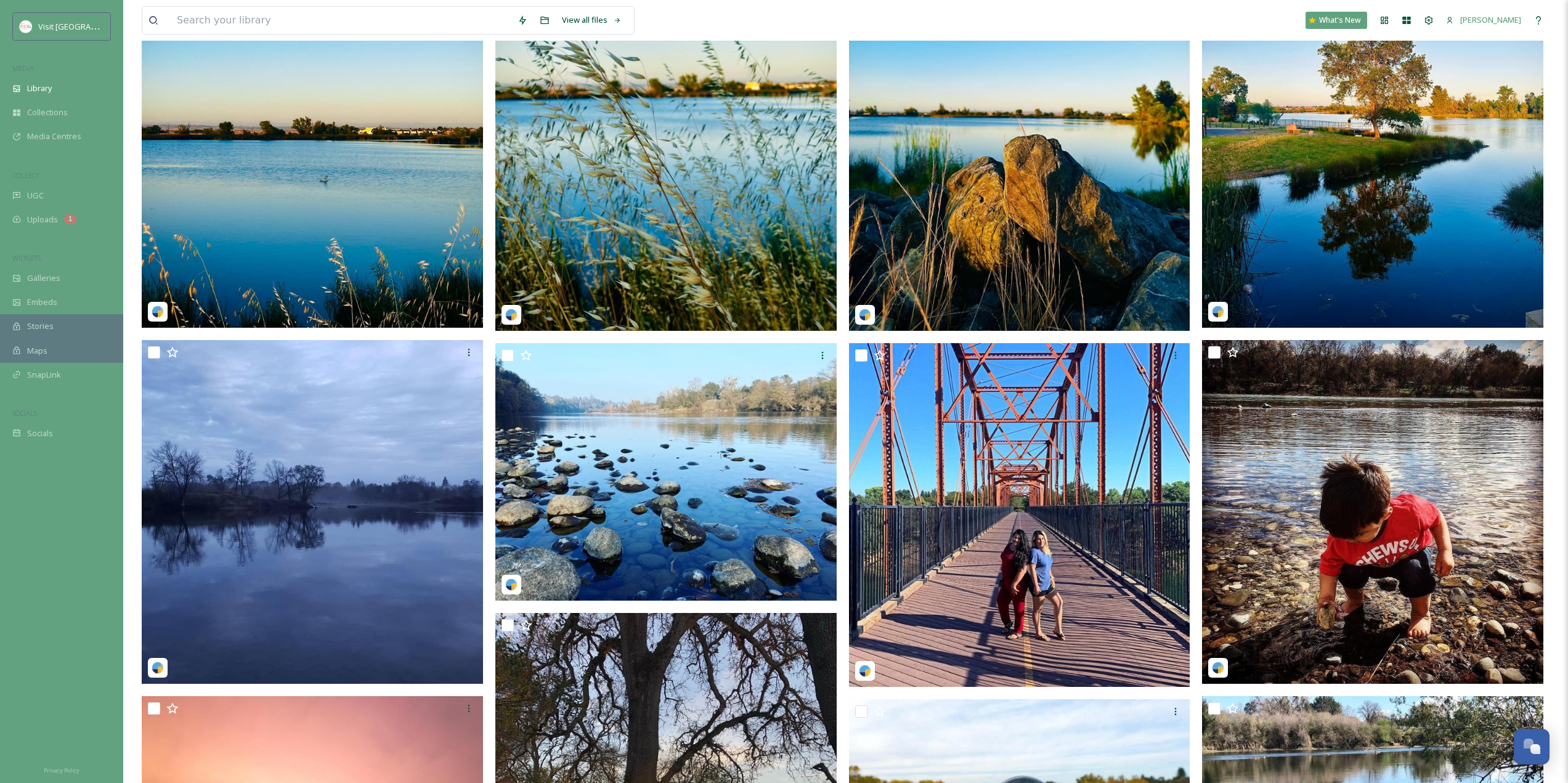
scroll to position [411, 0]
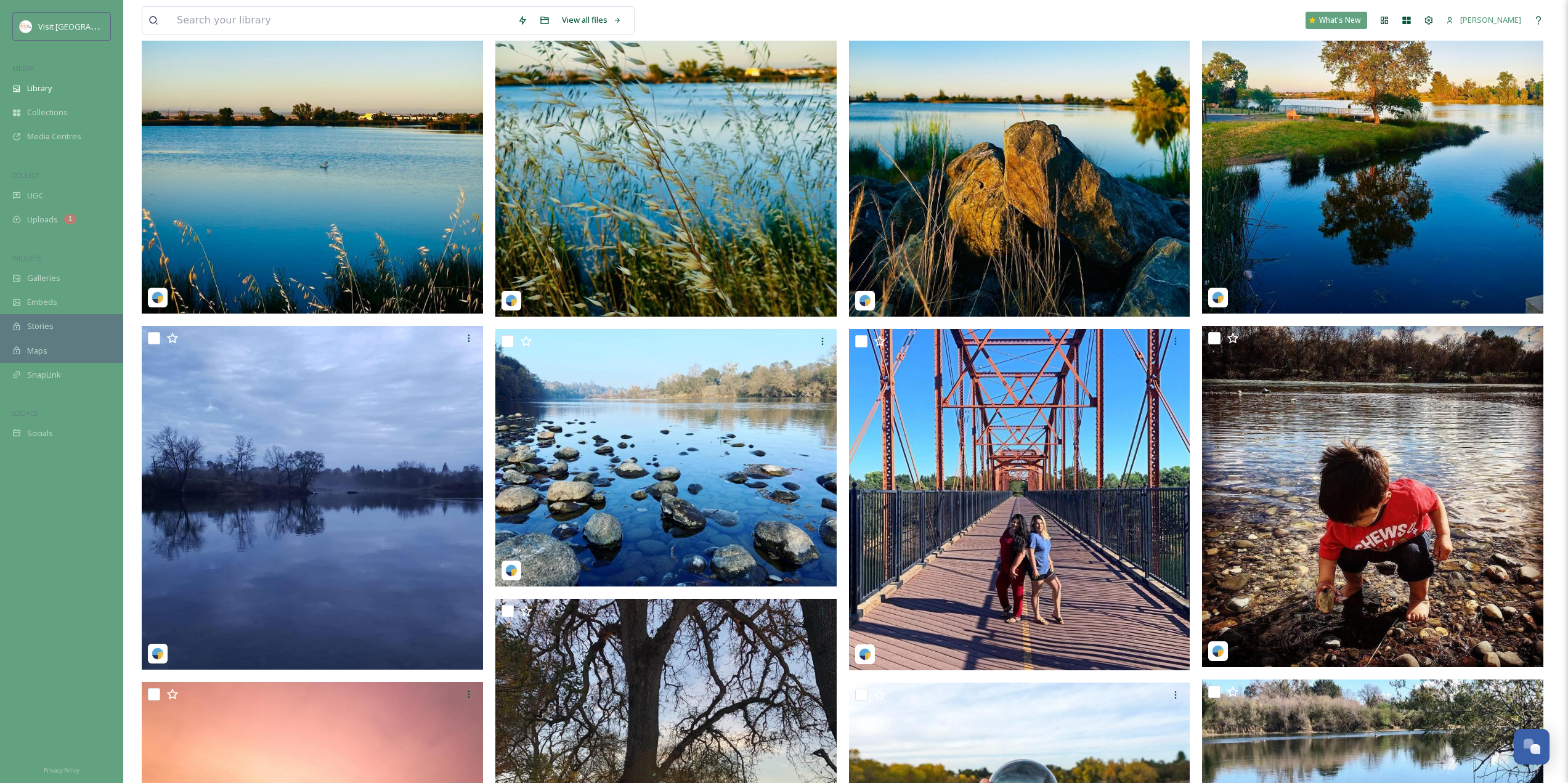
click at [1417, 233] on img at bounding box center [1372, 100] width 341 height 427
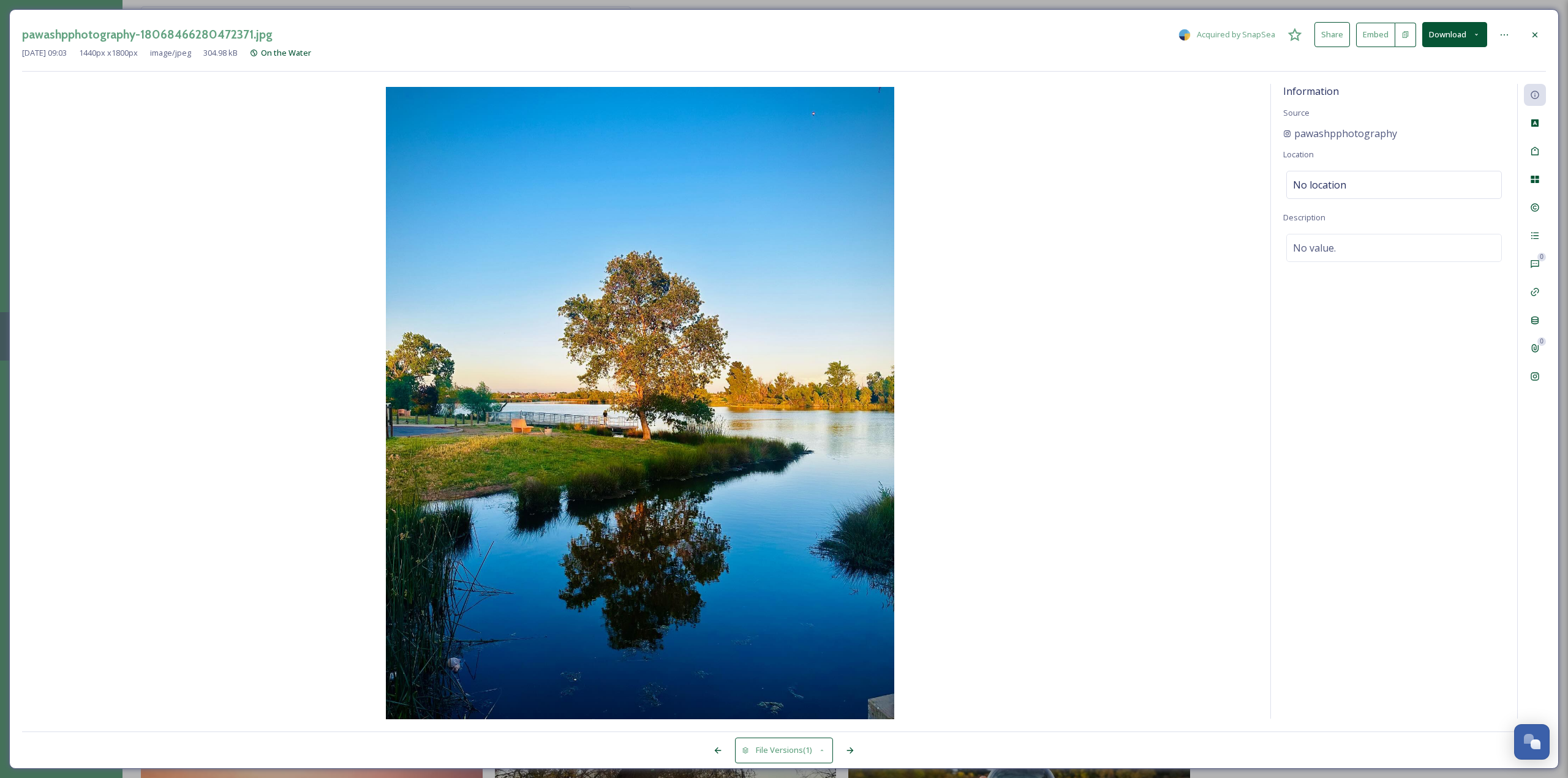
click at [716, 758] on div at bounding box center [718, 751] width 22 height 22
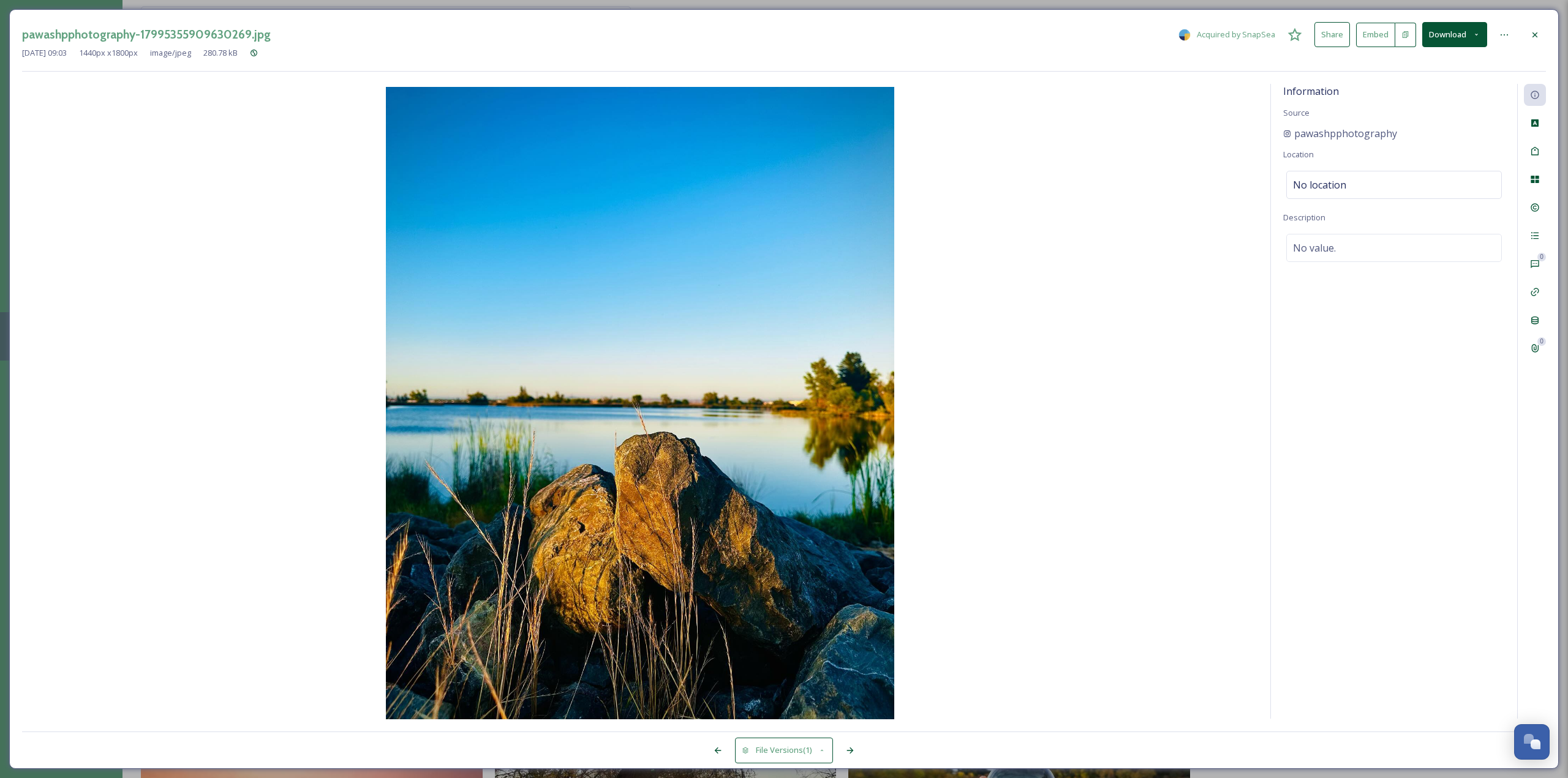
click at [716, 758] on div at bounding box center [718, 751] width 22 height 22
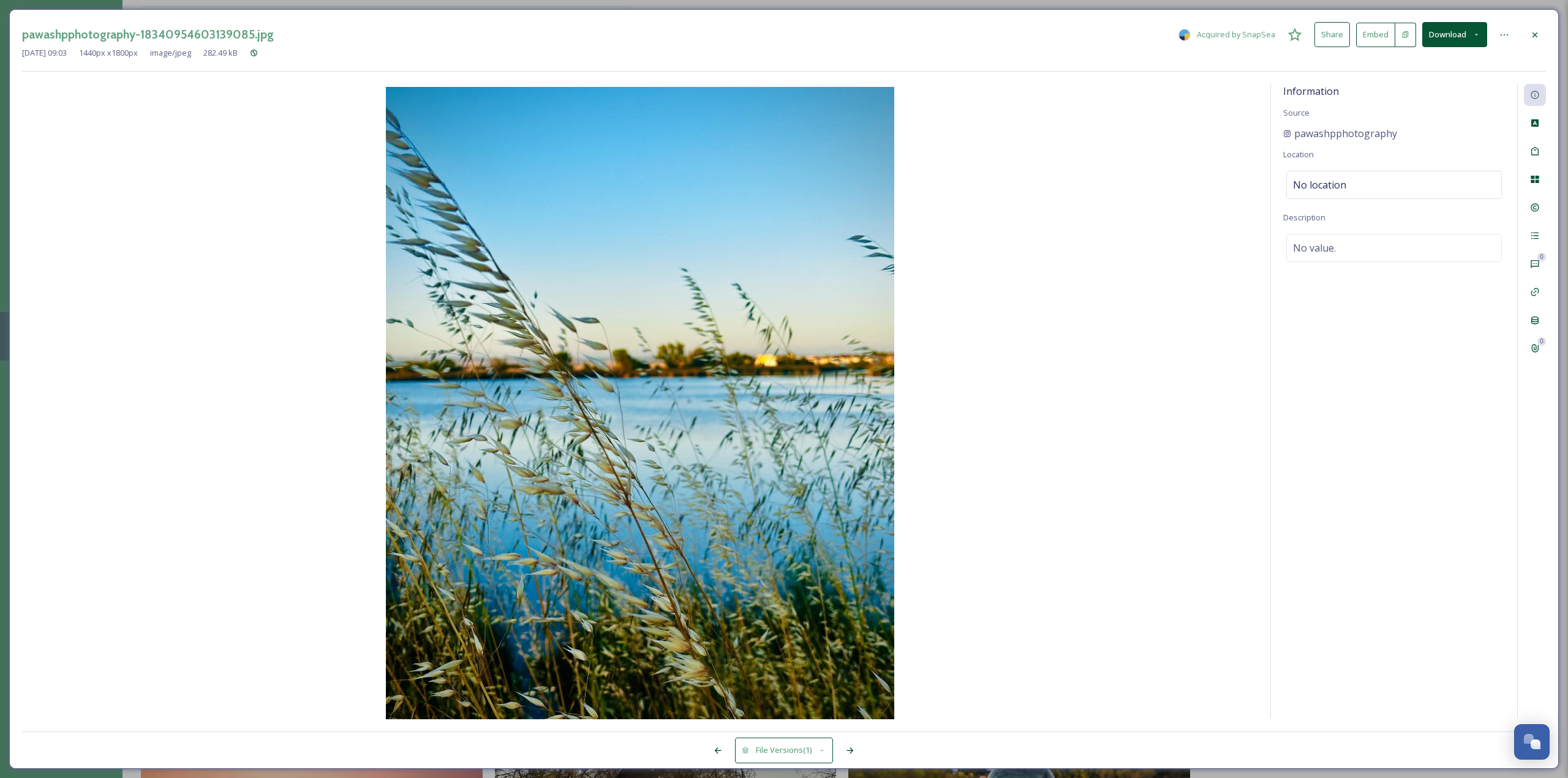
click at [716, 758] on div at bounding box center [718, 751] width 22 height 22
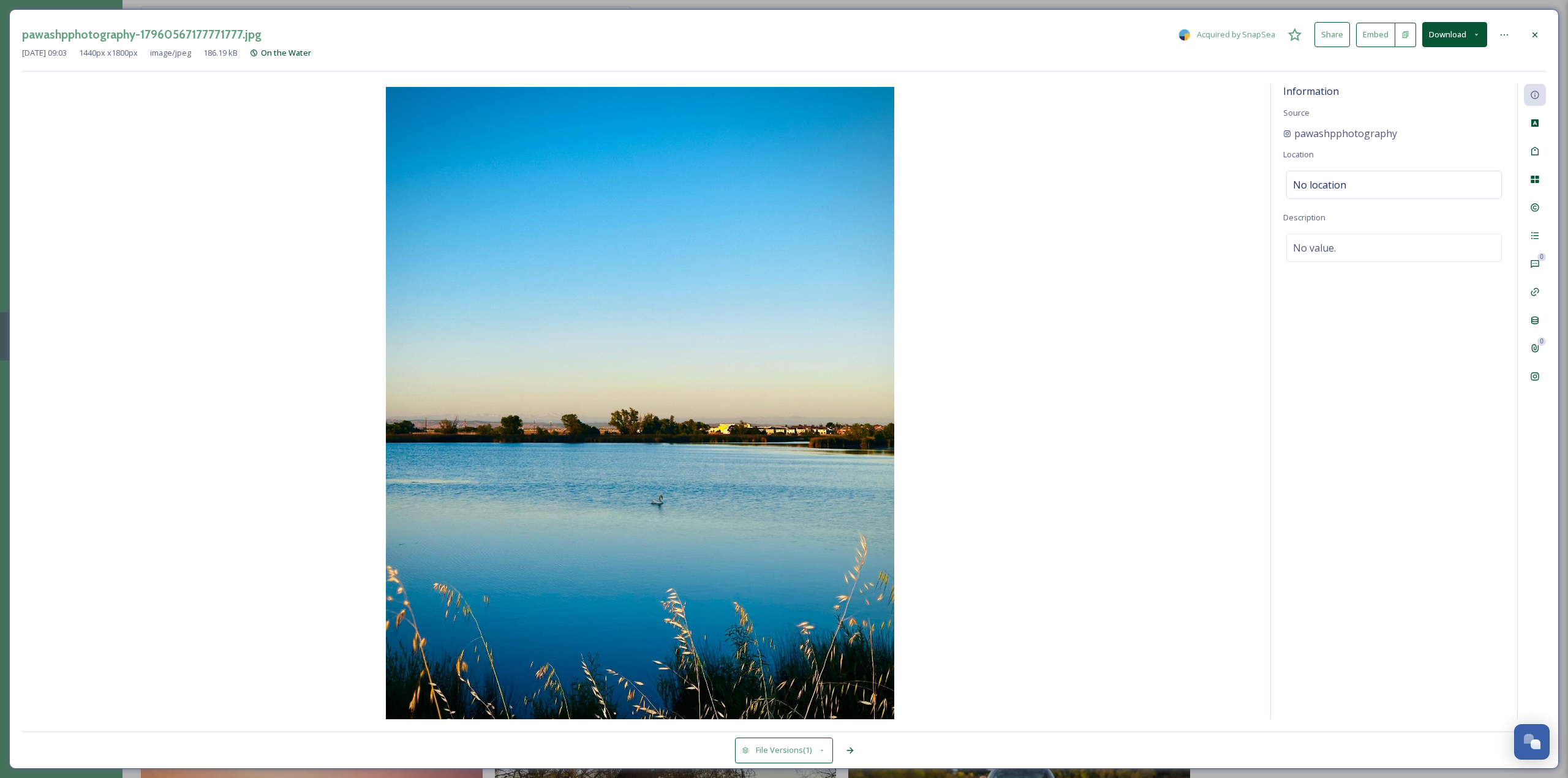
click at [1505, 45] on div at bounding box center [1504, 35] width 22 height 22
click at [1454, 122] on div "View Original" at bounding box center [1444, 122] width 146 height 24
click at [1535, 42] on div at bounding box center [1535, 35] width 22 height 22
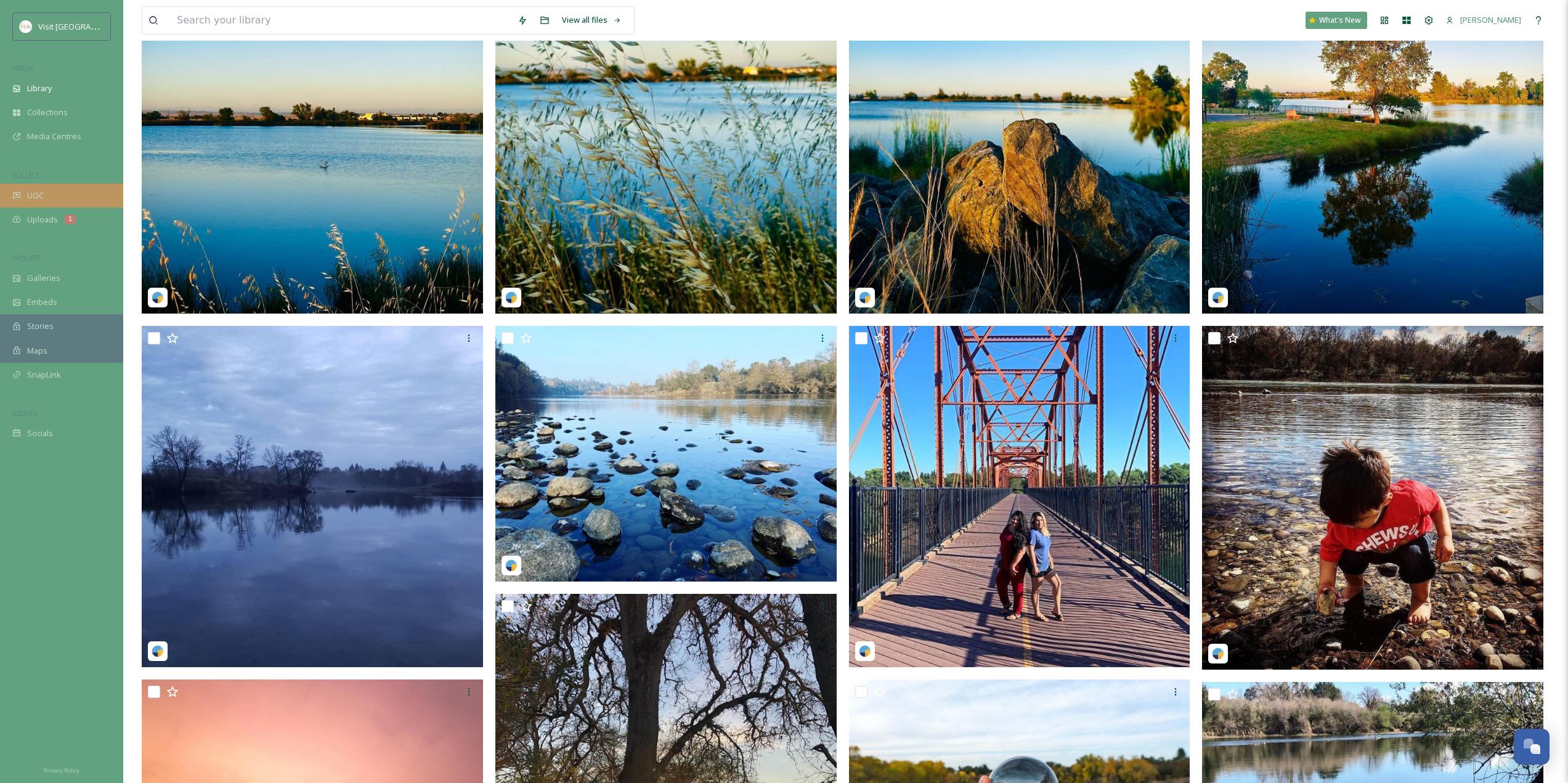
click at [60, 184] on div "UGC" at bounding box center [61, 196] width 124 height 24
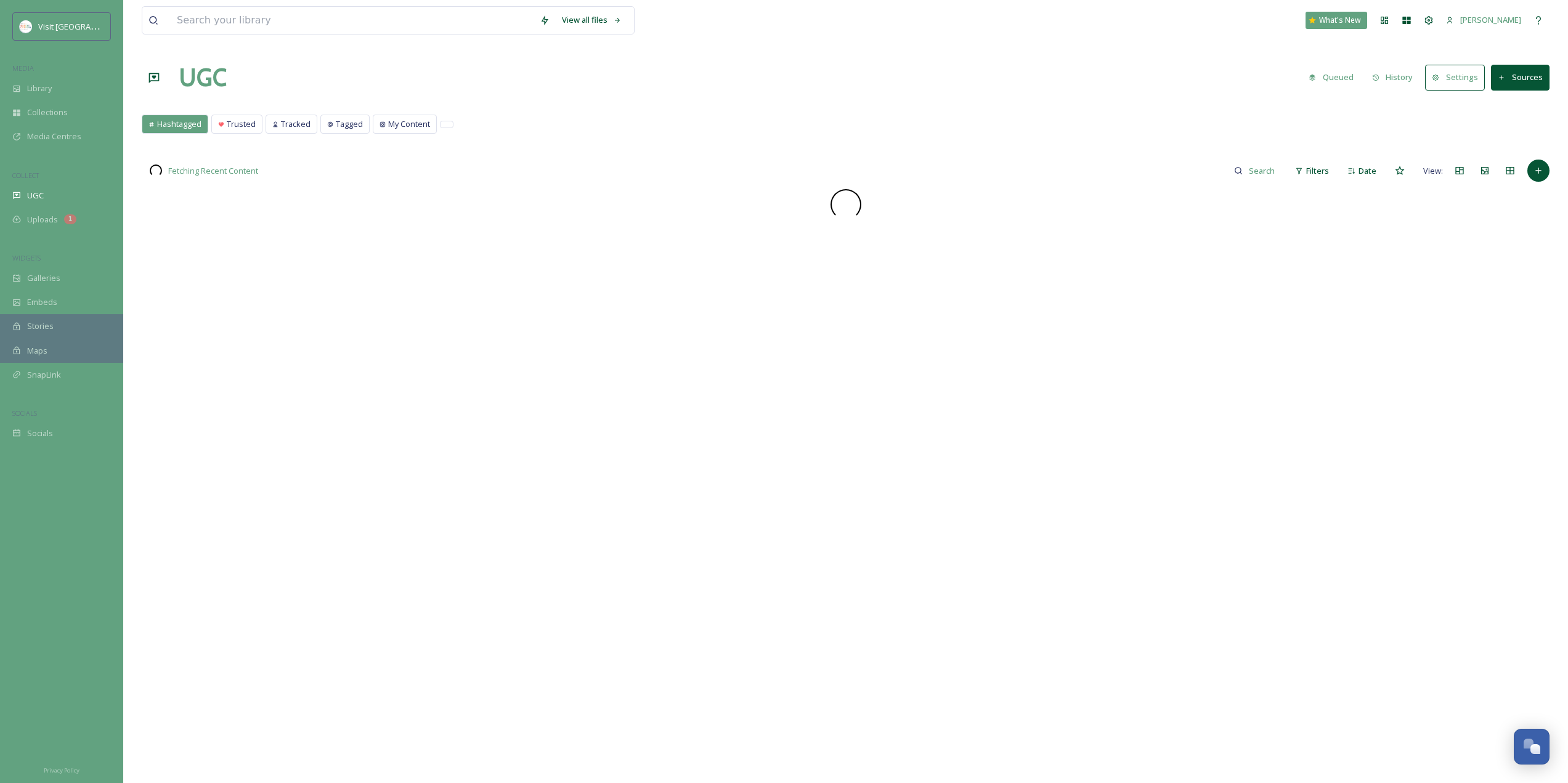
click at [1519, 181] on div at bounding box center [1510, 171] width 22 height 22
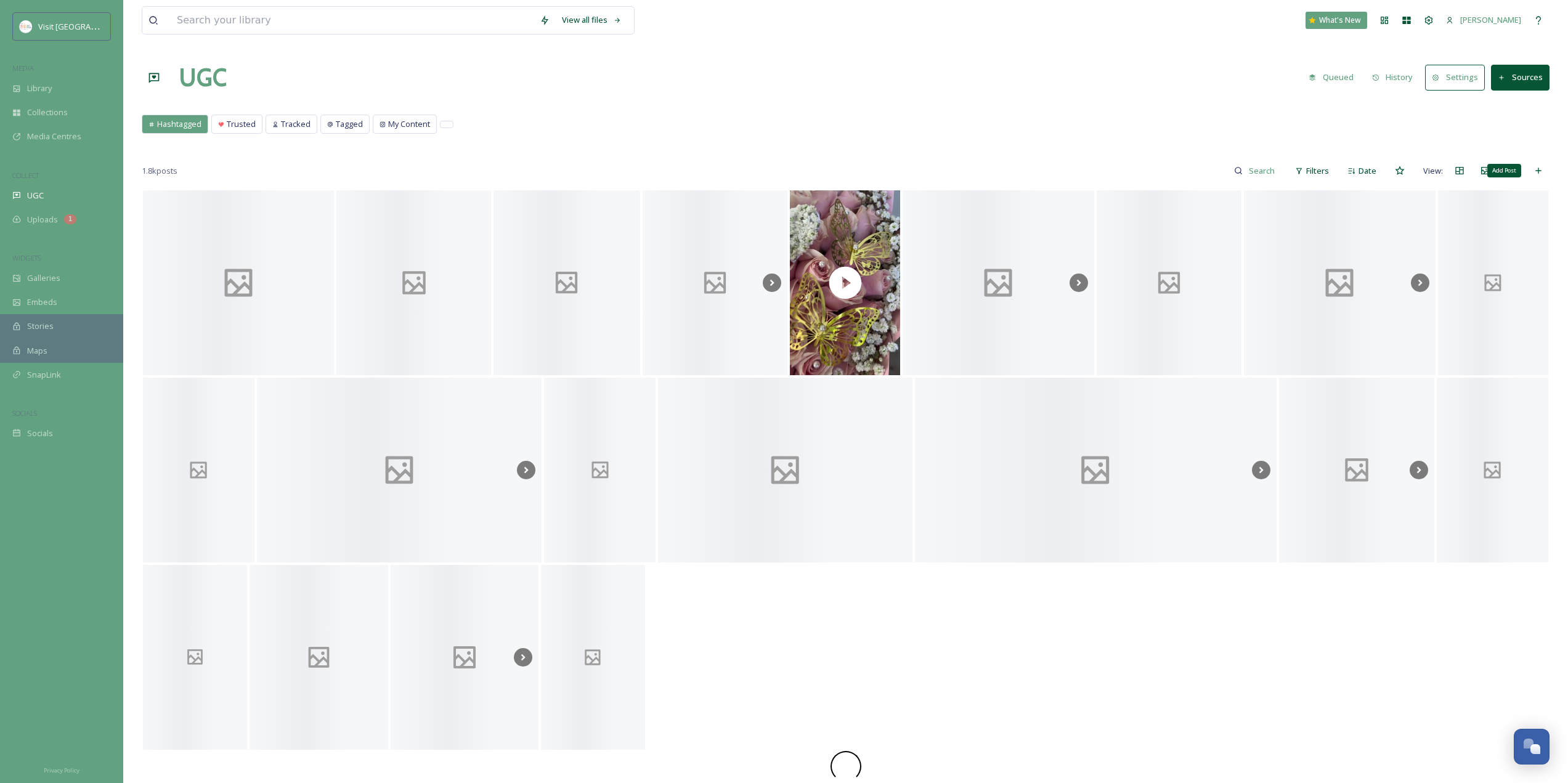
click at [1545, 175] on div "Add Post" at bounding box center [1539, 171] width 22 height 22
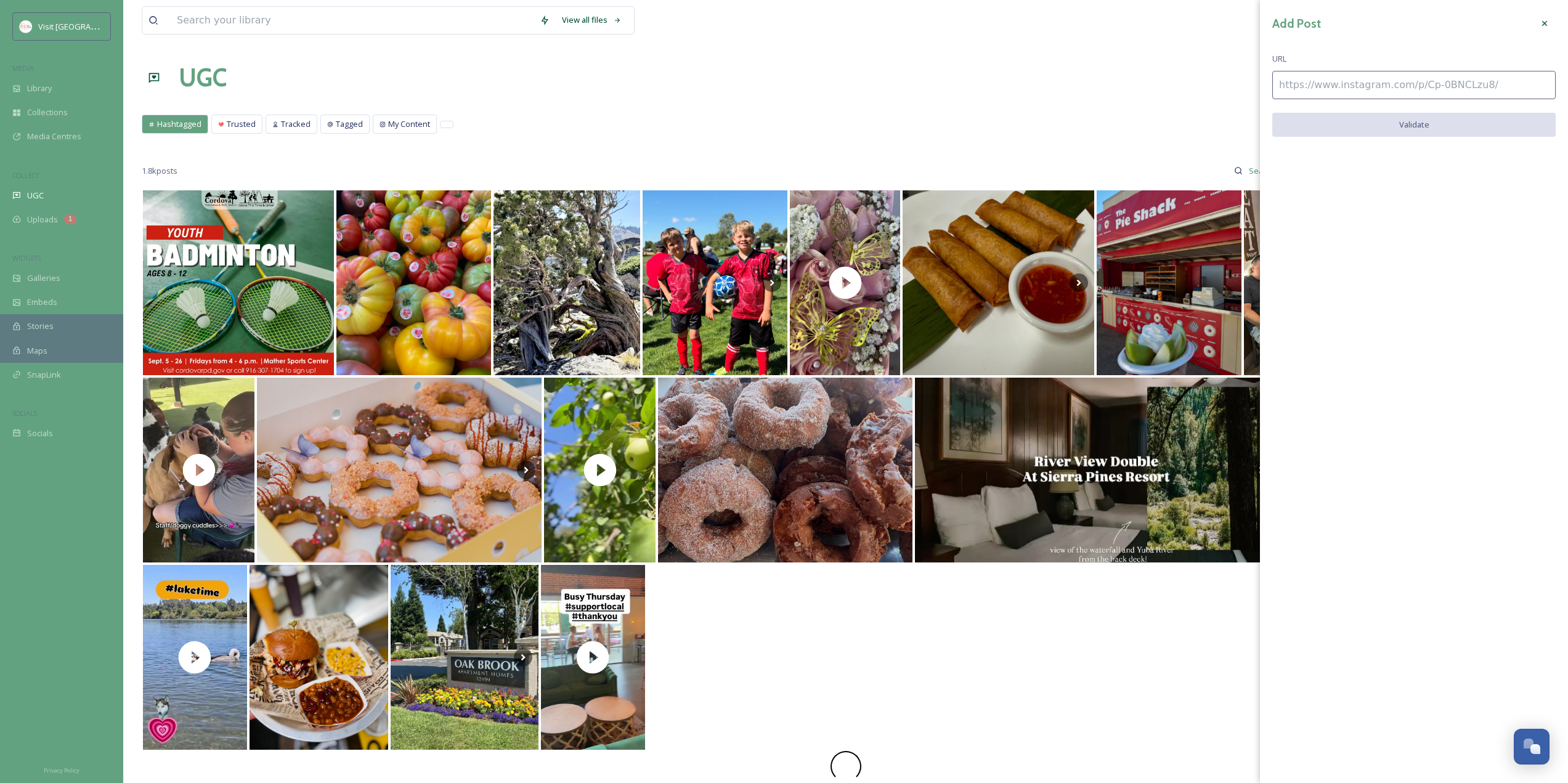
paste input "[URL][DOMAIN_NAME]"
type input "[URL][DOMAIN_NAME]"
click at [1397, 130] on button "Validate" at bounding box center [1414, 125] width 283 height 25
click at [1397, 129] on button "Add Post" at bounding box center [1414, 125] width 283 height 25
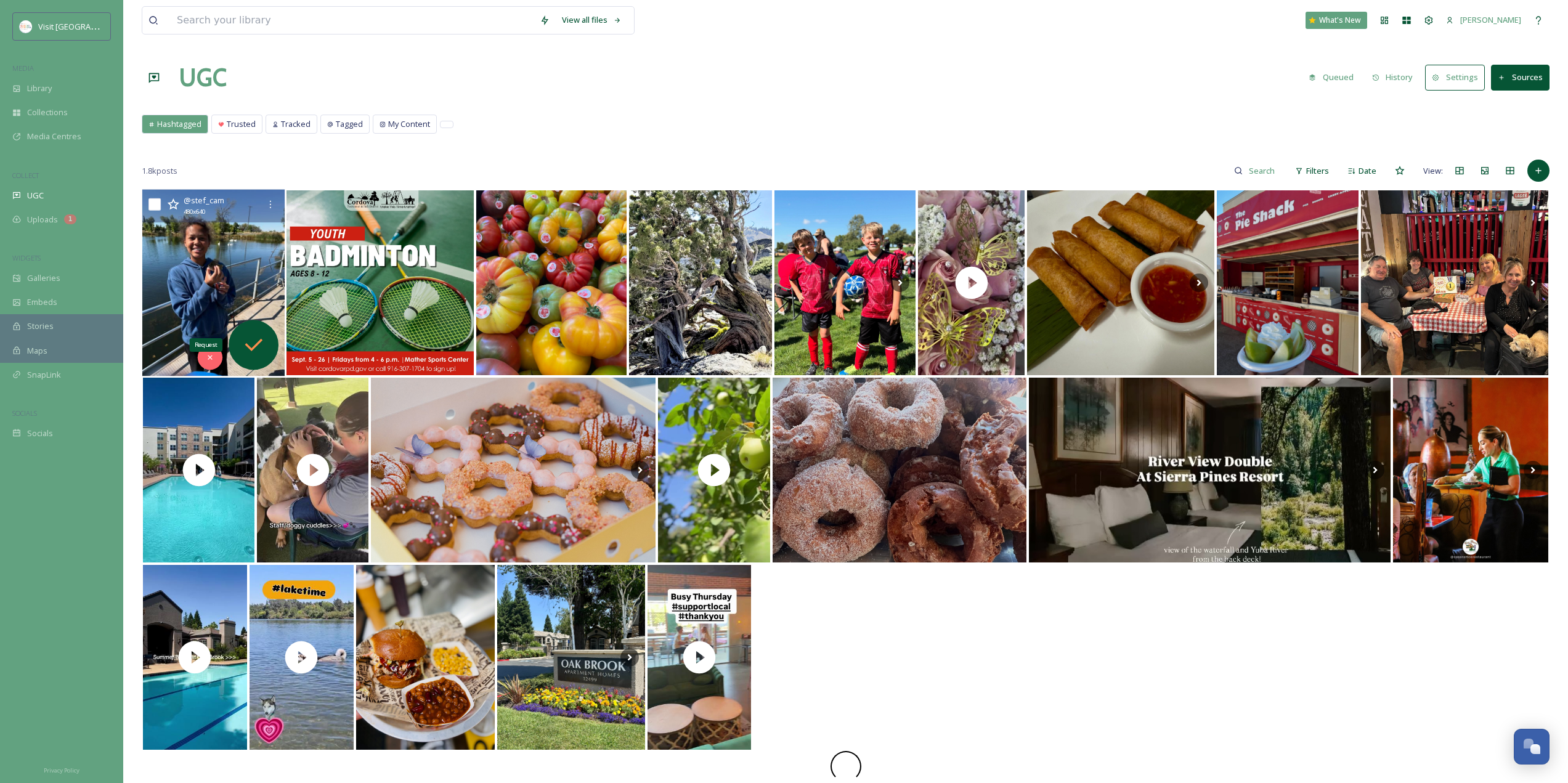
click at [260, 342] on icon at bounding box center [254, 345] width 18 height 12
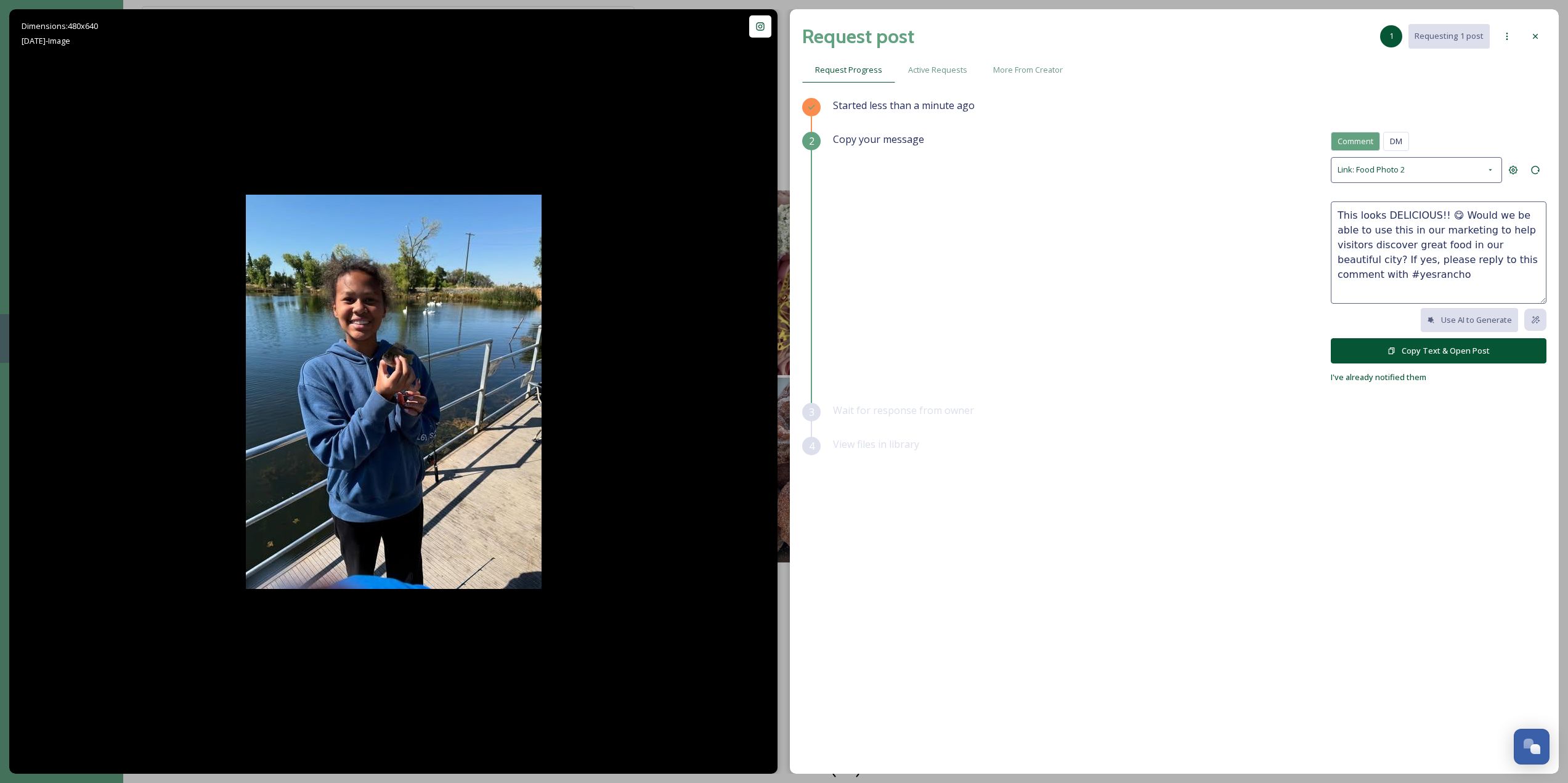
click at [1457, 166] on div "Link: Food Photo 2" at bounding box center [1416, 169] width 171 height 25
click at [1457, 199] on div "Link: General Photo 3" at bounding box center [1438, 200] width 214 height 27
click at [1463, 171] on div "Link: General Photo 3" at bounding box center [1416, 169] width 171 height 25
click at [1424, 247] on div "Link: General Photo/Video 1" at bounding box center [1389, 254] width 104 height 15
click at [1374, 240] on textarea "Ahh! We love this!! 😍 Would we be able to use this in our marketing to help vis…" at bounding box center [1438, 252] width 216 height 102
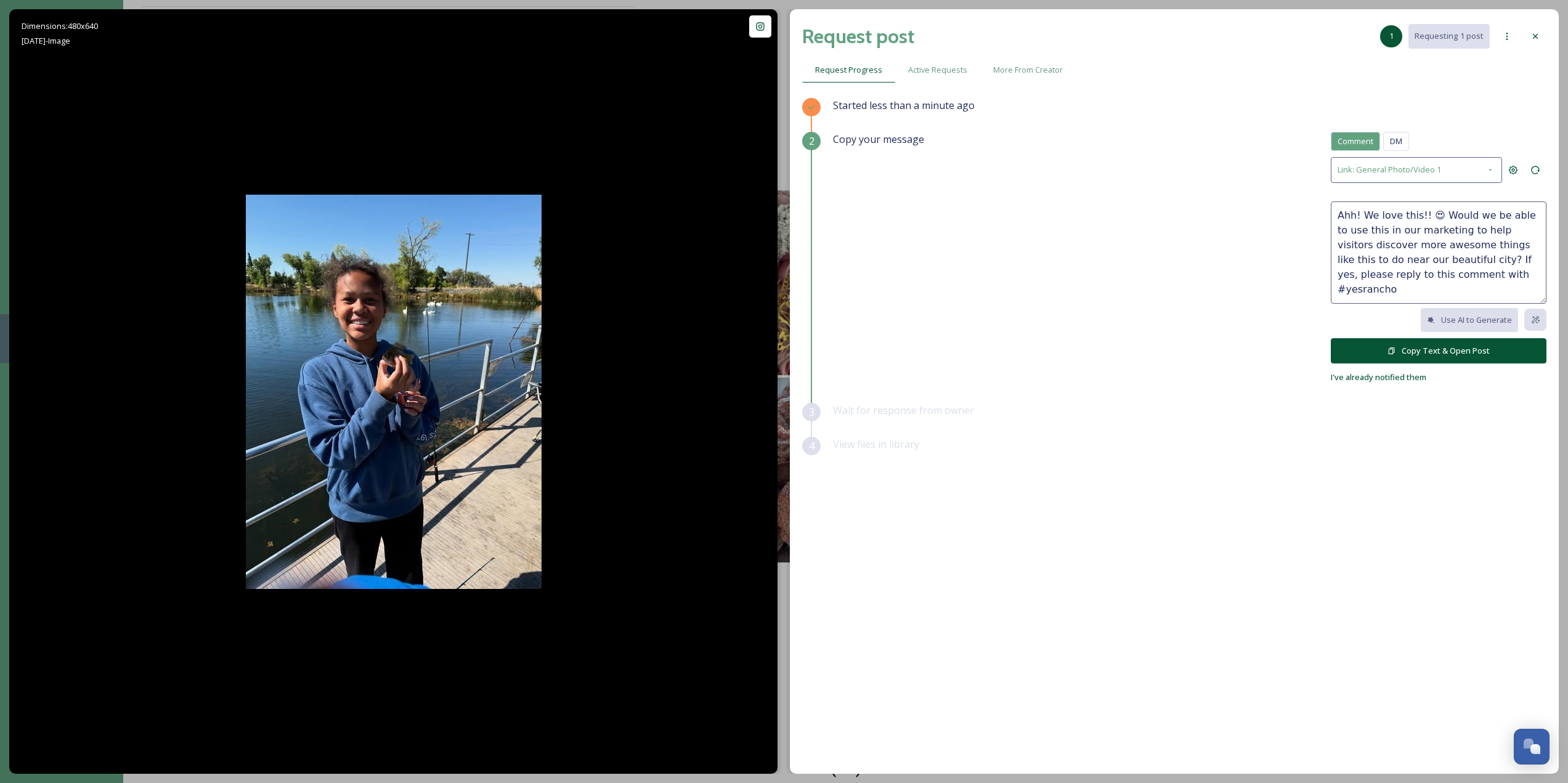
click at [1433, 259] on textarea "Ahh! We love this!! 😍 Would we be able to use this in our marketing to help vis…" at bounding box center [1438, 252] width 216 height 102
click at [1415, 212] on textarea "Ahh! We love this!! 😍 Would we be able to use this in our marketing to help vis…" at bounding box center [1438, 252] width 216 height 102
click at [1371, 232] on textarea "Ahh! We love this!! 😍 Would we be able to use this in our marketing to help vis…" at bounding box center [1438, 252] width 216 height 102
drag, startPoint x: 1481, startPoint y: 259, endPoint x: 1324, endPoint y: 207, distance: 165.4
click at [1324, 207] on div "Copy your message Comment DM Comment DM Link: General Photo/Video 1 Ahh! We lov…" at bounding box center [1190, 258] width 714 height 252
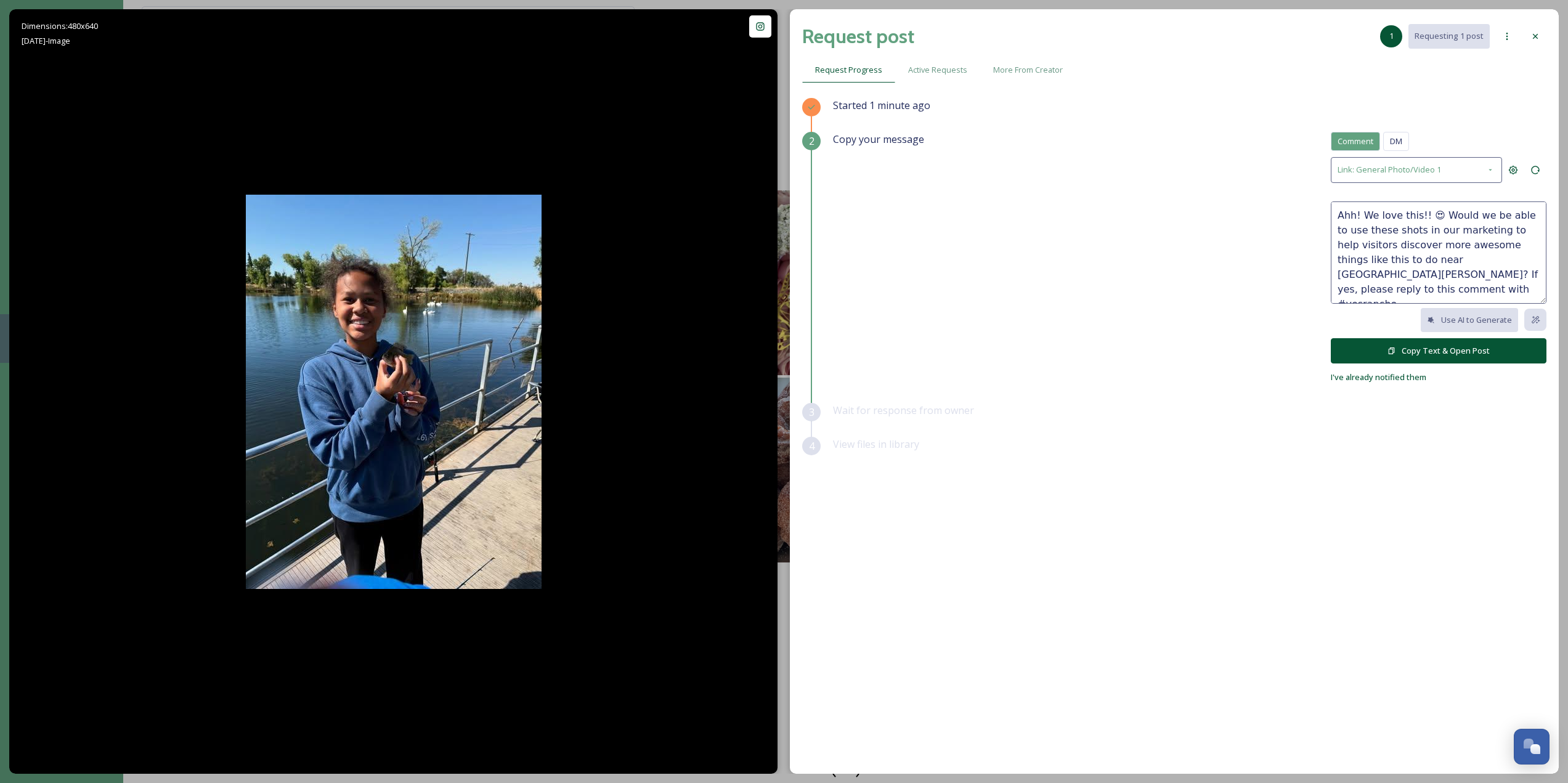
type textarea "Ahh! We love this!! 😍 Would we be able to use these shots in our marketing to h…"
click at [1488, 353] on button "Copy Text & Open Post" at bounding box center [1438, 351] width 216 height 25
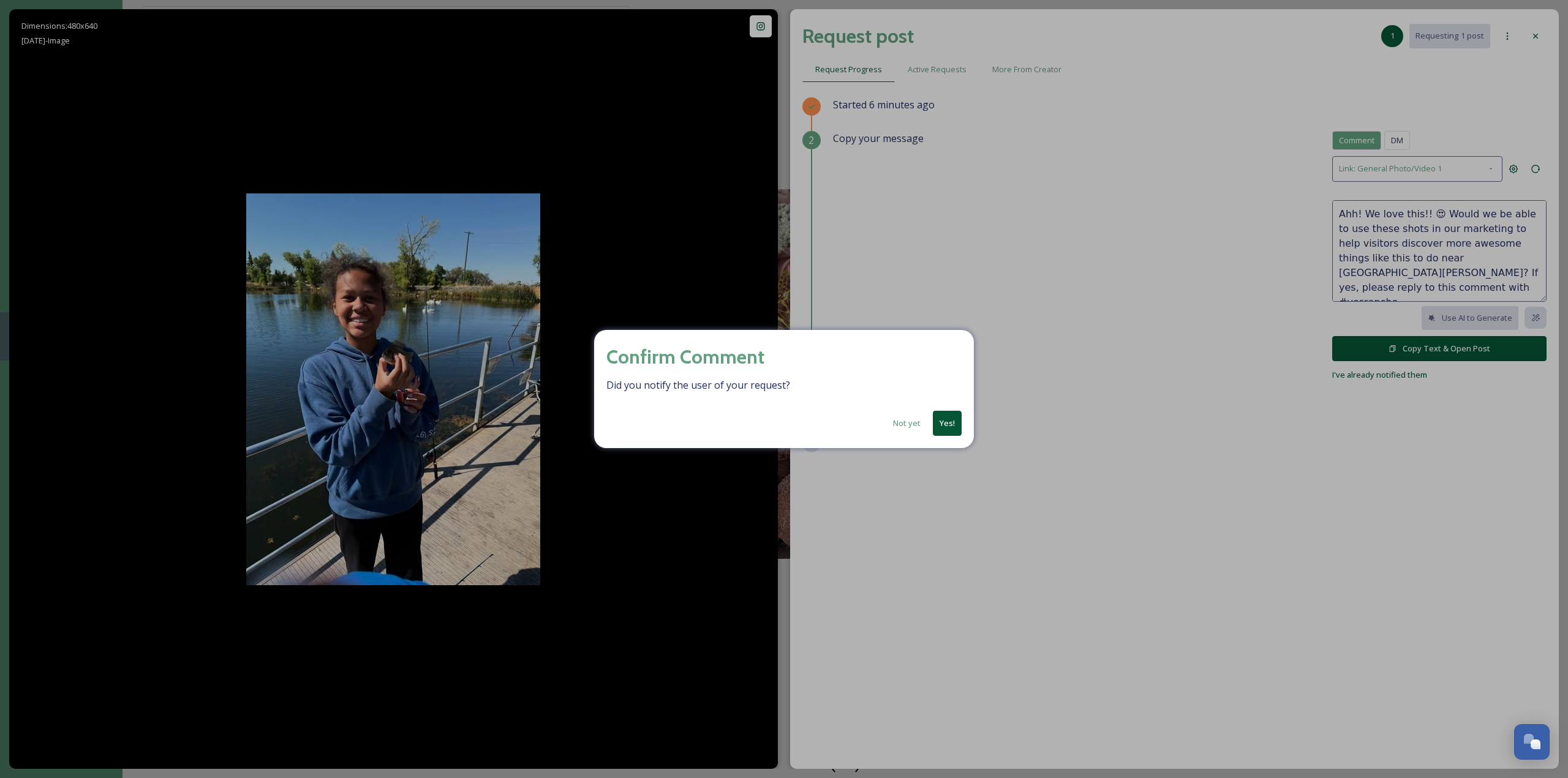
click at [943, 426] on button "Yes!" at bounding box center [947, 423] width 29 height 25
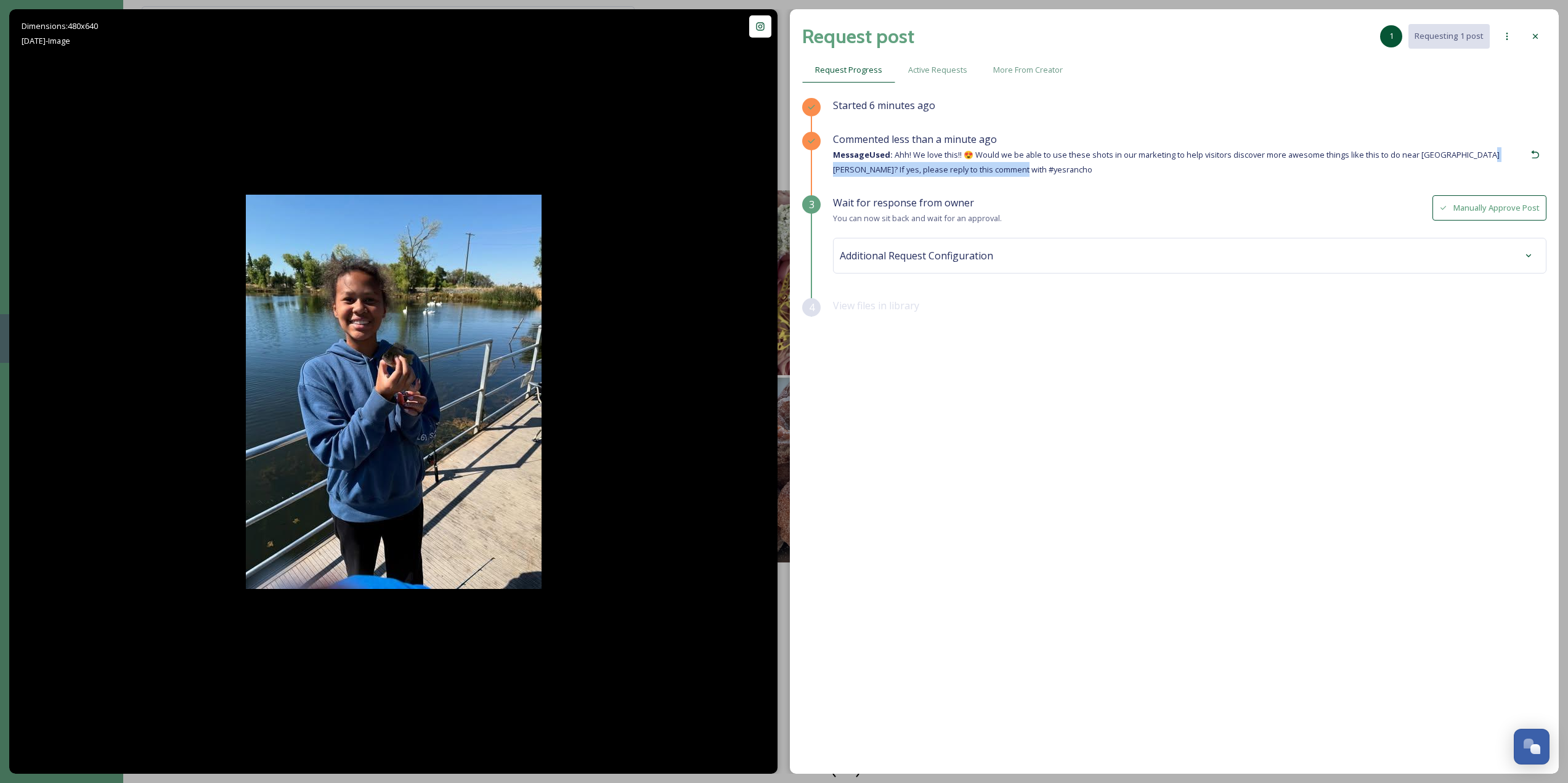
drag, startPoint x: 1483, startPoint y: 151, endPoint x: 1496, endPoint y: 169, distance: 22.2
click at [1496, 169] on div "Commented less than a minute ago Message Used: Ahh! We love this!! 😍 Would we b…" at bounding box center [1178, 155] width 691 height 45
drag, startPoint x: 1481, startPoint y: 155, endPoint x: 1497, endPoint y: 165, distance: 18.9
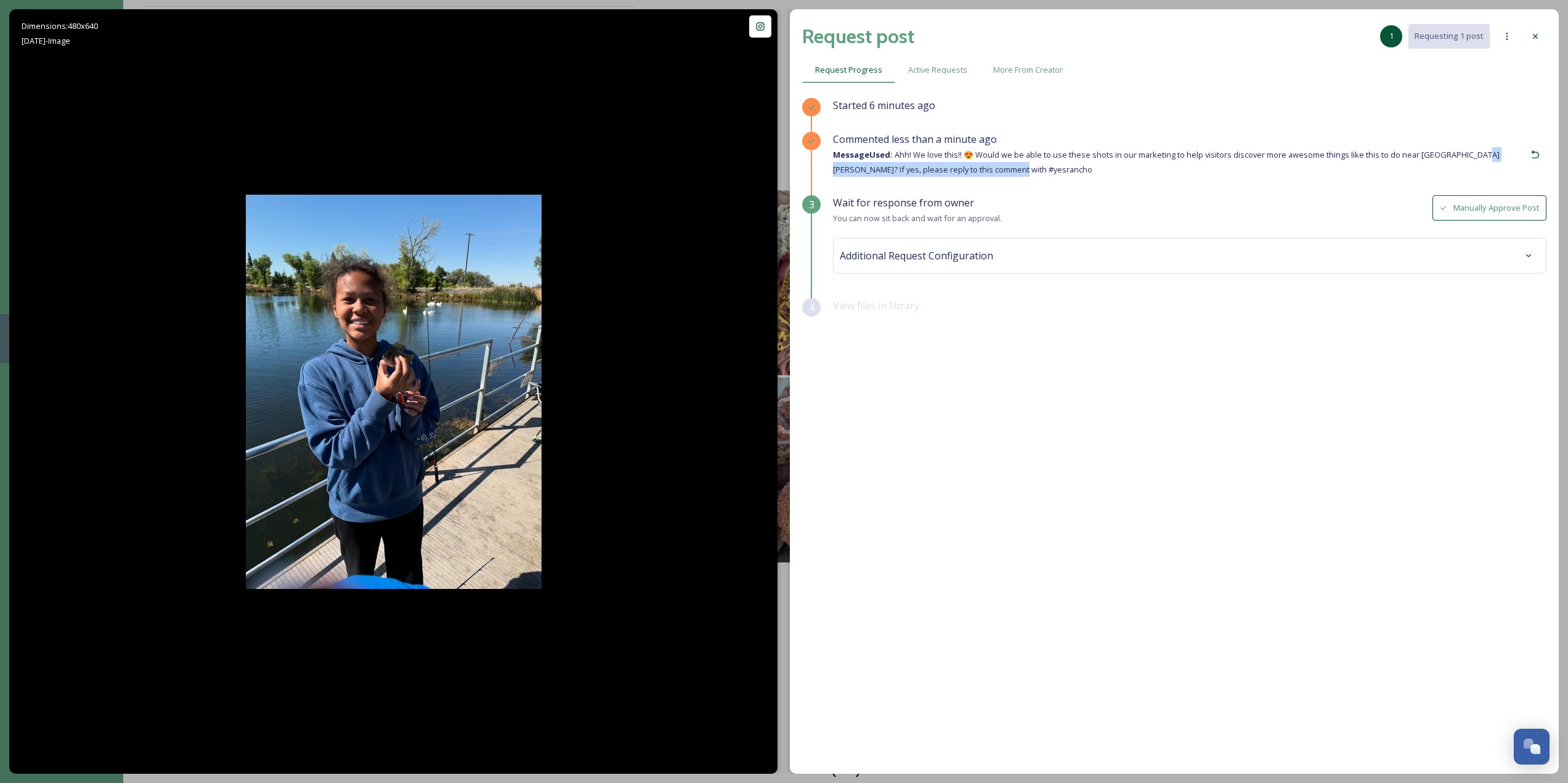
click at [1497, 165] on div "Commented less than a minute ago Message Used: Ahh! We love this!! 😍 Would we b…" at bounding box center [1178, 155] width 691 height 45
click at [1489, 150] on span "Message Used: Ahh! We love this!! 😍 Would we be able to use these shots in our …" at bounding box center [1166, 162] width 667 height 26
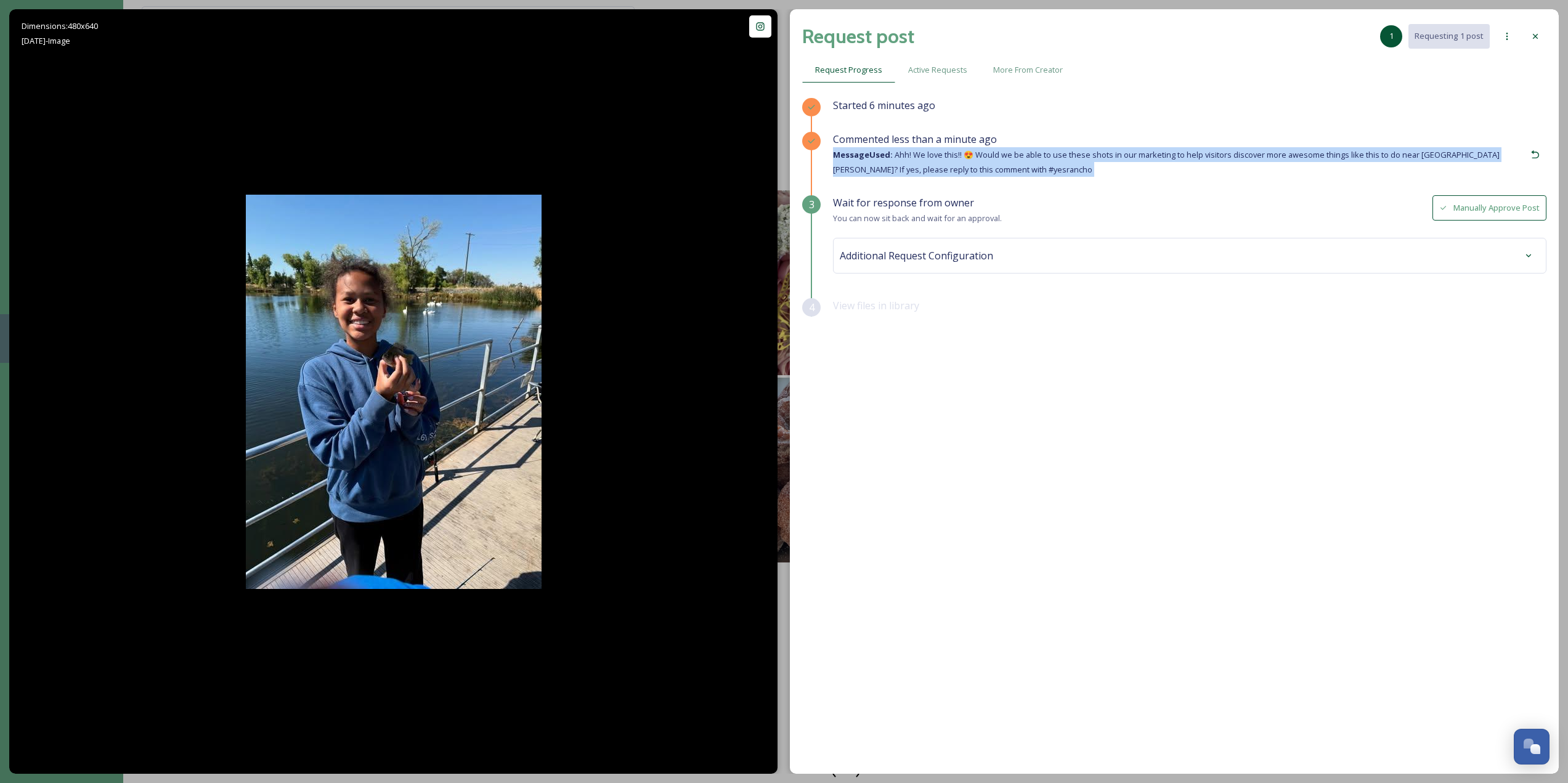
click at [1355, 189] on div "Commented less than a minute ago Message Used: Ahh! We love this!! 😍 Would we b…" at bounding box center [1190, 163] width 714 height 63
click at [1380, 163] on div "Commented less than a minute ago Message Used: Ahh! We love this!! 😍 Would we b…" at bounding box center [1178, 155] width 691 height 45
drag, startPoint x: 1384, startPoint y: 163, endPoint x: 1481, endPoint y: 150, distance: 97.9
click at [1481, 150] on div "Commented less than a minute ago Message Used: Ahh! We love this!! 😍 Would we b…" at bounding box center [1178, 155] width 691 height 45
copy span "If yes, please reply to this comment with #yesrancho"
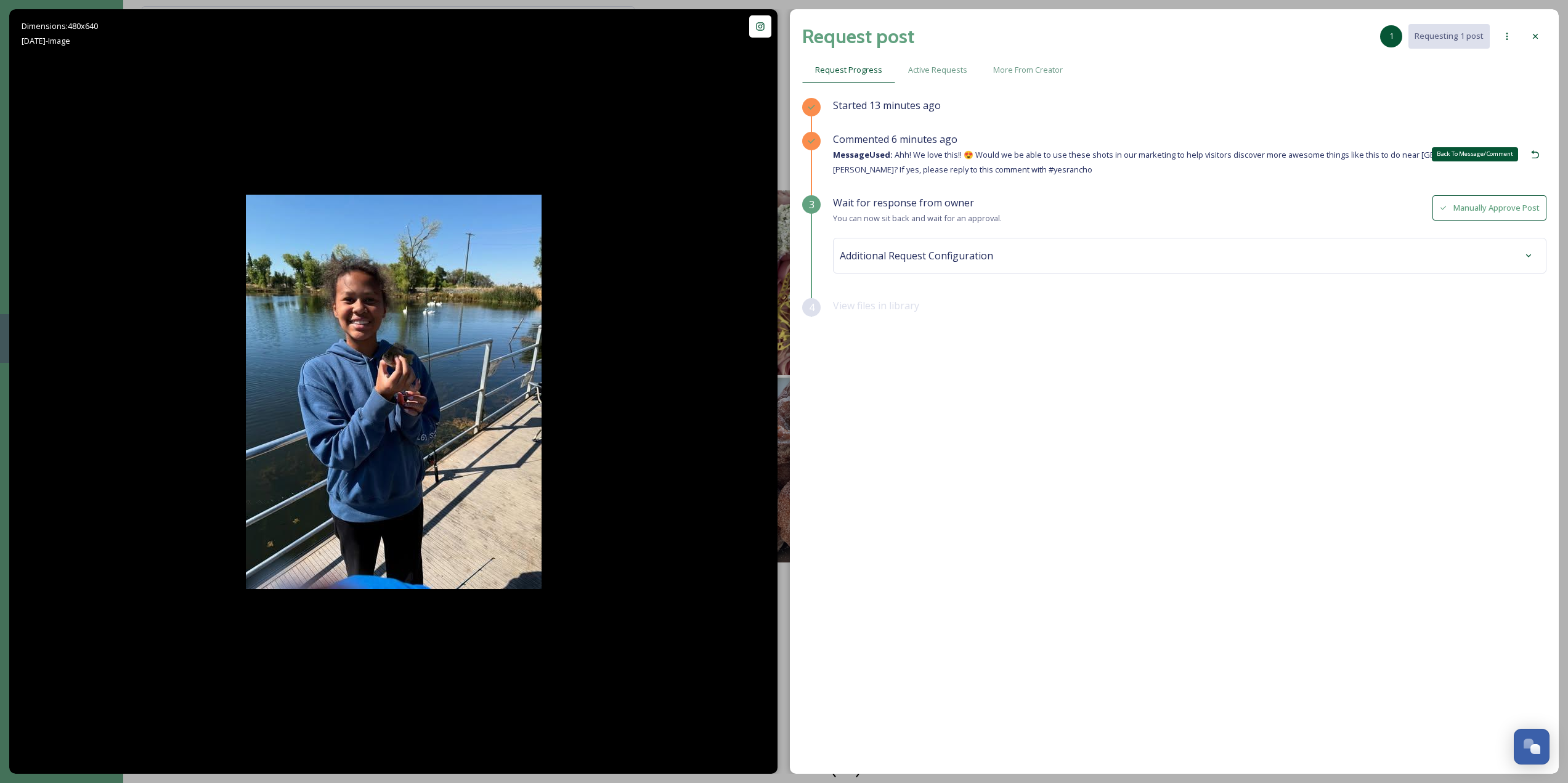
click at [1533, 154] on icon at bounding box center [1534, 154] width 10 height 10
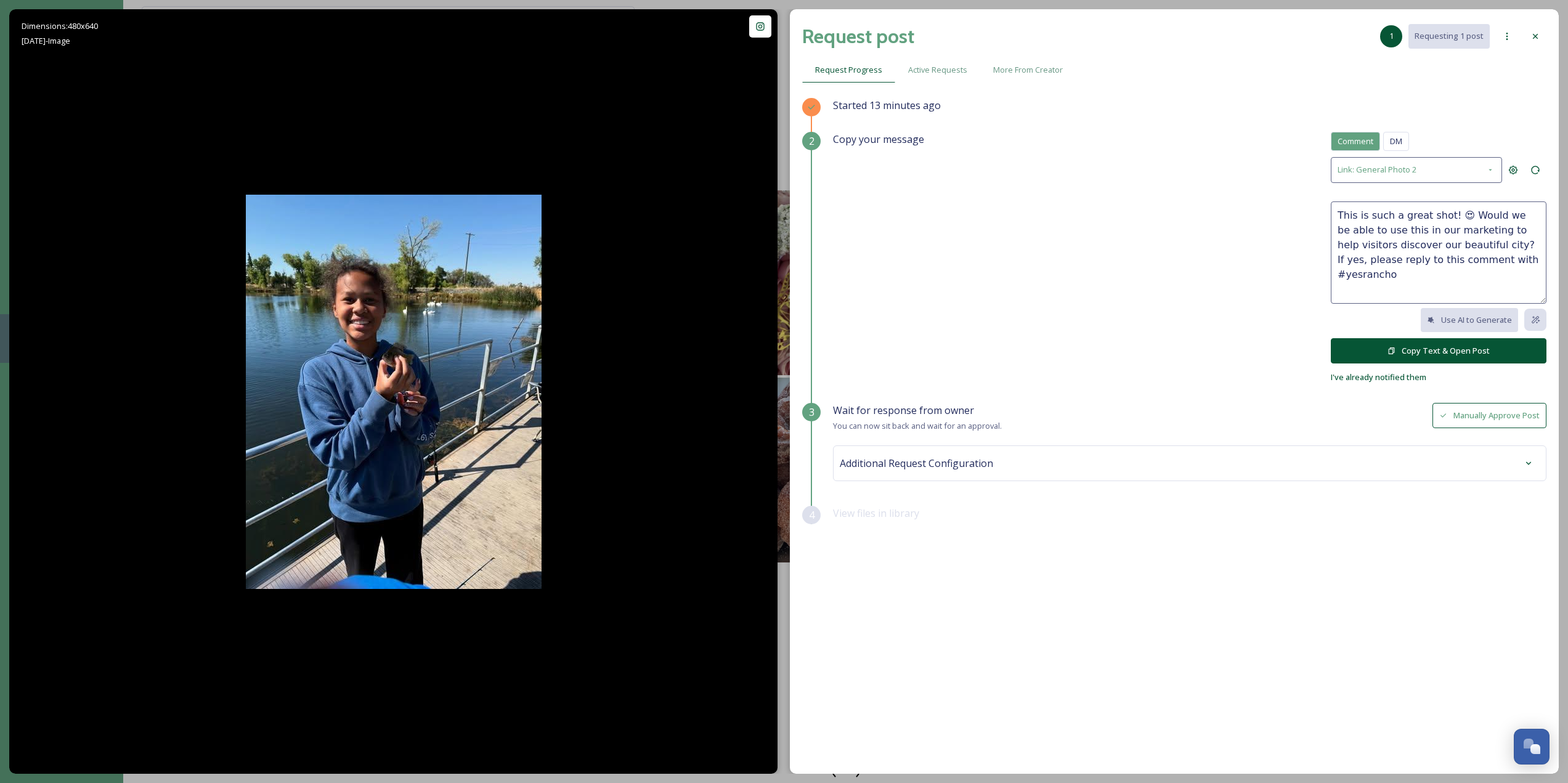
click at [1470, 265] on textarea "This is such a great shot! 😍 Would we be able to use this in our marketing to h…" at bounding box center [1438, 252] width 216 height 102
paste textarea "Okay, these [PERSON_NAME] Lake day photos are seriously "reeling" us in! How fu…"
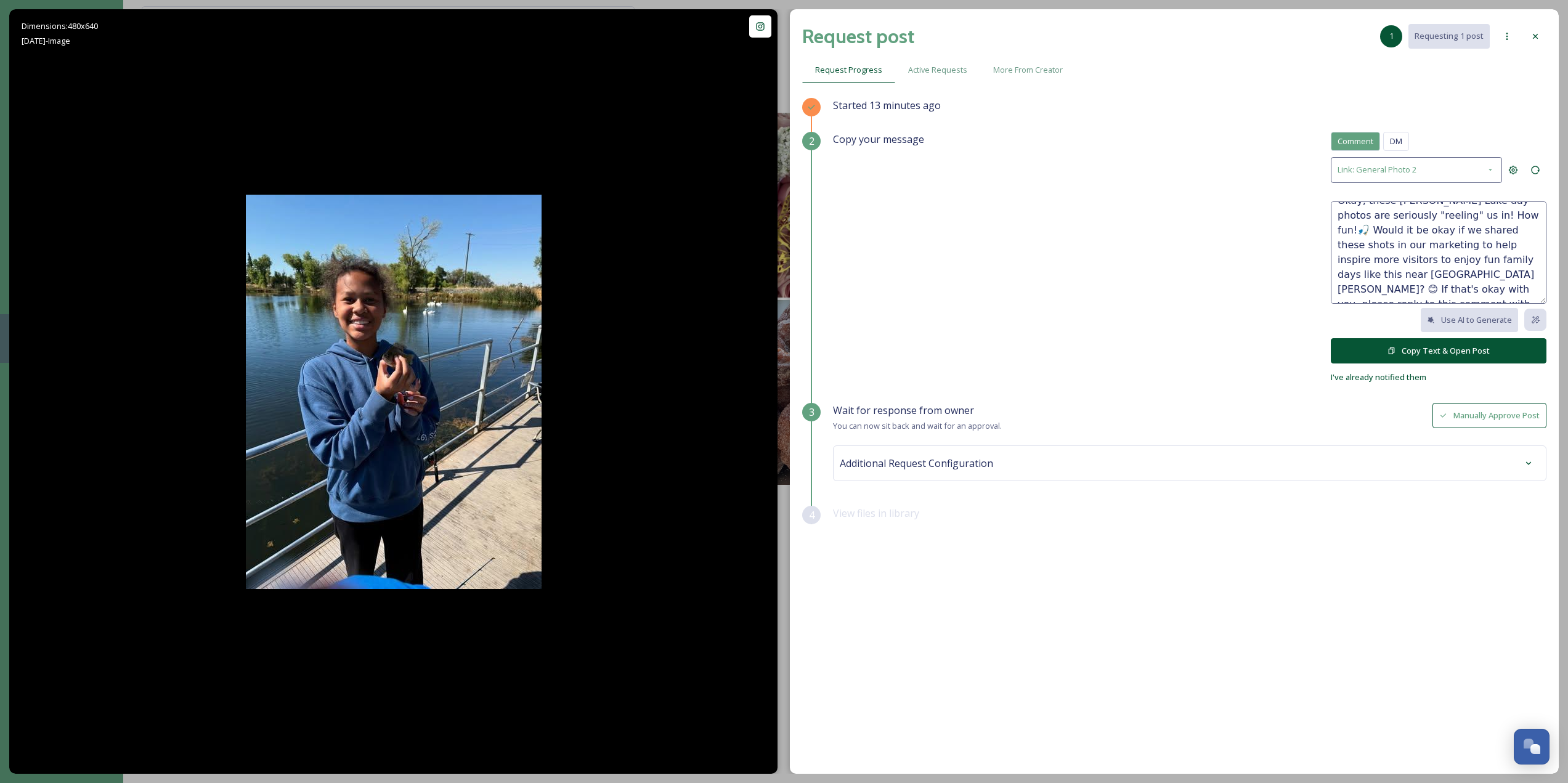
scroll to position [103, 0]
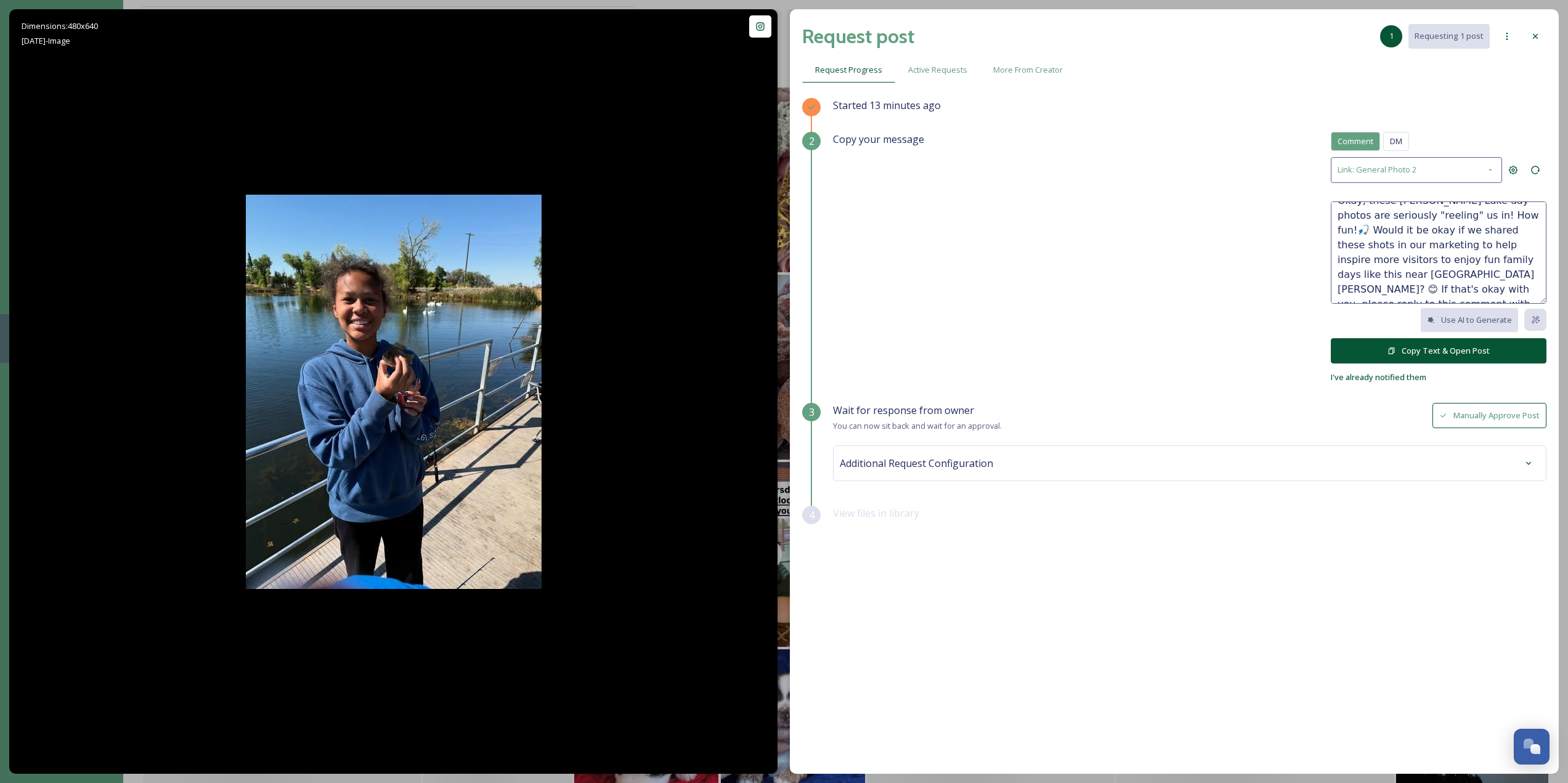
type textarea "Okay, these [PERSON_NAME] Lake day photos are seriously "reeling" us in! How fu…"
click at [1470, 353] on button "Copy Text & Open Post" at bounding box center [1438, 351] width 216 height 25
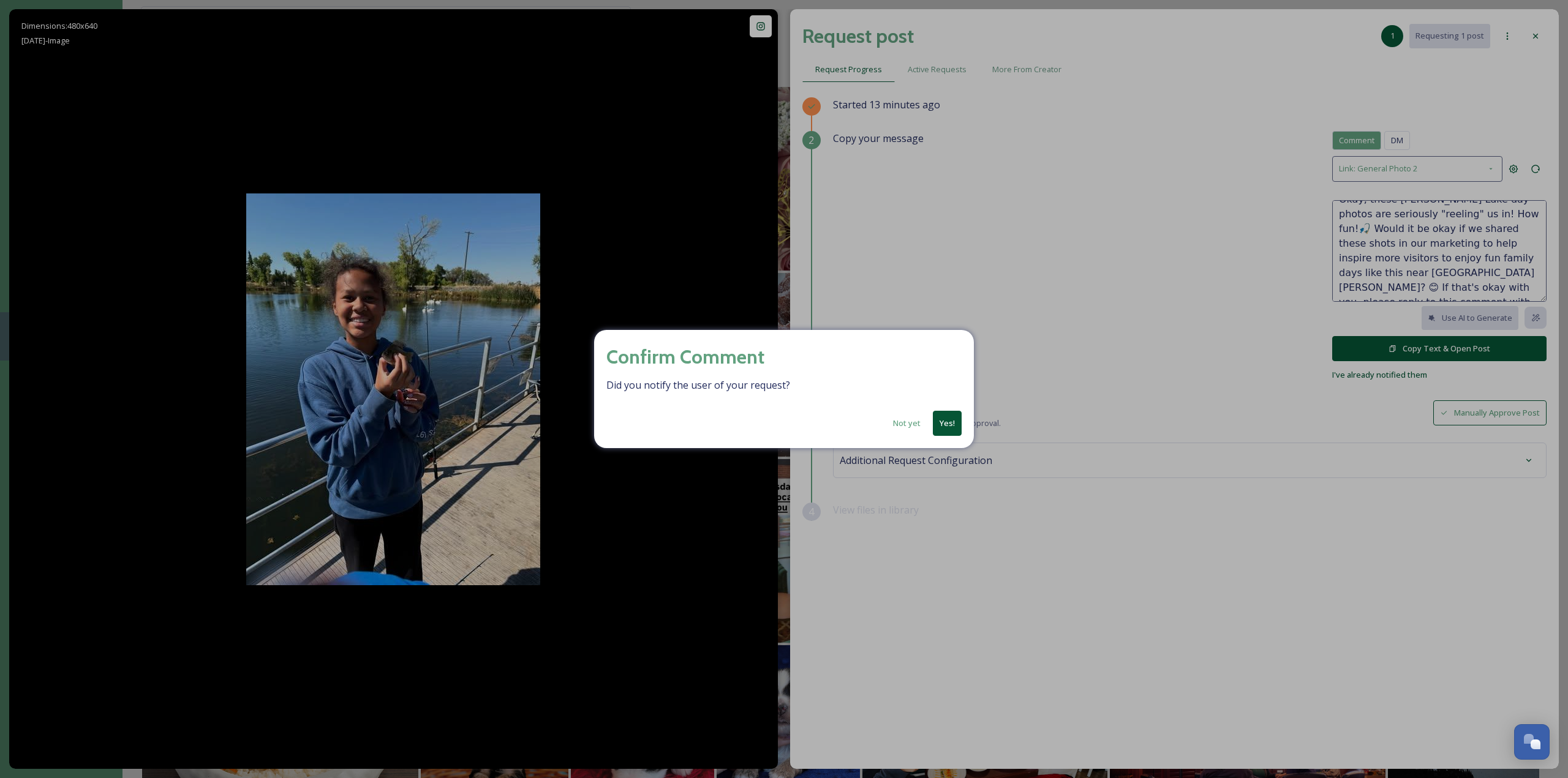
click at [934, 416] on button "Yes!" at bounding box center [947, 423] width 29 height 25
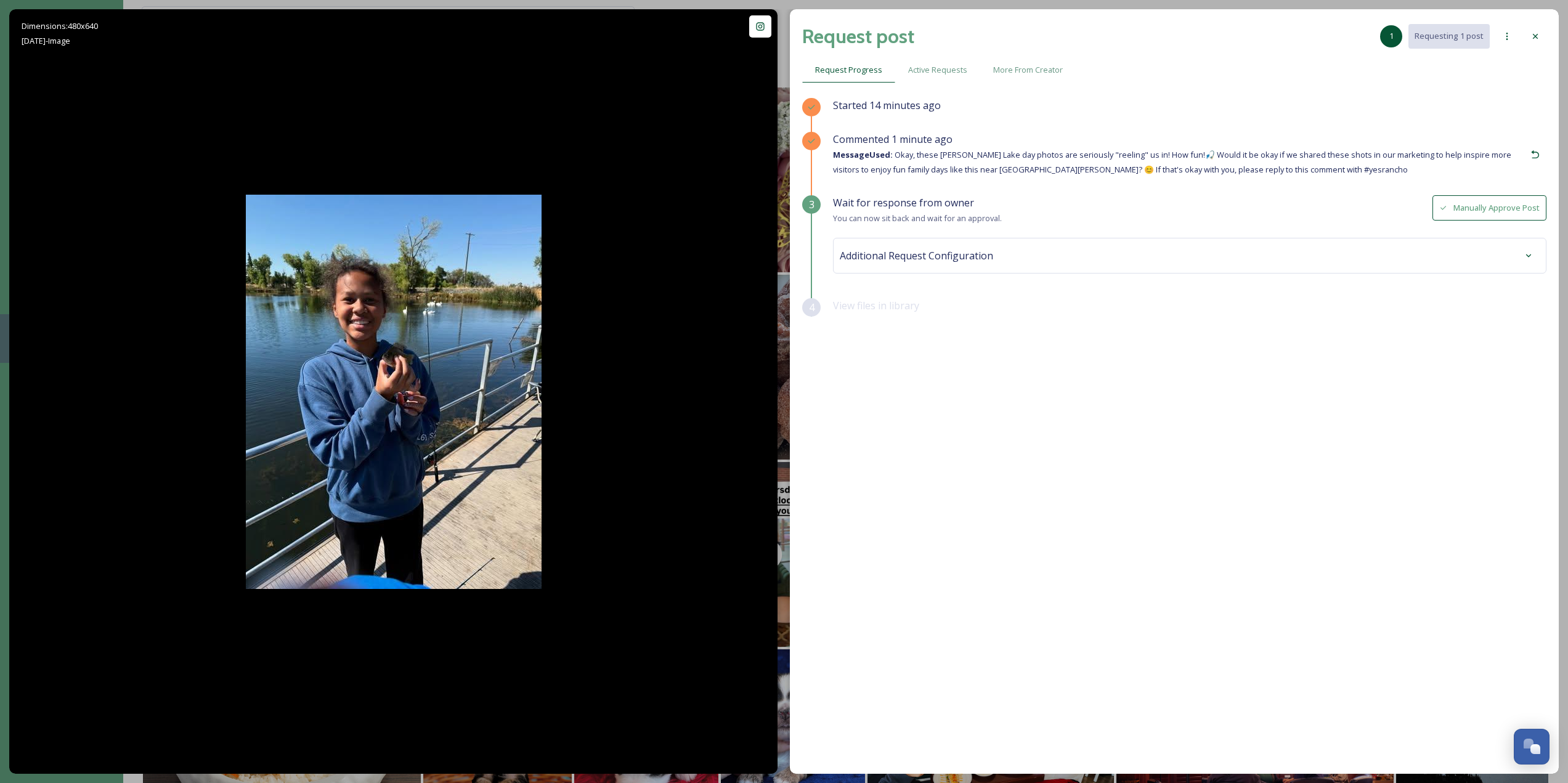
click at [1541, 41] on div at bounding box center [1535, 36] width 22 height 22
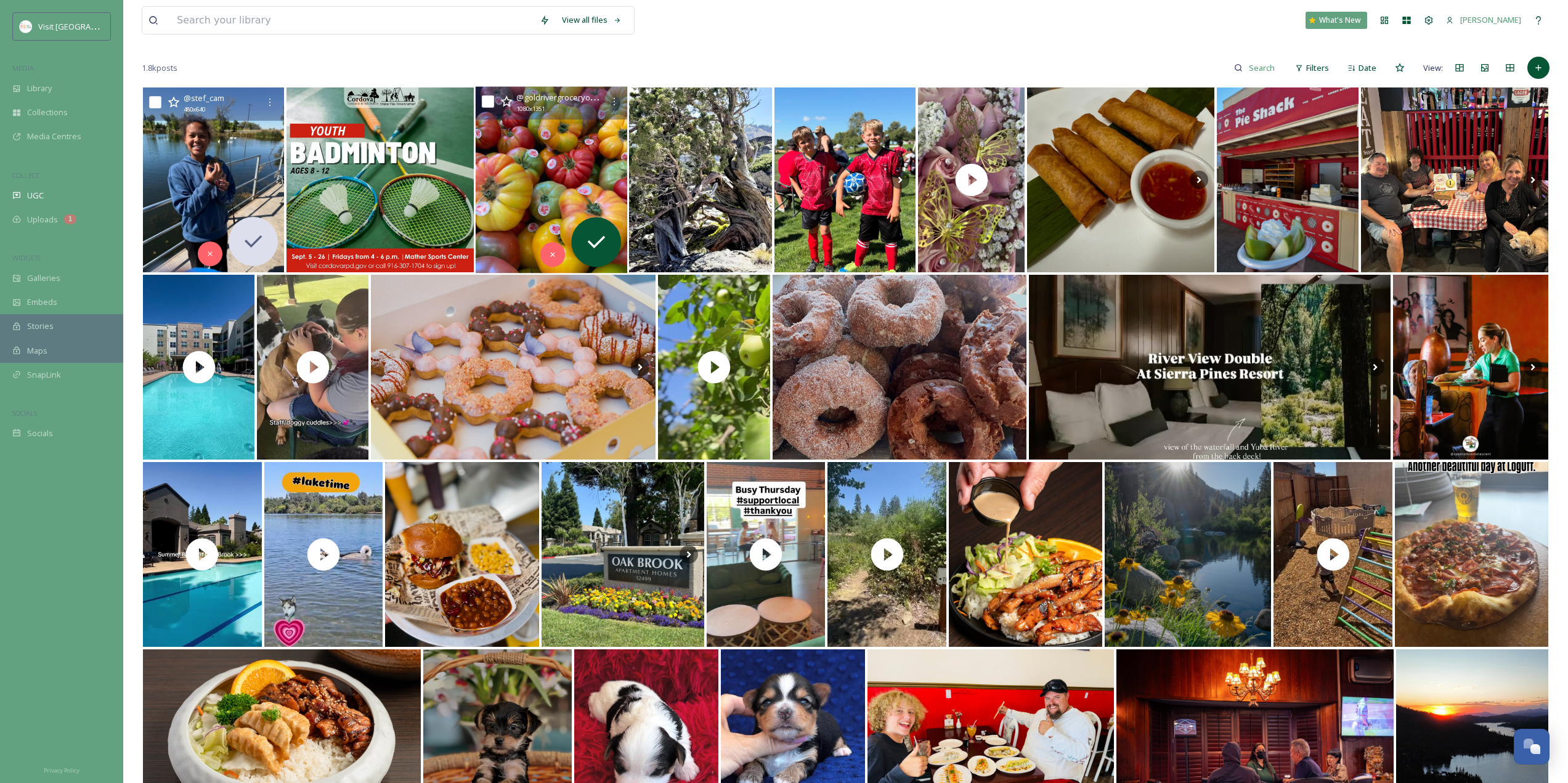
click at [566, 170] on img at bounding box center [551, 181] width 151 height 187
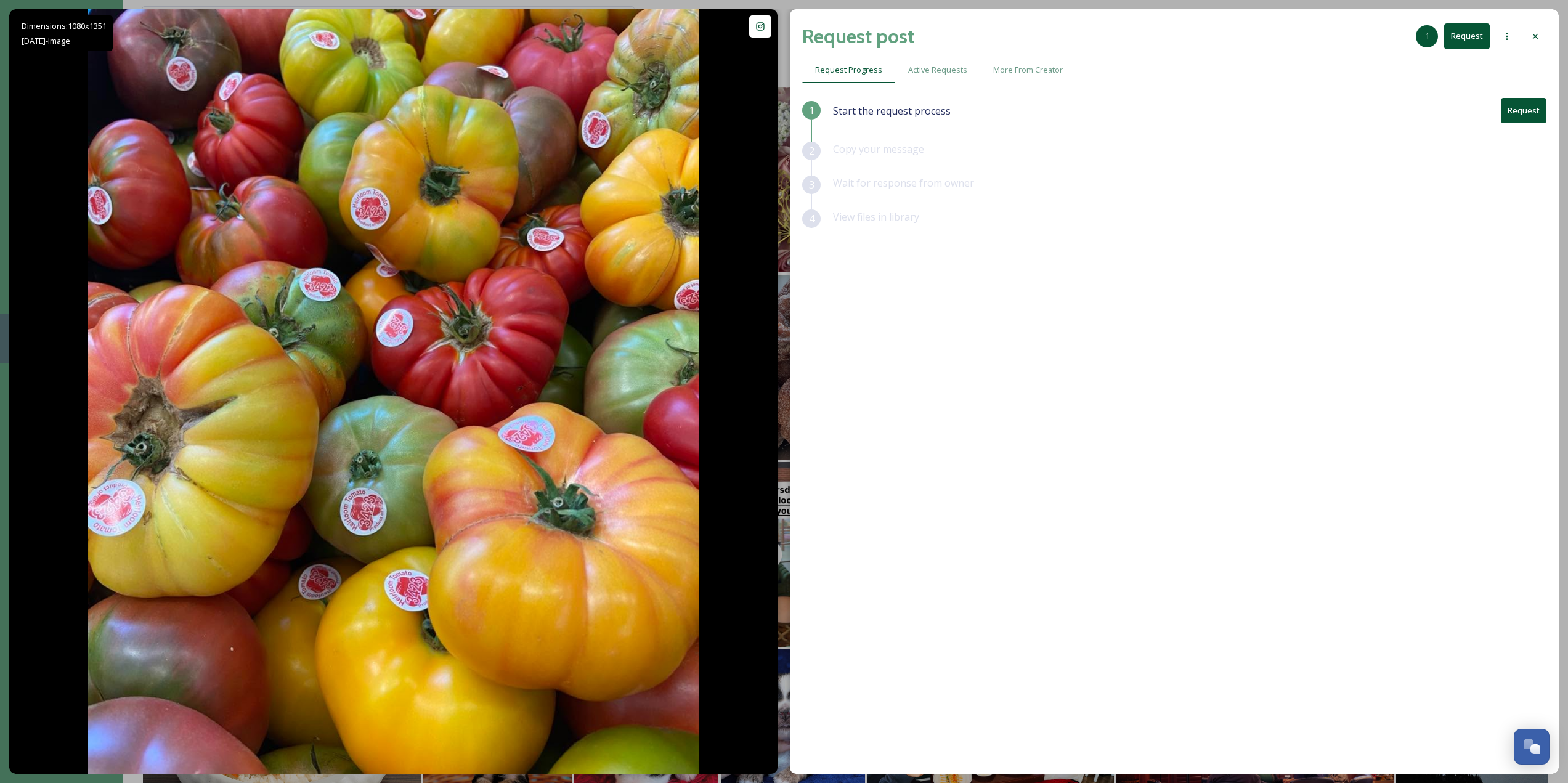
click at [1541, 35] on div at bounding box center [1535, 36] width 22 height 22
